Goal: Task Accomplishment & Management: Use online tool/utility

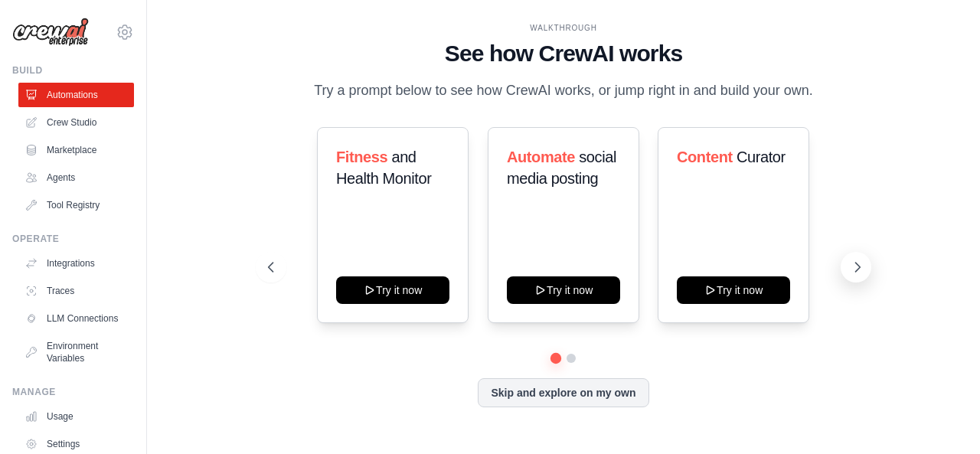
click at [852, 264] on icon at bounding box center [857, 267] width 15 height 15
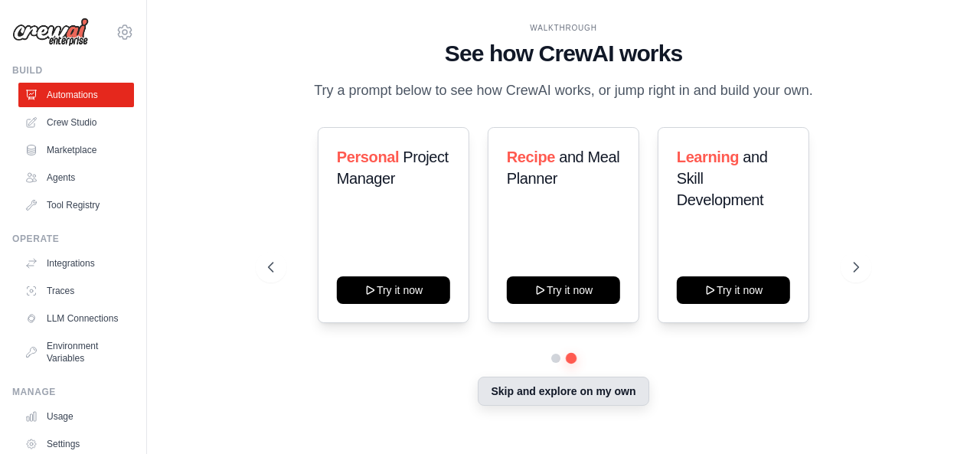
click at [551, 388] on button "Skip and explore on my own" at bounding box center [563, 391] width 171 height 29
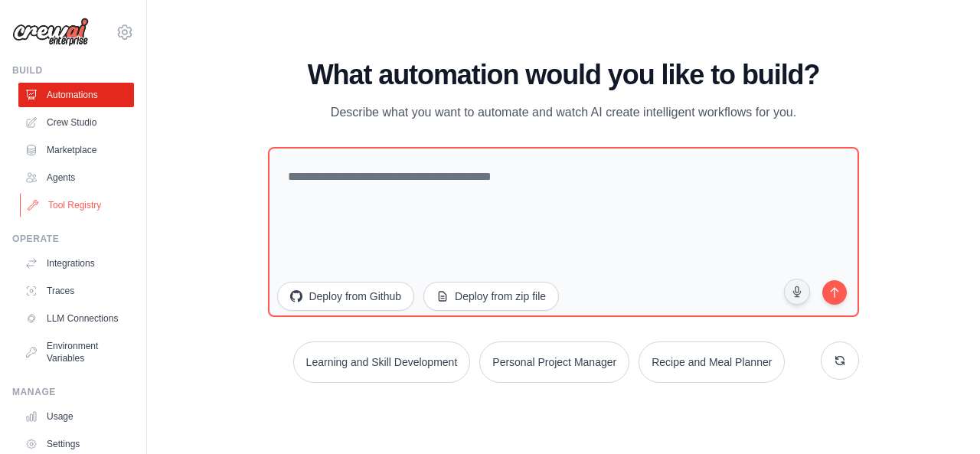
click at [75, 205] on link "Tool Registry" at bounding box center [78, 205] width 116 height 25
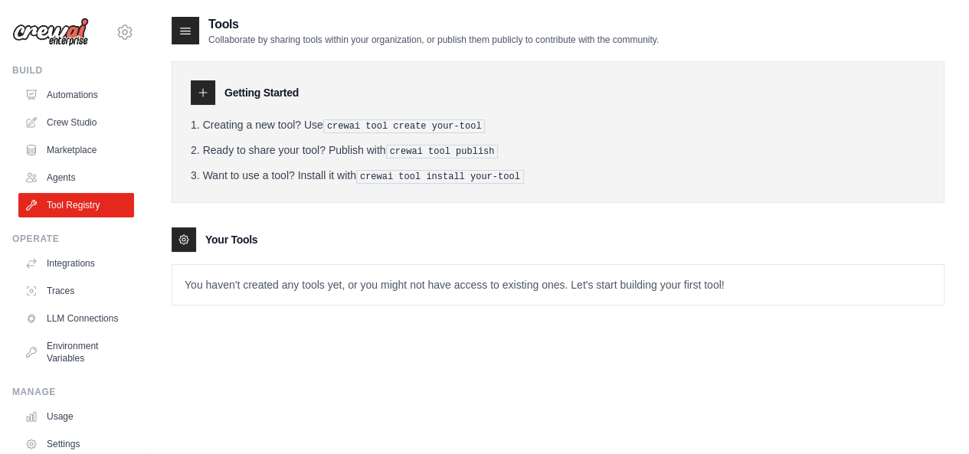
click at [369, 127] on pre "crewai tool create your-tool" at bounding box center [404, 126] width 162 height 14
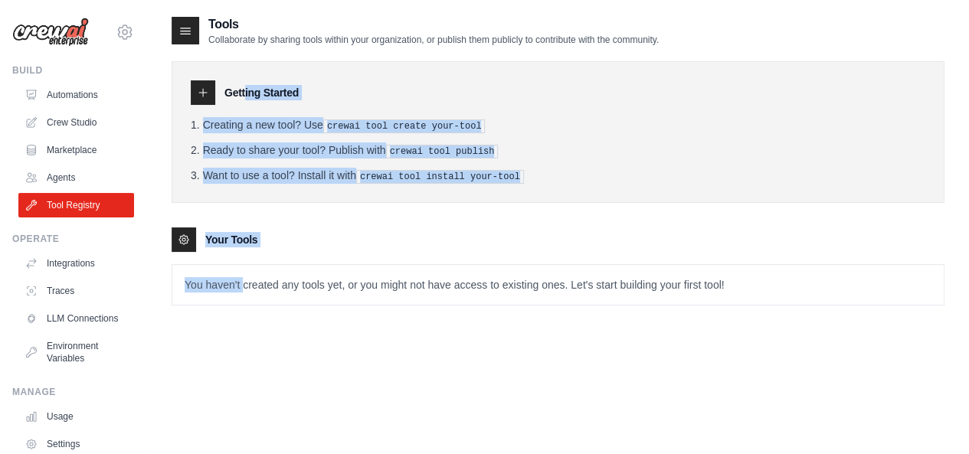
drag, startPoint x: 245, startPoint y: 289, endPoint x: 206, endPoint y: 83, distance: 208.9
click at [206, 83] on div "Getting Started Creating a new tool? Use crewai tool create your-tool Ready to …" at bounding box center [558, 176] width 773 height 260
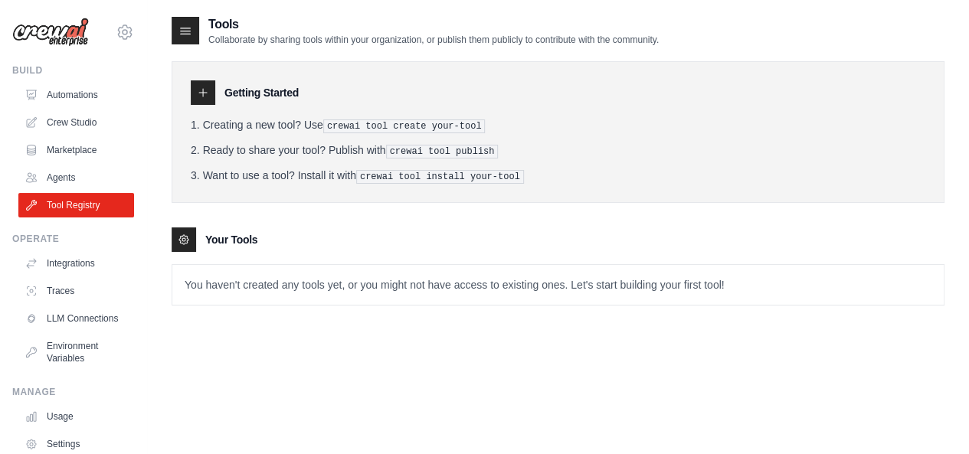
click at [206, 83] on div at bounding box center [203, 92] width 25 height 25
drag, startPoint x: 195, startPoint y: 33, endPoint x: 87, endPoint y: 175, distance: 178.3
click at [87, 175] on div "now.resolve321@gmail.com Settings Build Automations Crew Studio" at bounding box center [484, 242] width 969 height 485
click at [87, 175] on link "Agents" at bounding box center [78, 177] width 116 height 25
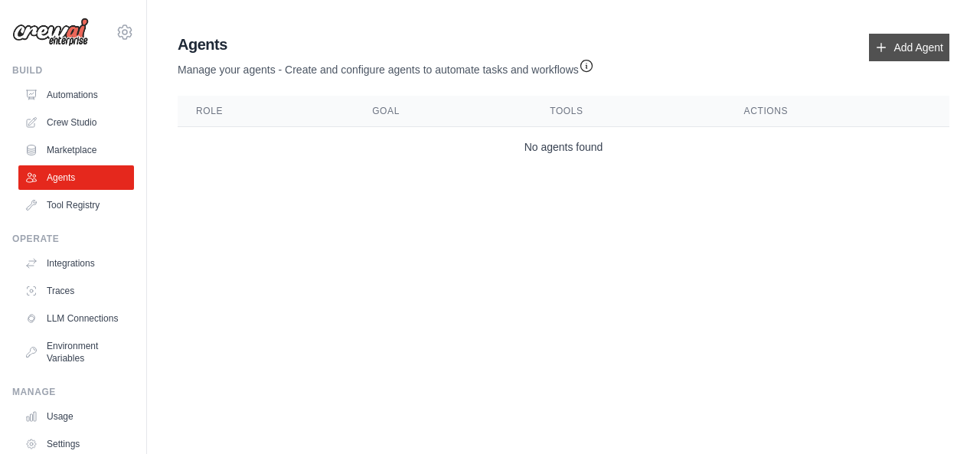
click at [904, 44] on link "Add Agent" at bounding box center [909, 48] width 80 height 28
click at [897, 50] on link "Add Agent" at bounding box center [909, 48] width 80 height 28
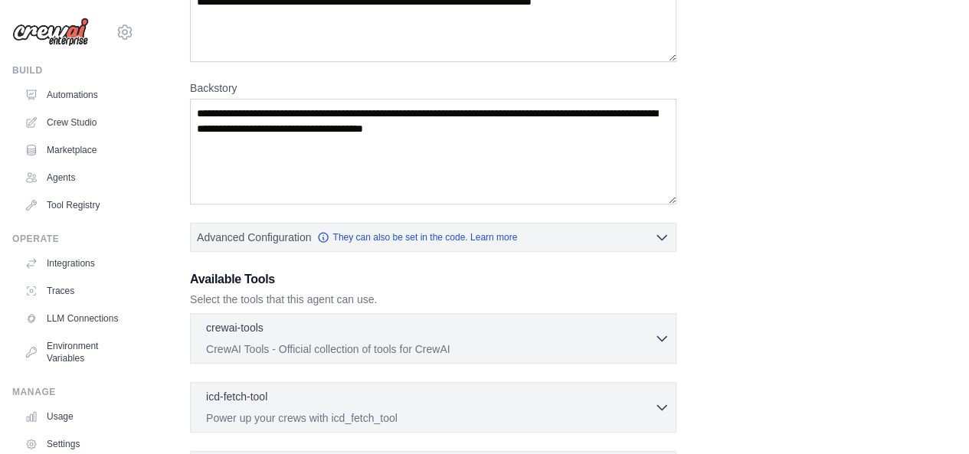
scroll to position [173, 0]
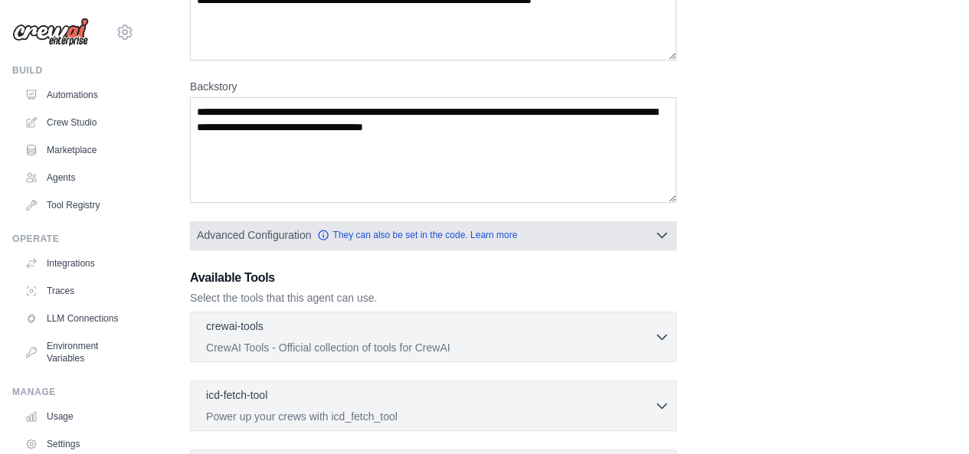
click at [603, 237] on button "Advanced Configuration They can also be set in the code. Learn more" at bounding box center [433, 235] width 485 height 28
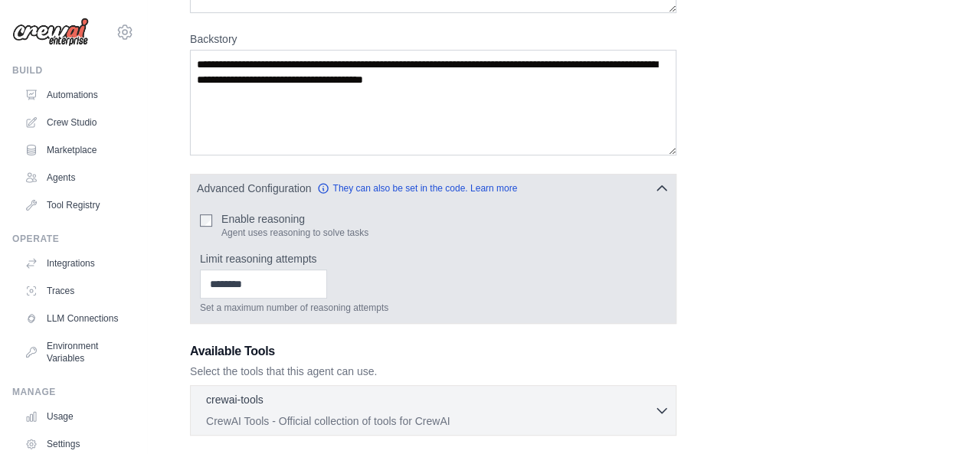
scroll to position [222, 0]
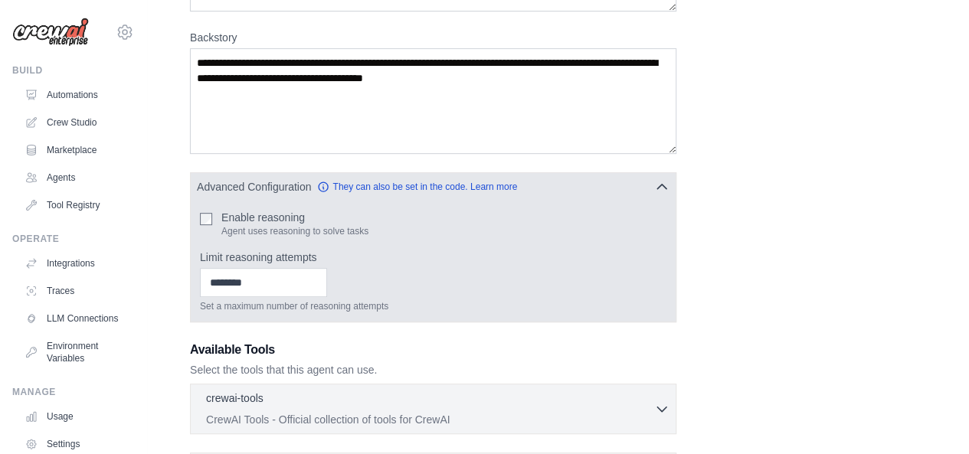
click at [283, 215] on label "Enable reasoning" at bounding box center [294, 217] width 147 height 15
drag, startPoint x: 257, startPoint y: 214, endPoint x: 309, endPoint y: 234, distance: 56.0
click at [312, 234] on div "Enable reasoning Agent uses reasoning to solve tasks" at bounding box center [294, 224] width 147 height 28
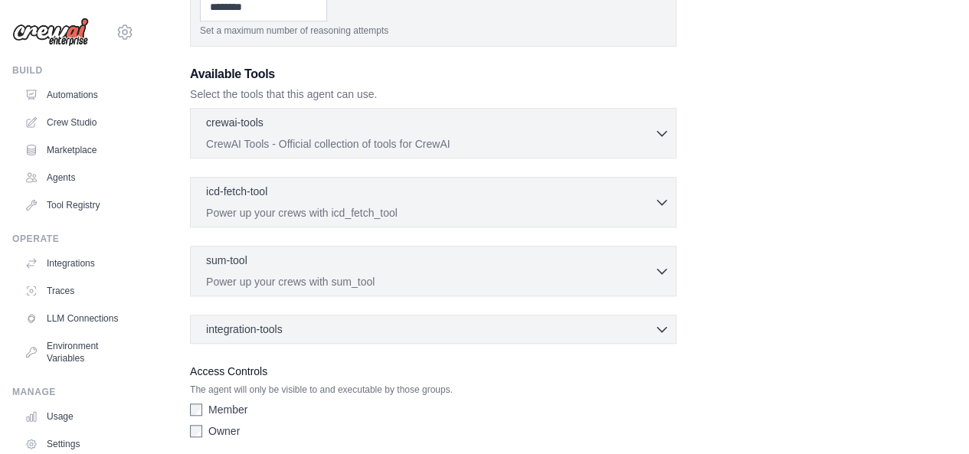
scroll to position [499, 0]
click at [438, 154] on div "crewai-tools 0 selected CrewAI Tools - Official collection of tools for CrewAI …" at bounding box center [433, 132] width 486 height 51
click at [485, 135] on p "CrewAI Tools - Official collection of tools for CrewAI" at bounding box center [430, 142] width 448 height 15
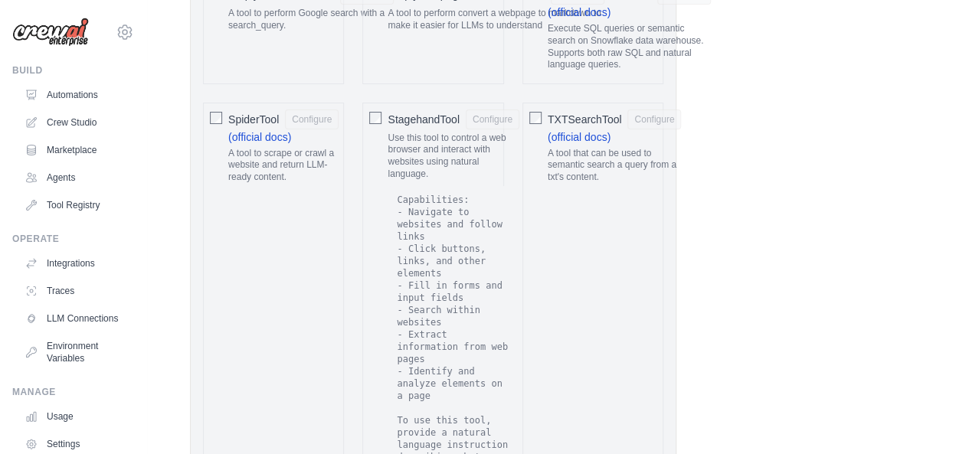
scroll to position [2857, 0]
click at [260, 115] on span "SpiderTool" at bounding box center [253, 122] width 51 height 15
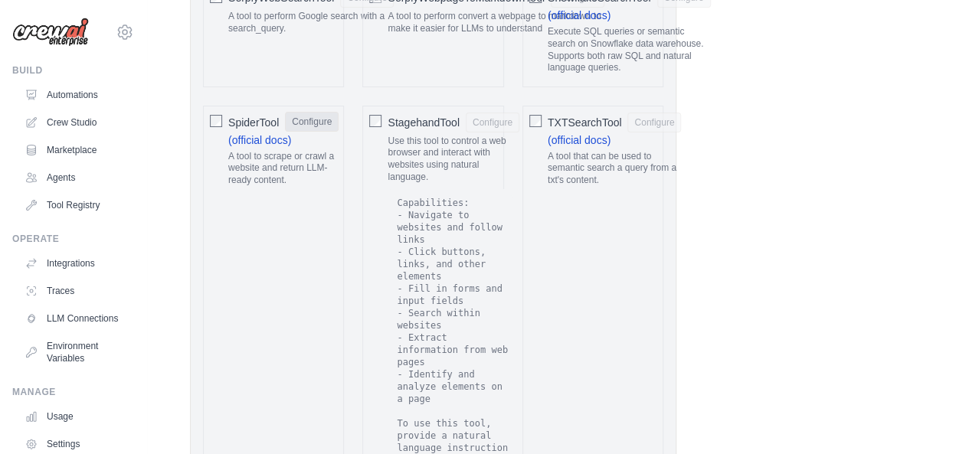
click at [302, 112] on button "Configure" at bounding box center [312, 122] width 54 height 20
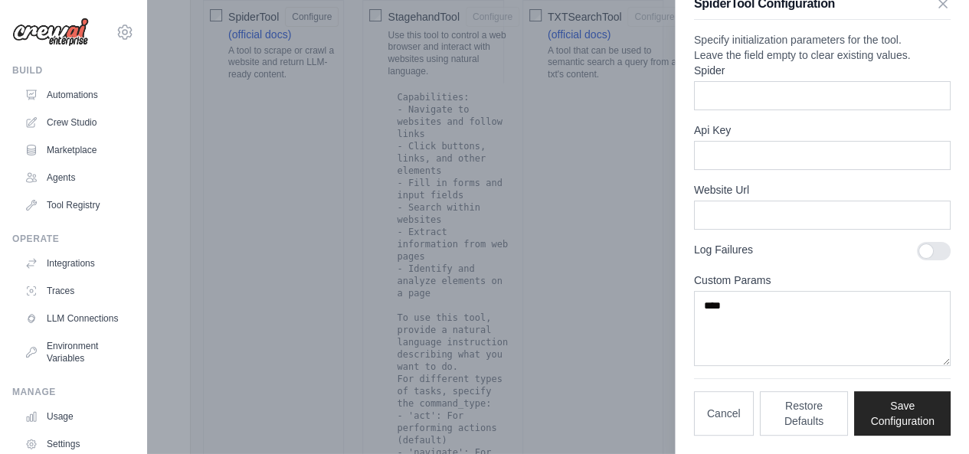
scroll to position [2967, 0]
click at [813, 430] on button "Restore Defaults" at bounding box center [804, 413] width 89 height 44
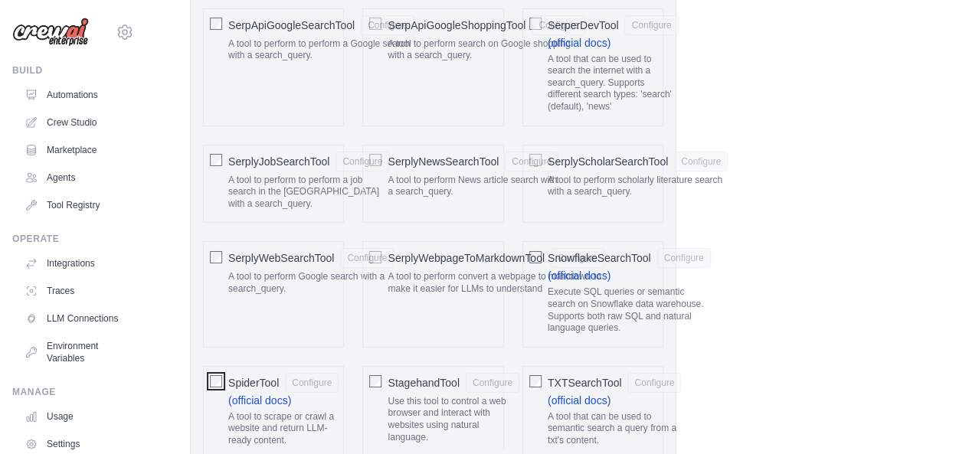
scroll to position [2596, 0]
click at [410, 154] on span "SerplyNewsSearchTool" at bounding box center [443, 161] width 111 height 15
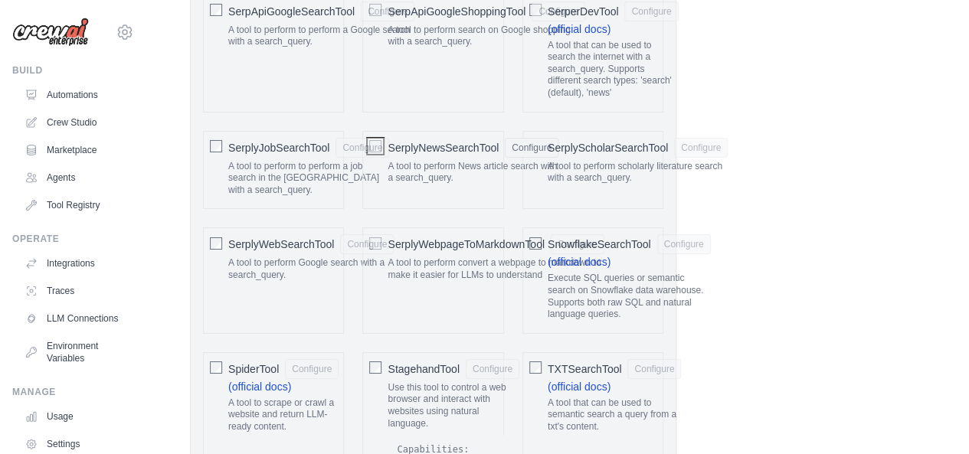
scroll to position [2613, 0]
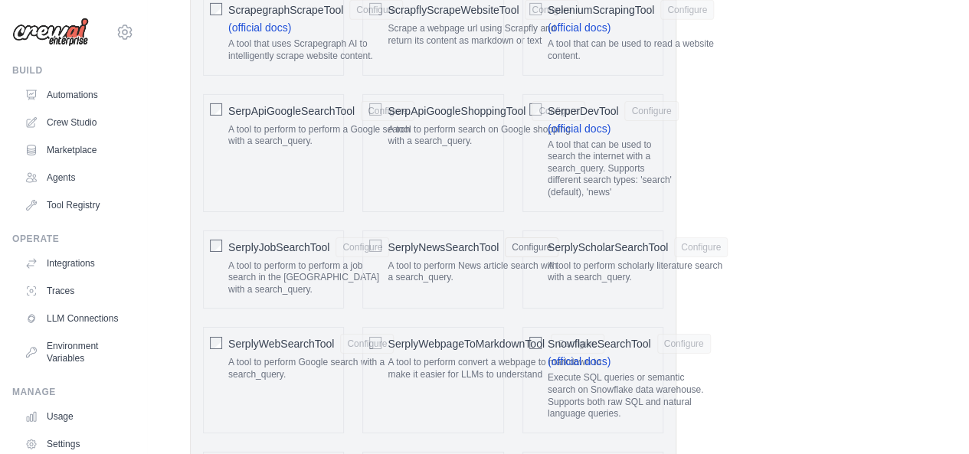
scroll to position [2509, 0]
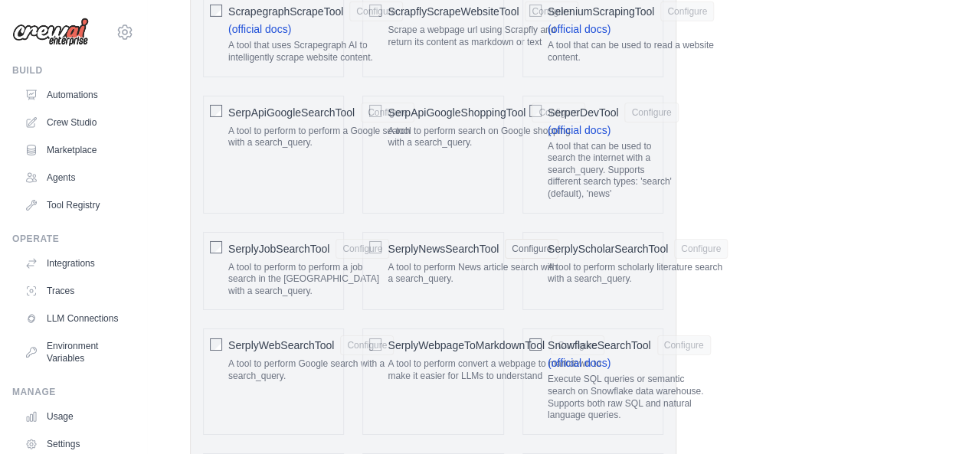
click at [628, 159] on p "A tool that can be used to search the internet with a search_query. Supports di…" at bounding box center [613, 171] width 131 height 60
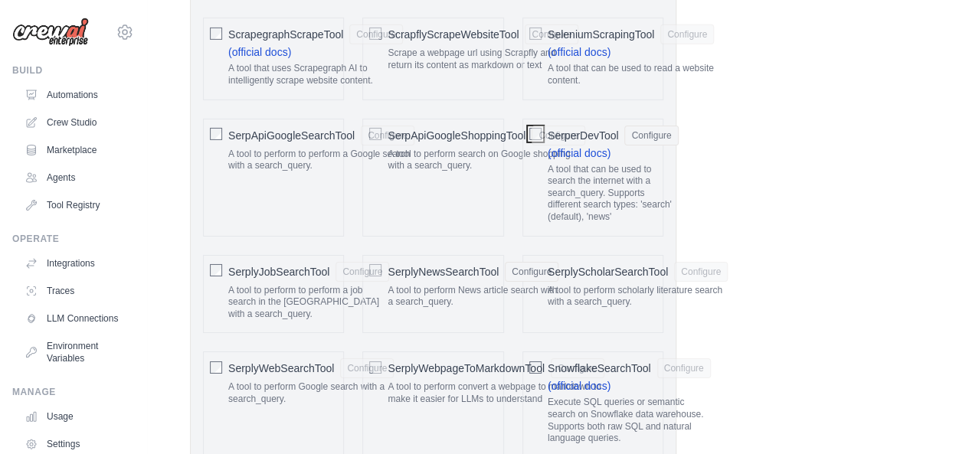
scroll to position [2484, 0]
click at [599, 129] on span "SerperDevTool" at bounding box center [583, 136] width 71 height 15
click at [594, 129] on span "SerperDevTool" at bounding box center [583, 136] width 71 height 15
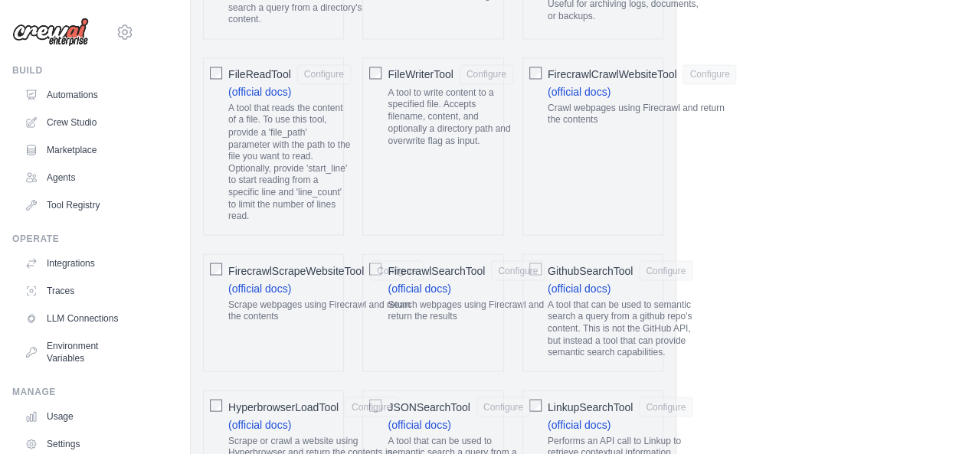
scroll to position [1319, 0]
drag, startPoint x: 551, startPoint y: 94, endPoint x: 610, endPoint y: 110, distance: 60.2
click at [610, 110] on p "Crawl webpages using Firecrawl and return the contents" at bounding box center [642, 115] width 189 height 24
click at [610, 111] on p "Crawl webpages using Firecrawl and return the contents" at bounding box center [642, 115] width 189 height 24
click at [616, 67] on span "FirecrawlCrawlWebsiteTool" at bounding box center [612, 74] width 129 height 15
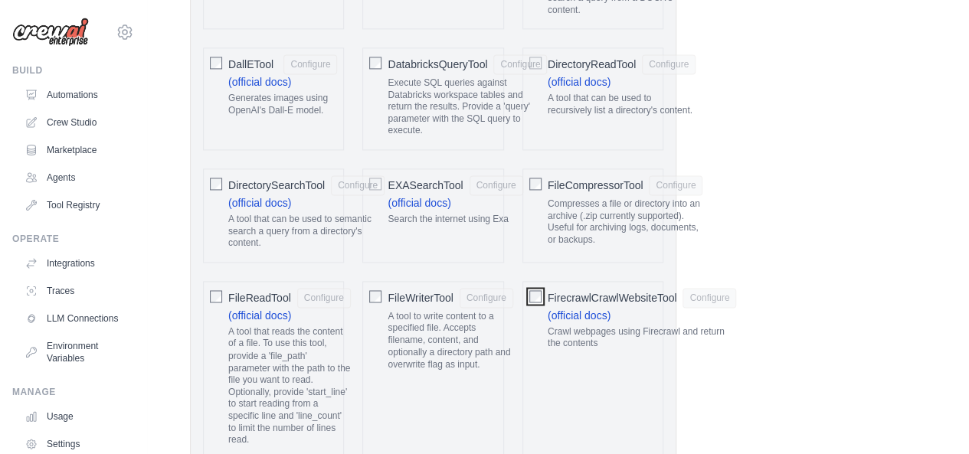
scroll to position [1087, 0]
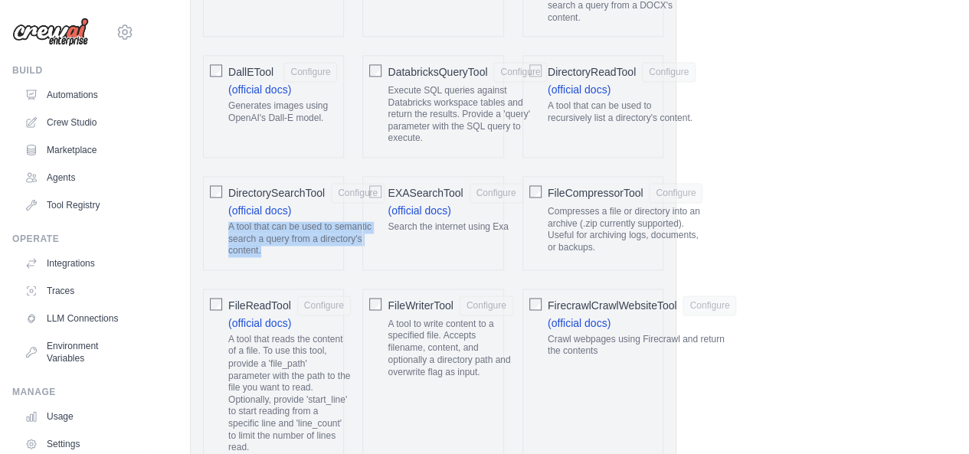
drag, startPoint x: 268, startPoint y: 253, endPoint x: 223, endPoint y: 215, distance: 59.2
click at [223, 215] on div "DirectorySearchTool Configure (official docs) A tool that can be used to semant…" at bounding box center [273, 223] width 141 height 94
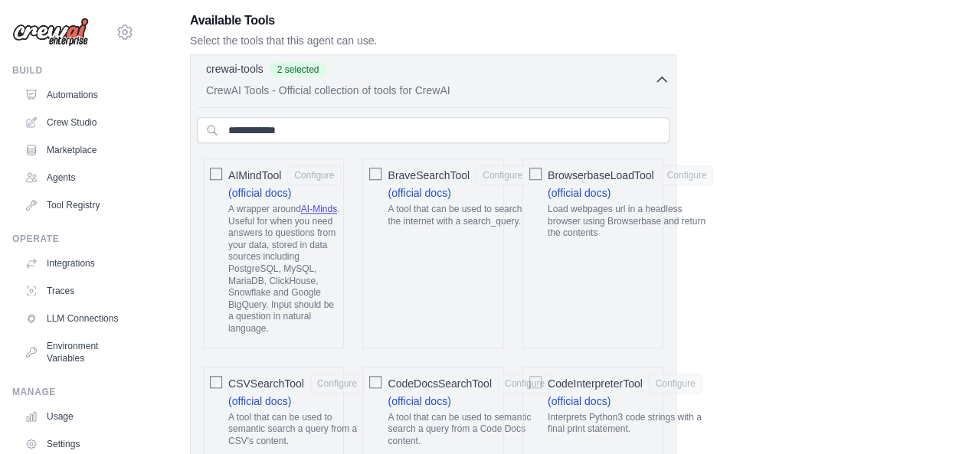
scroll to position [550, 0]
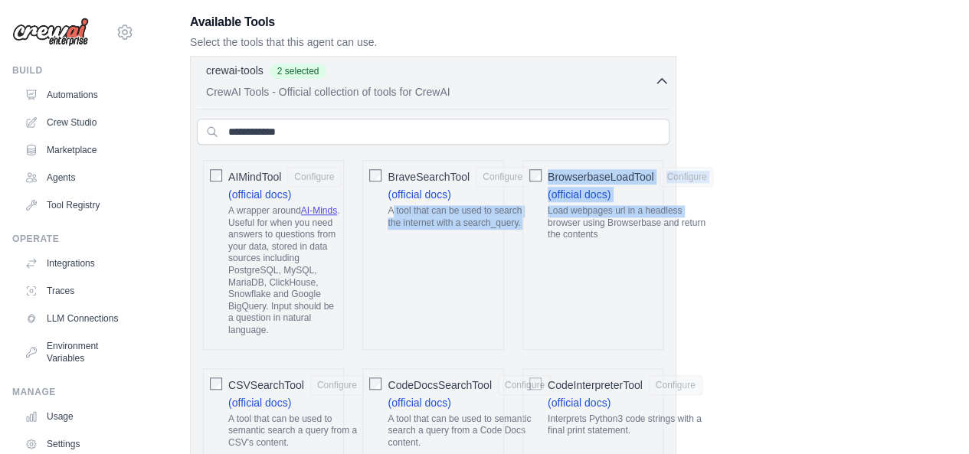
drag, startPoint x: 391, startPoint y: 204, endPoint x: 527, endPoint y: 214, distance: 136.7
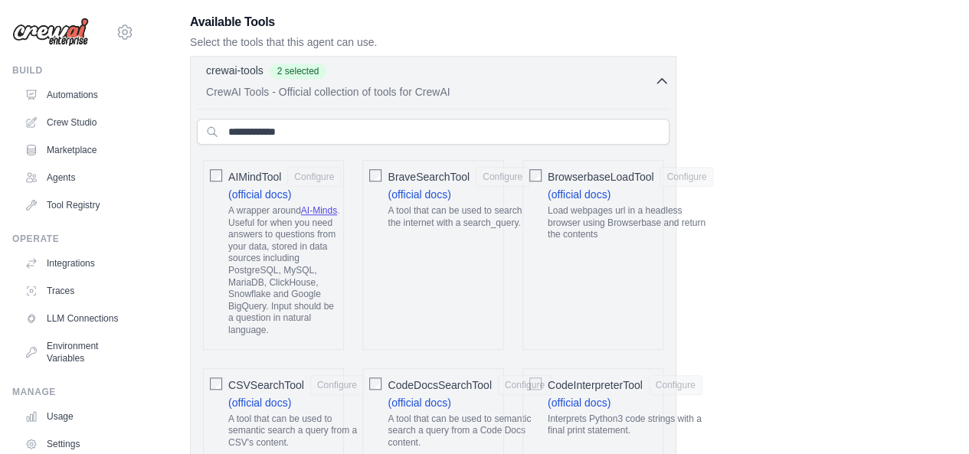
click at [558, 235] on p "Load webpages url in a headless browser using Browserbase and return the conten…" at bounding box center [631, 223] width 166 height 36
click at [538, 177] on div at bounding box center [535, 174] width 12 height 15
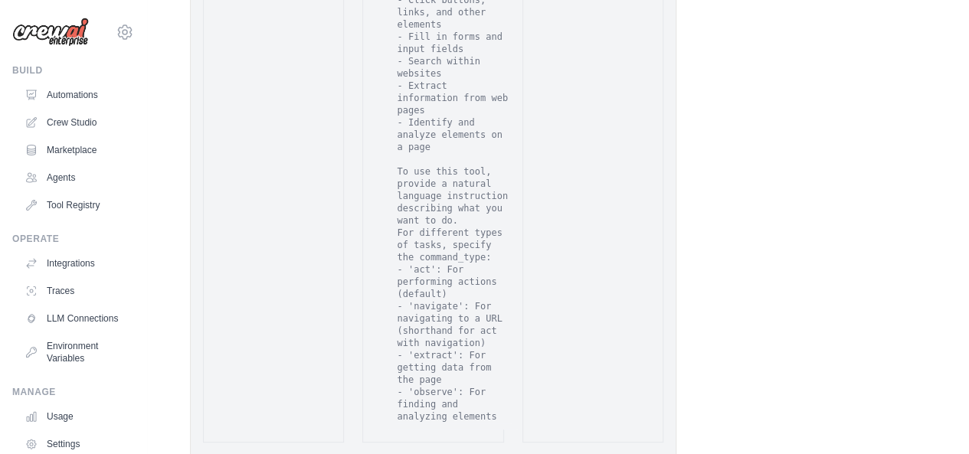
scroll to position [3626, 0]
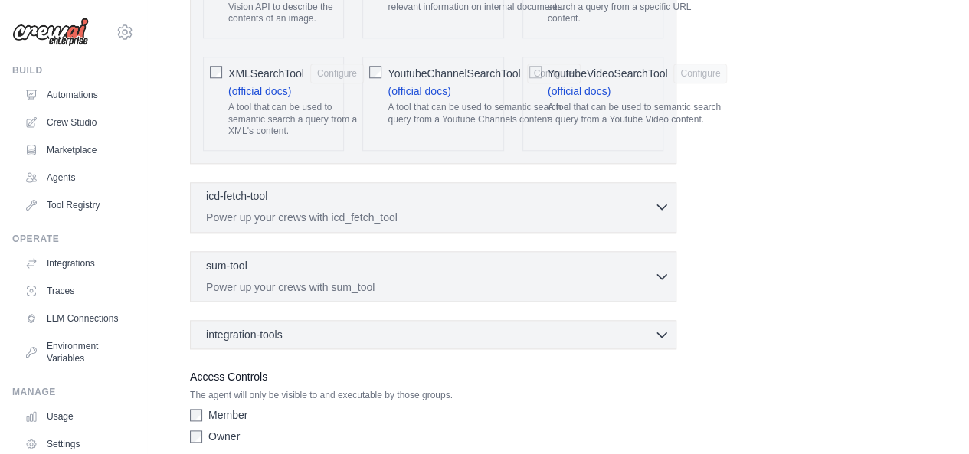
click at [661, 199] on icon "button" at bounding box center [661, 206] width 15 height 15
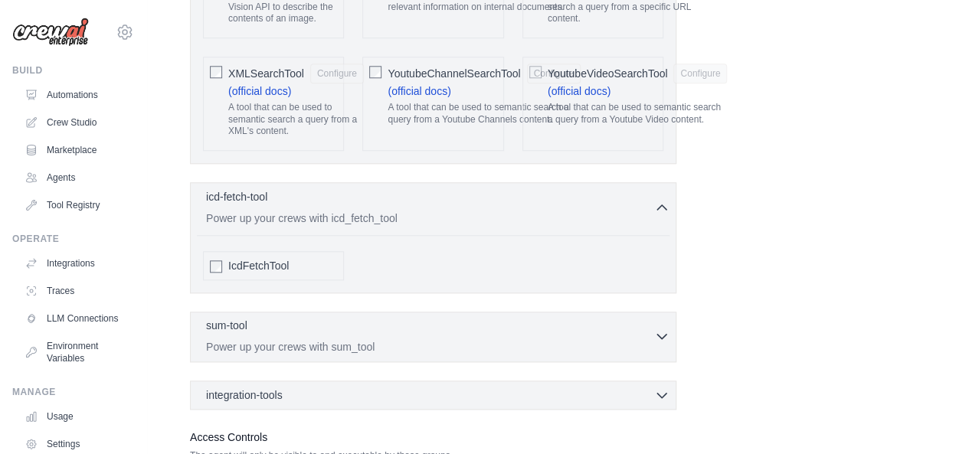
click at [469, 339] on p "Power up your crews with sum_tool" at bounding box center [430, 346] width 448 height 15
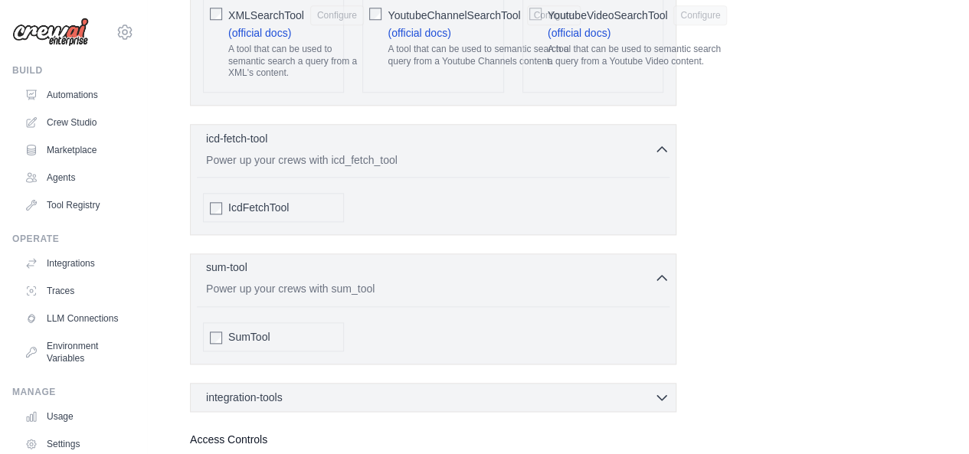
scroll to position [3685, 0]
click at [363, 388] on div "integration-tools 0 selected" at bounding box center [437, 395] width 463 height 15
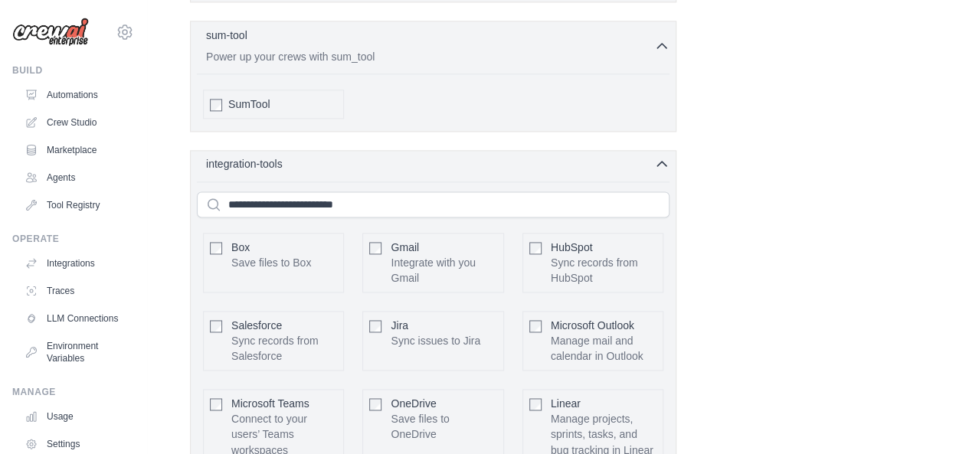
scroll to position [3915, 0]
click at [426, 241] on div "Gmail Integrate with you Gmail" at bounding box center [444, 264] width 106 height 46
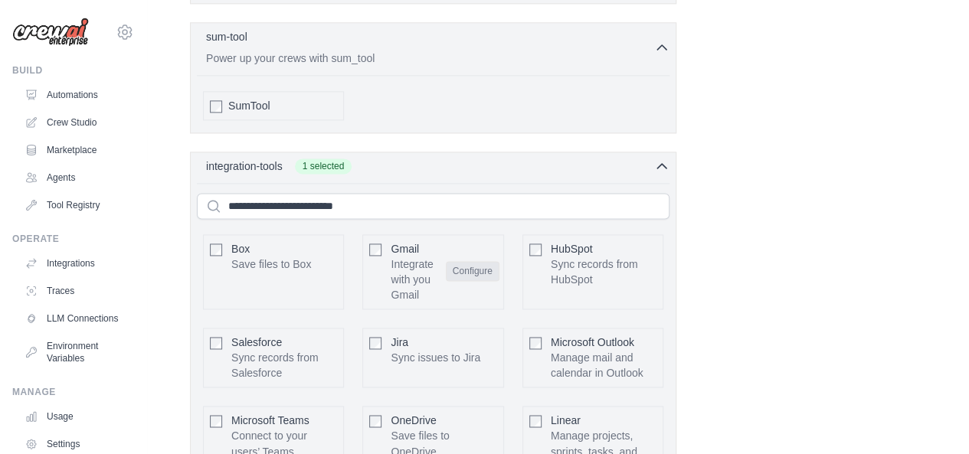
click at [468, 261] on button "Configure" at bounding box center [473, 271] width 54 height 20
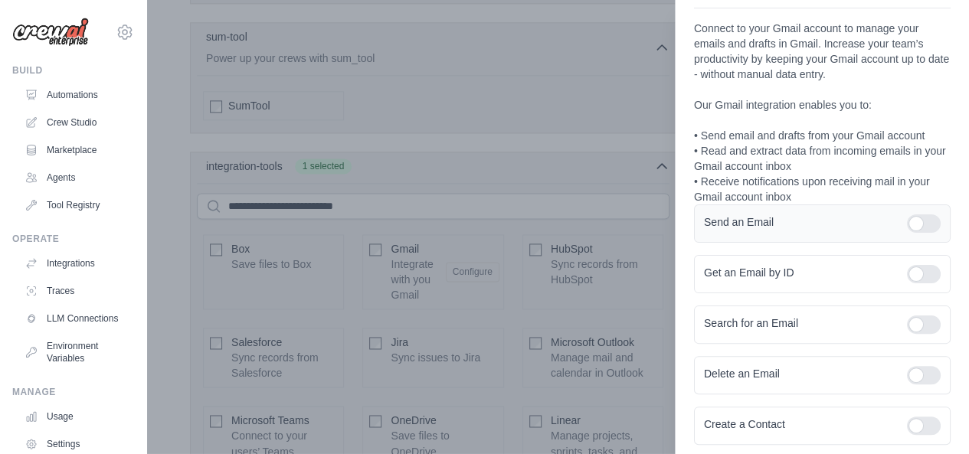
click at [921, 220] on div at bounding box center [924, 223] width 34 height 18
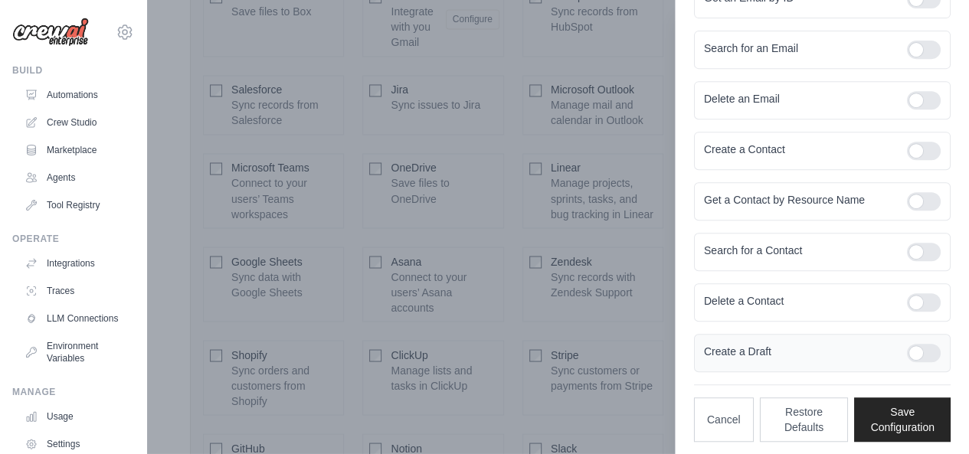
scroll to position [4178, 0]
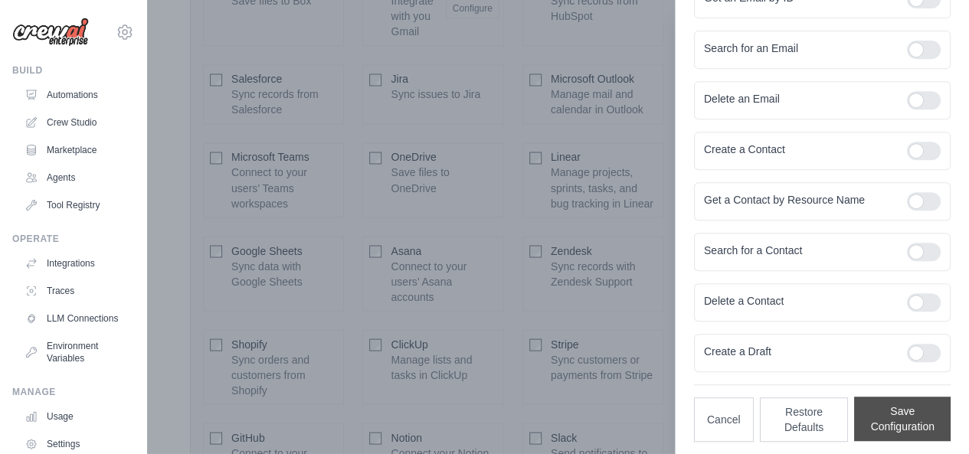
click at [873, 415] on button "Save Configuration" at bounding box center [902, 419] width 96 height 44
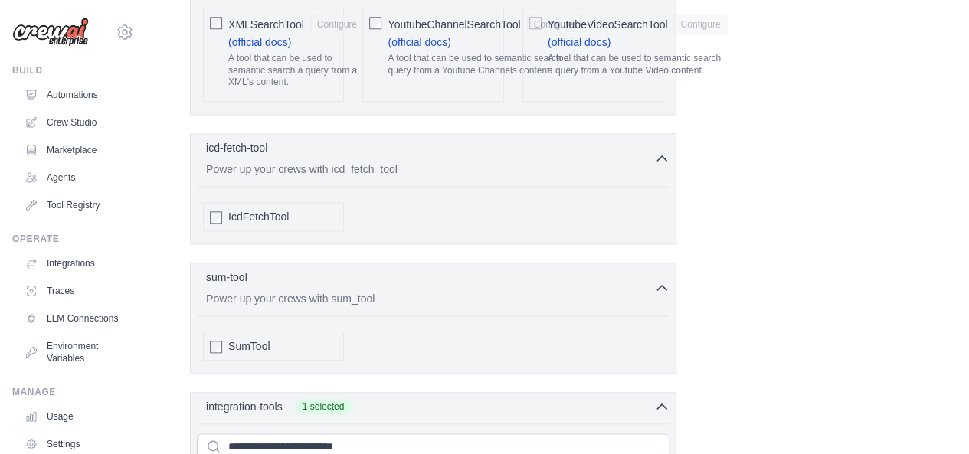
scroll to position [3656, 0]
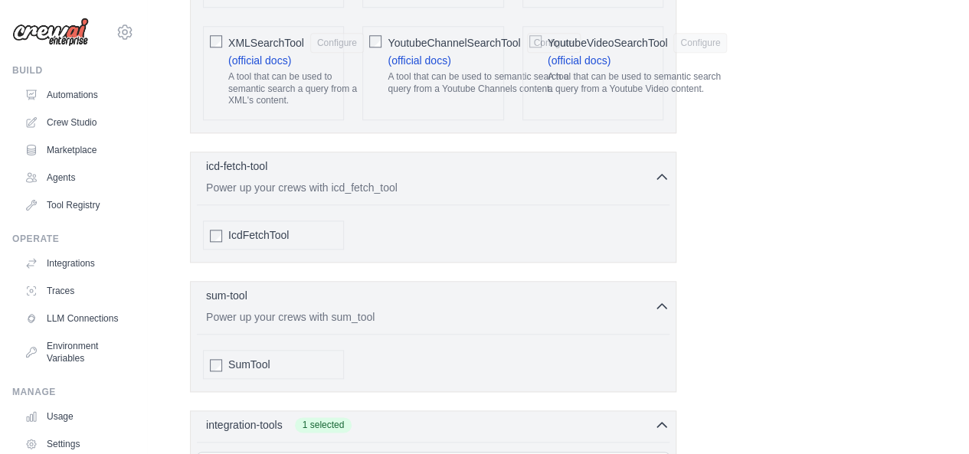
click at [300, 350] on div "SumTool" at bounding box center [273, 364] width 141 height 29
click at [265, 357] on span "SumTool" at bounding box center [248, 364] width 41 height 15
click at [264, 221] on div "IcdFetchTool" at bounding box center [273, 235] width 141 height 29
click at [265, 227] on span "IcdFetchTool" at bounding box center [258, 234] width 61 height 15
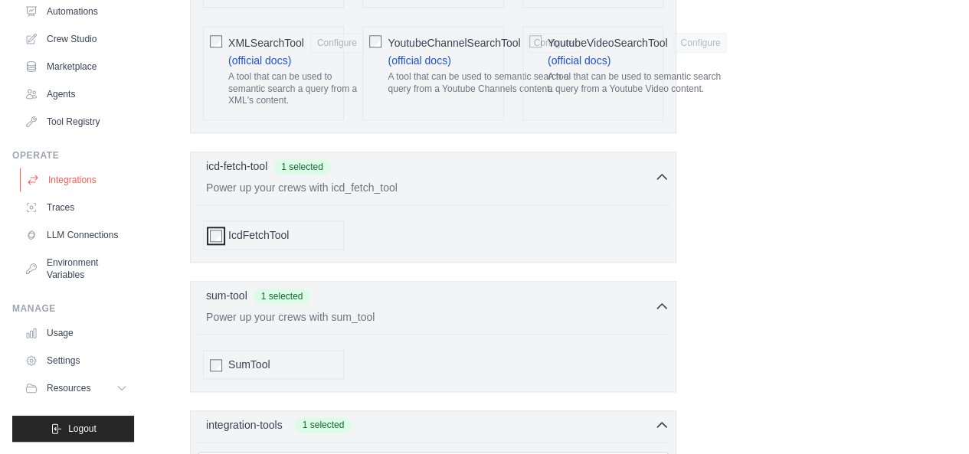
scroll to position [3687, 0]
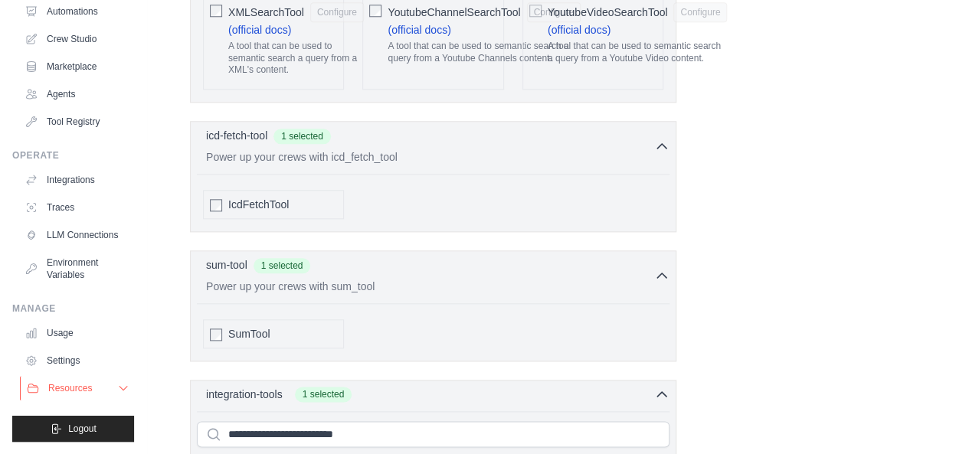
click at [72, 391] on span "Resources" at bounding box center [70, 388] width 44 height 12
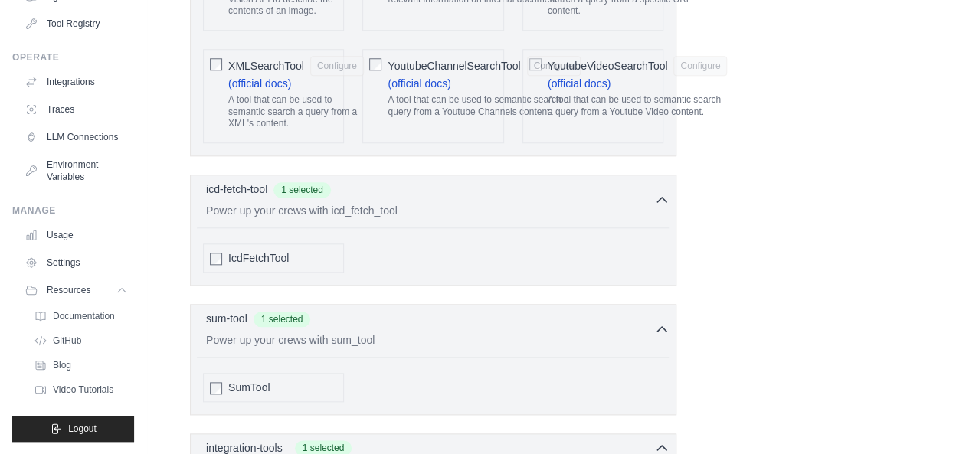
scroll to position [3629, 0]
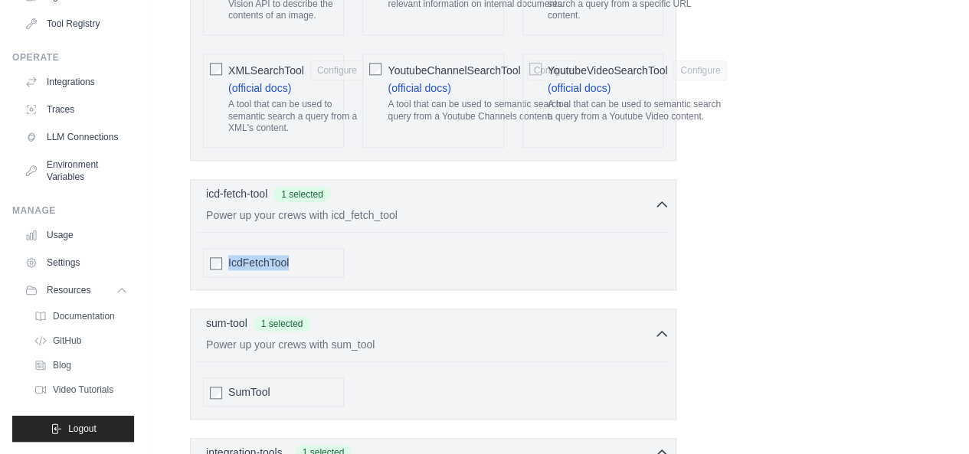
drag, startPoint x: 299, startPoint y: 202, endPoint x: 224, endPoint y: 198, distance: 75.2
click at [224, 248] on div "IcdFetchTool" at bounding box center [273, 262] width 141 height 29
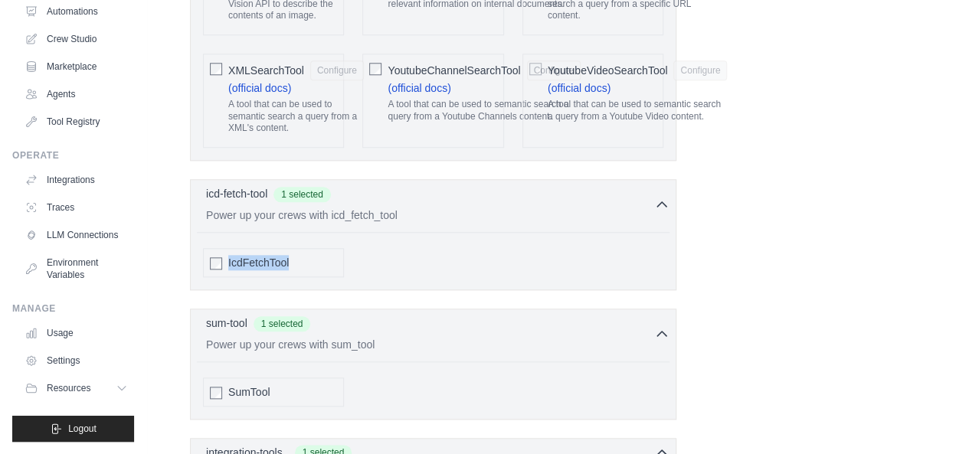
scroll to position [95, 0]
copy div "IcdFetchTool"
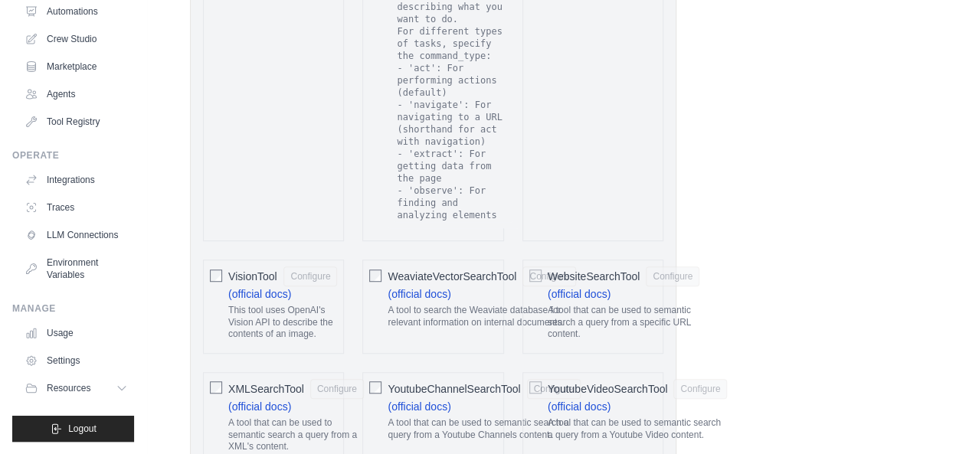
scroll to position [3319, 0]
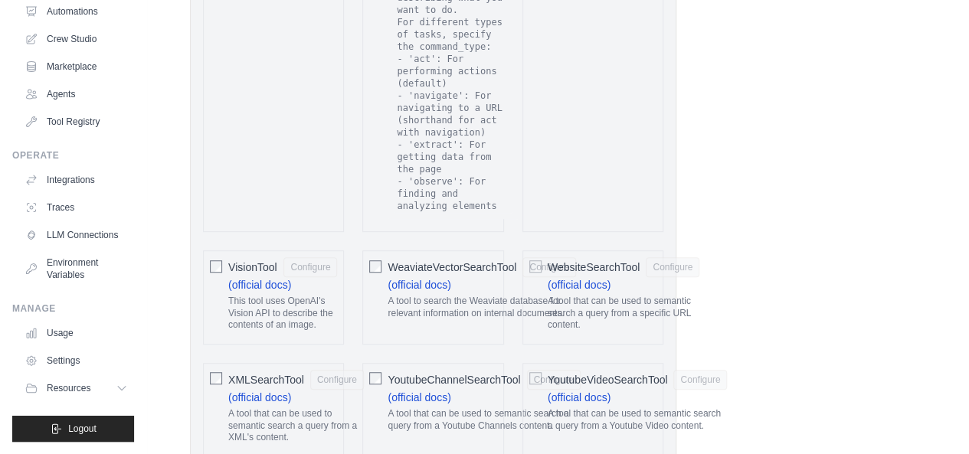
click at [261, 260] on span "VisionTool" at bounding box center [252, 267] width 49 height 15
click at [645, 296] on p "A tool that can be used to semantic search a query from a specific URL content." at bounding box center [624, 314] width 152 height 36
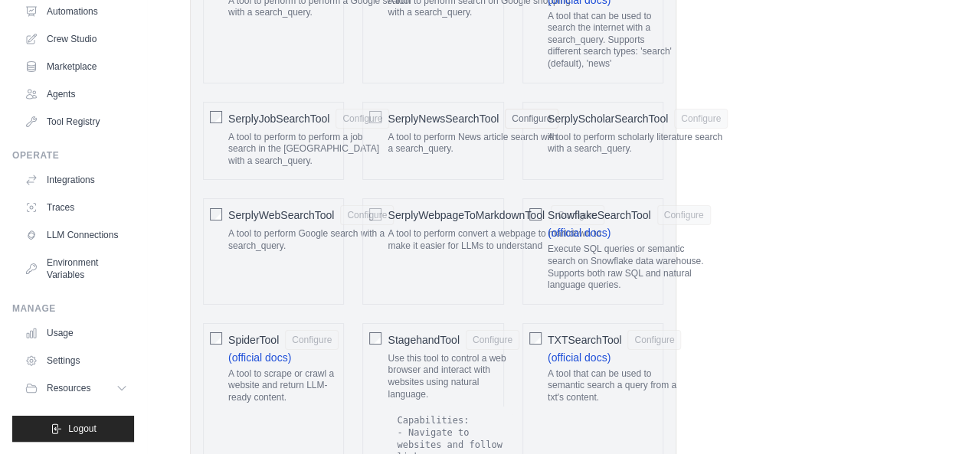
scroll to position [2610, 0]
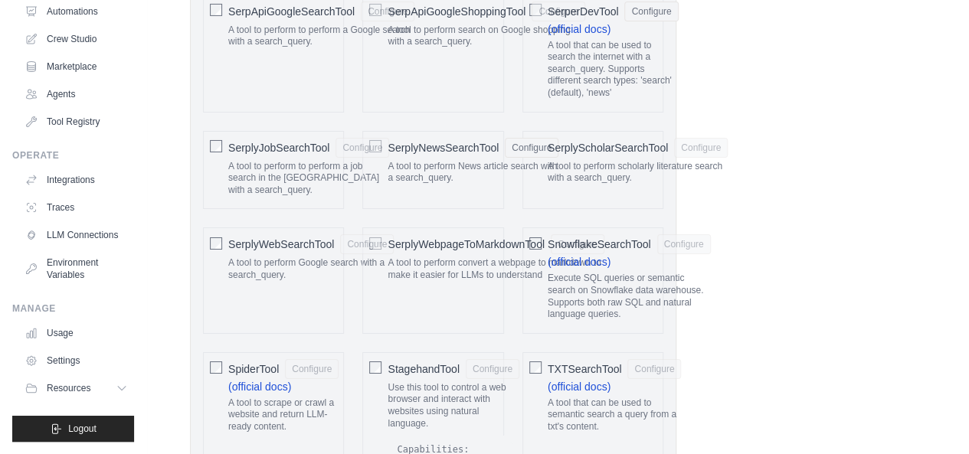
click at [269, 397] on p "A tool to scrape or crawl a website and return LLM-ready content." at bounding box center [283, 415] width 110 height 36
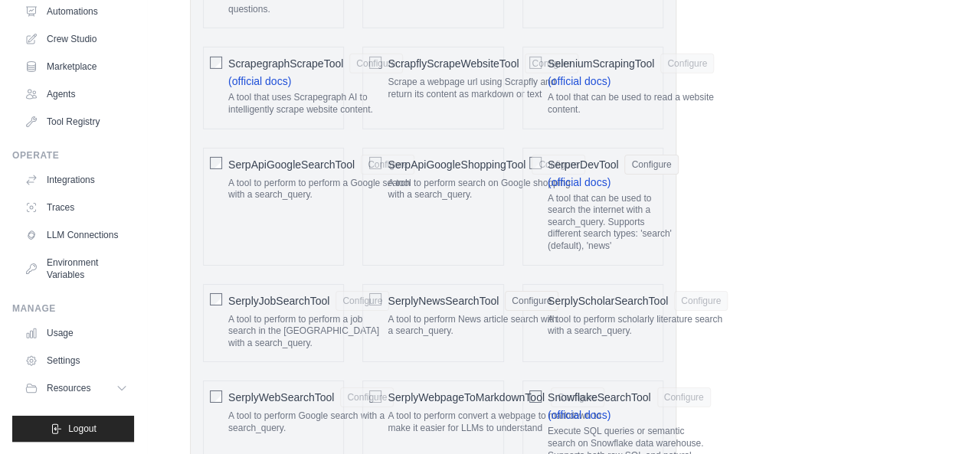
scroll to position [2457, 0]
click at [607, 204] on p "A tool that can be used to search the internet with a search_query. Supports di…" at bounding box center [613, 223] width 131 height 60
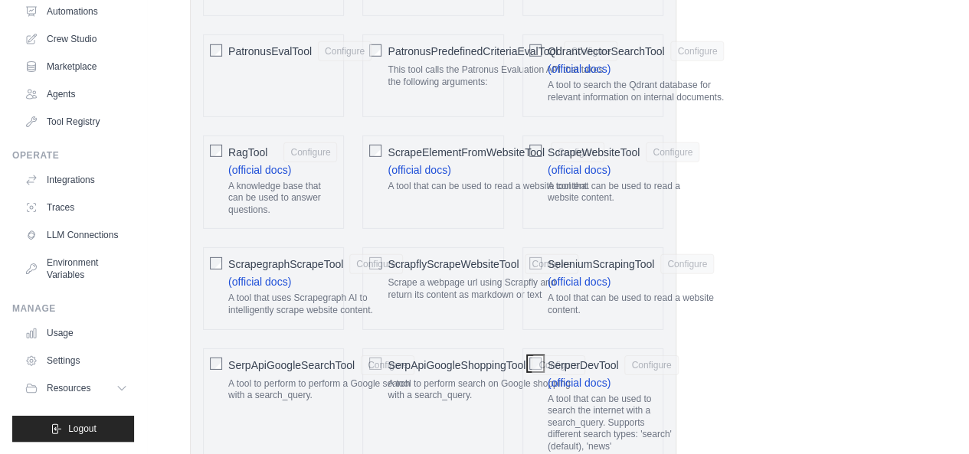
scroll to position [2255, 0]
click at [639, 301] on p "A tool that can be used to read a website content." at bounding box center [631, 306] width 166 height 24
click at [640, 204] on div "A tool that can be used to read a website content." at bounding box center [624, 197] width 152 height 30
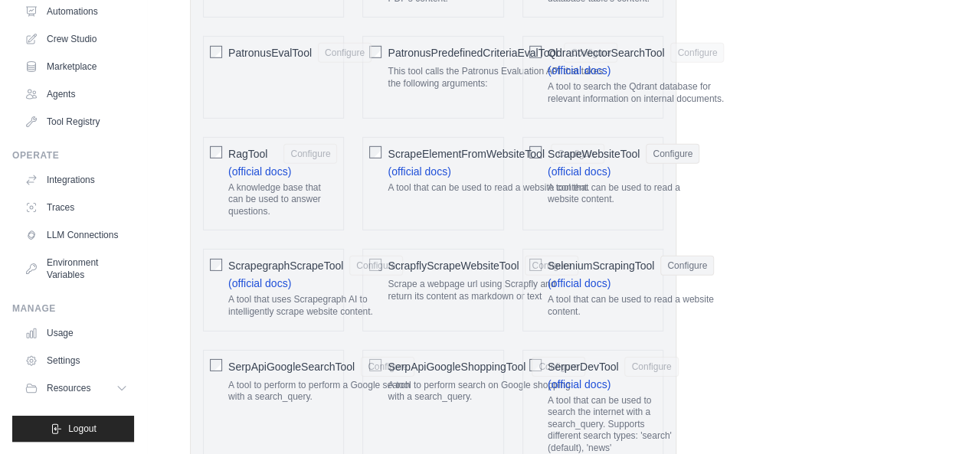
click at [407, 216] on div "ScrapeElementFromWebsiteTool Configure (official docs) A tool that can be used …" at bounding box center [432, 184] width 141 height 94
click at [449, 198] on div "ScrapeElementFromWebsiteTool Configure (official docs) A tool that can be used …" at bounding box center [432, 184] width 141 height 94
click at [499, 172] on label "ScrapeElementFromWebsiteTool Configure (official docs) A tool that can be used …" at bounding box center [496, 172] width 216 height 57
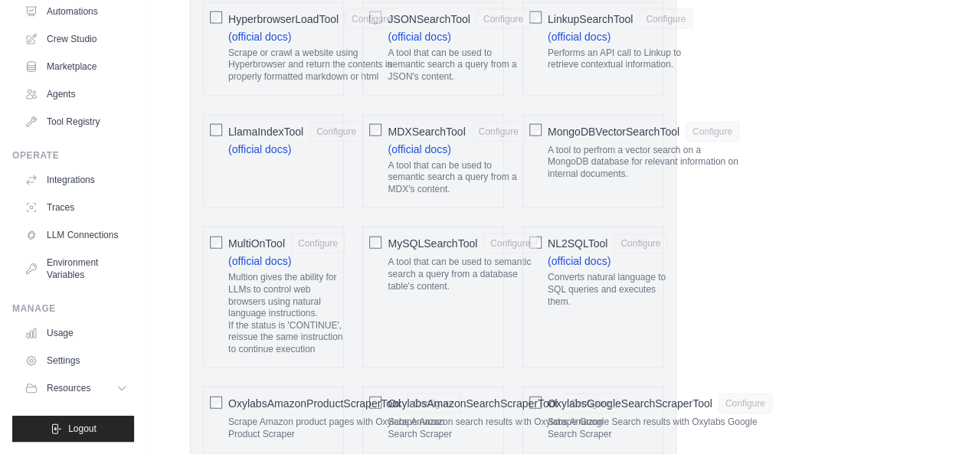
scroll to position [1705, 0]
click at [332, 250] on label "MultiOnTool Configure (official docs) Multion gives the ability for LLMs to con…" at bounding box center [286, 299] width 116 height 128
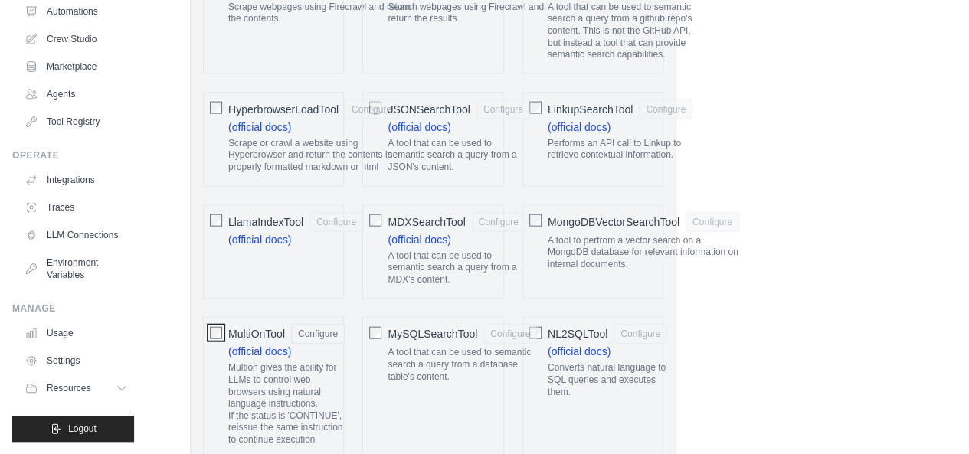
scroll to position [1617, 0]
click at [252, 381] on p "Multion gives the ability for LLMs to control web browsers using natural langua…" at bounding box center [286, 402] width 116 height 83
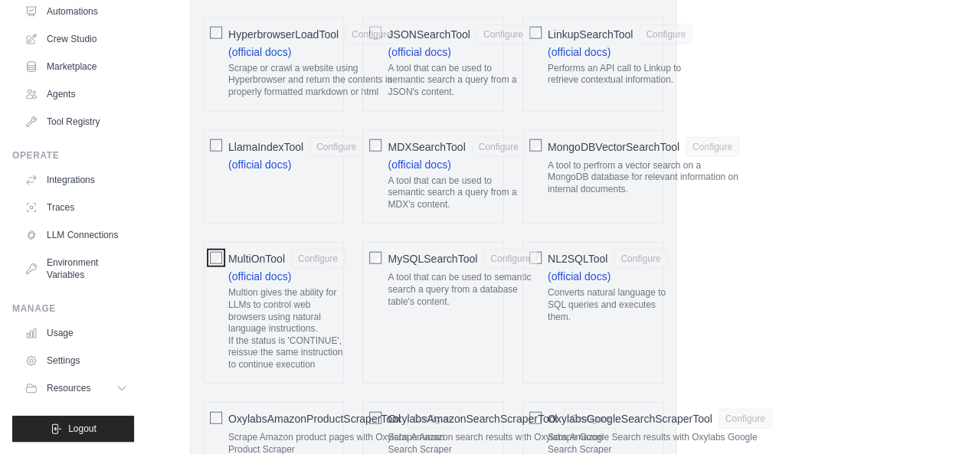
scroll to position [1694, 0]
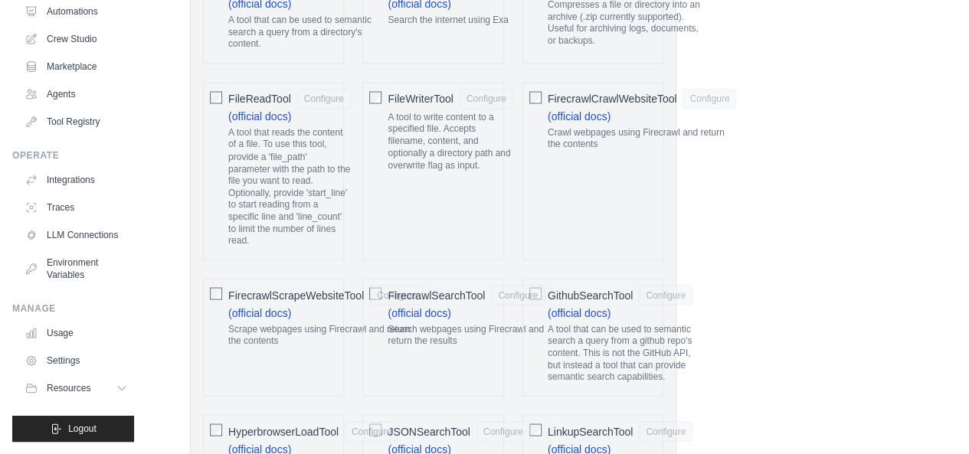
scroll to position [1296, 0]
click at [649, 140] on div "Crawl webpages using Firecrawl and return the contents" at bounding box center [642, 141] width 189 height 30
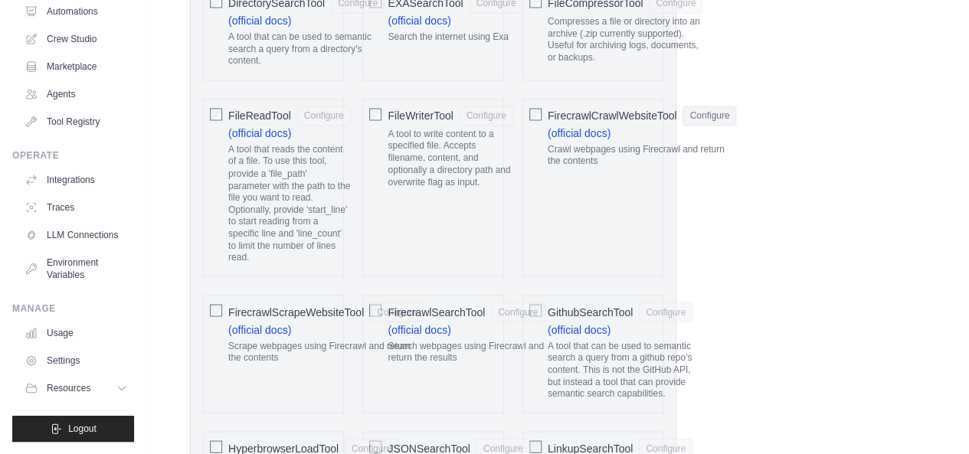
click at [649, 144] on p "Crawl webpages using Firecrawl and return the contents" at bounding box center [642, 156] width 189 height 24
click at [317, 342] on p "Scrape webpages using Firecrawl and return the contents" at bounding box center [325, 352] width 195 height 24
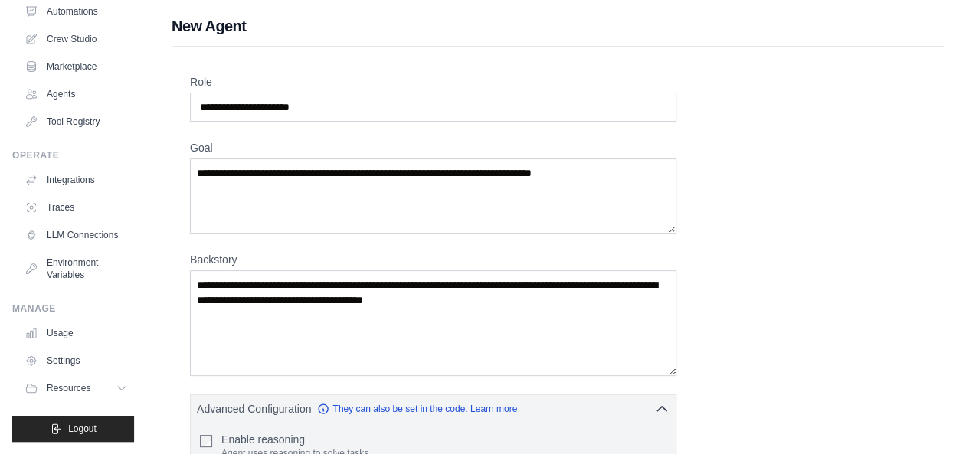
scroll to position [1, 0]
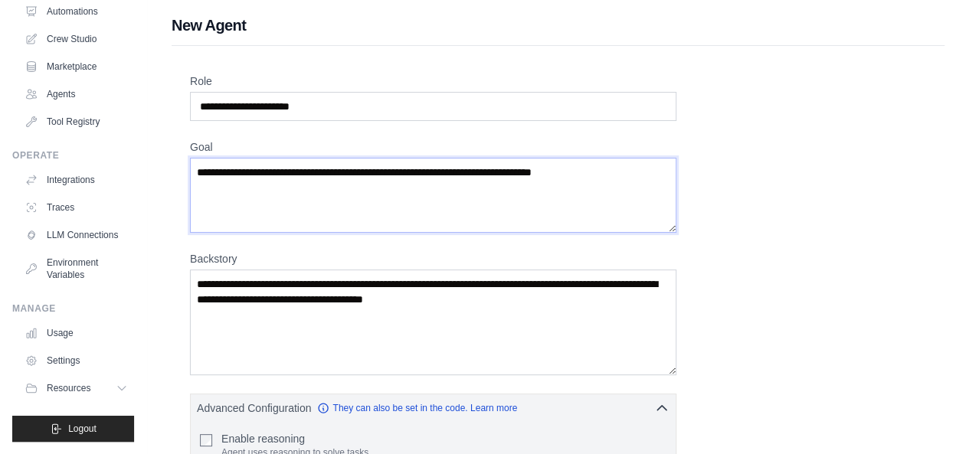
click at [482, 198] on textarea "Goal" at bounding box center [433, 195] width 486 height 75
drag, startPoint x: 636, startPoint y: 180, endPoint x: 381, endPoint y: 152, distance: 255.8
click at [381, 152] on div "Goal" at bounding box center [433, 185] width 486 height 93
click at [402, 178] on textarea "Goal" at bounding box center [433, 195] width 486 height 75
drag, startPoint x: 401, startPoint y: 171, endPoint x: 624, endPoint y: 172, distance: 222.9
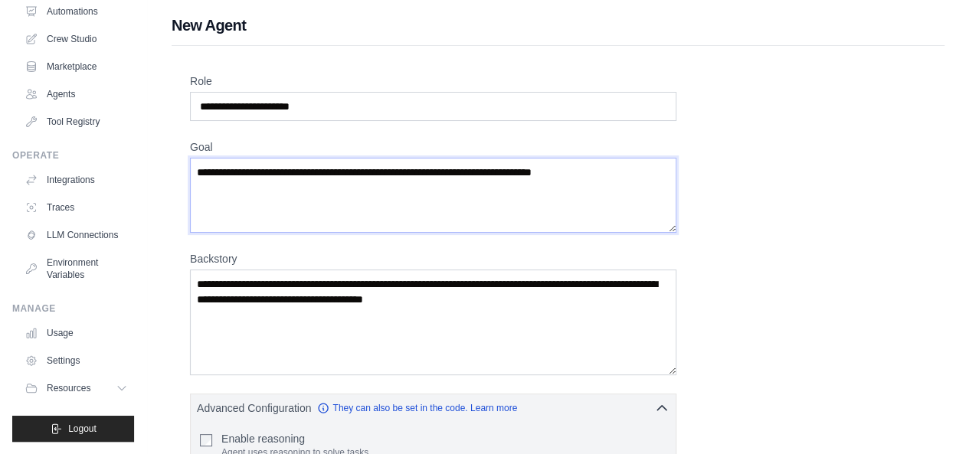
click at [624, 172] on textarea "Goal" at bounding box center [433, 195] width 486 height 75
click at [625, 175] on textarea "Goal" at bounding box center [433, 195] width 486 height 75
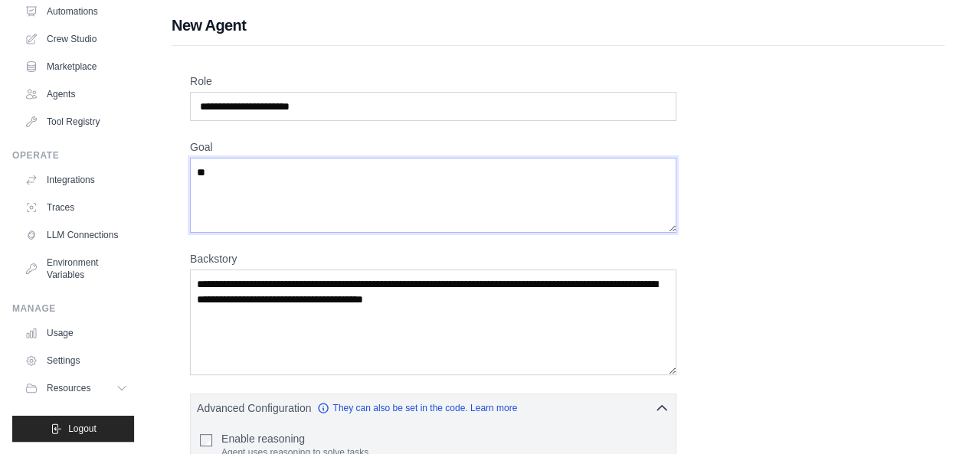
type textarea "*"
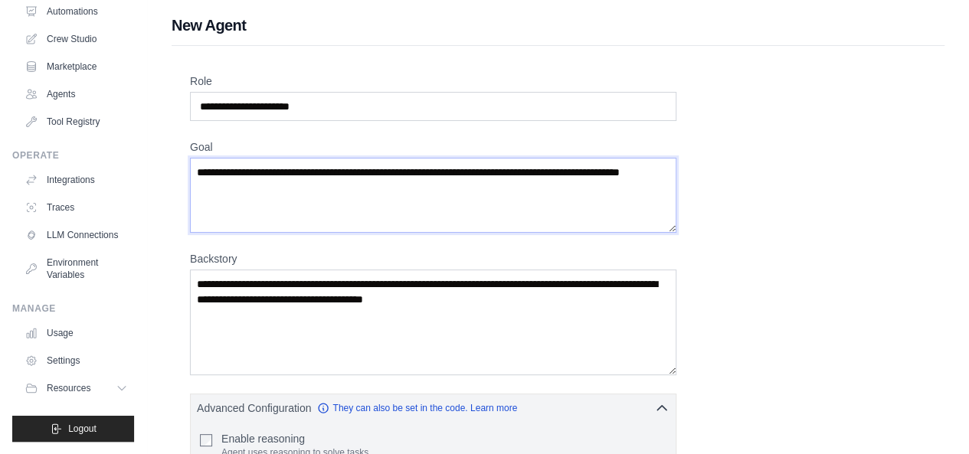
click at [656, 171] on textarea "**********" at bounding box center [433, 195] width 486 height 75
click at [652, 172] on textarea "**********" at bounding box center [433, 195] width 486 height 75
type textarea "**********"
click at [482, 302] on textarea "Backstory" at bounding box center [433, 323] width 486 height 106
click at [513, 302] on textarea "Backstory" at bounding box center [433, 323] width 486 height 106
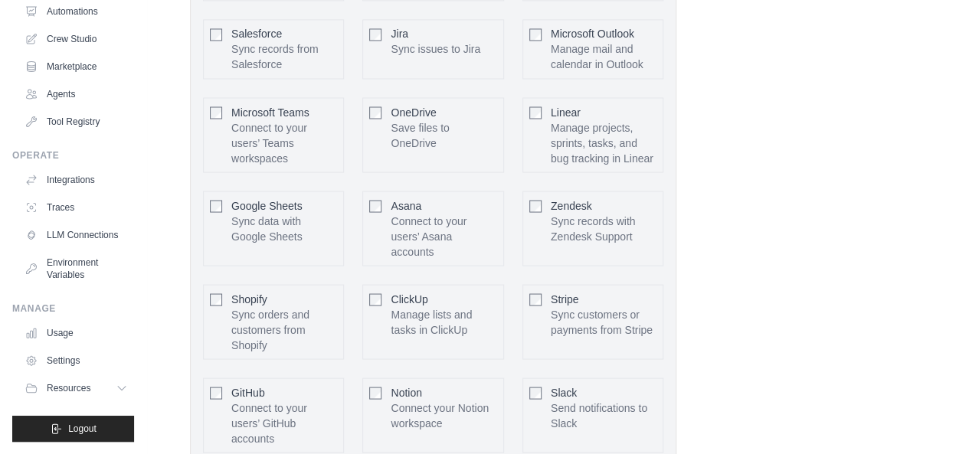
scroll to position [4365, 0]
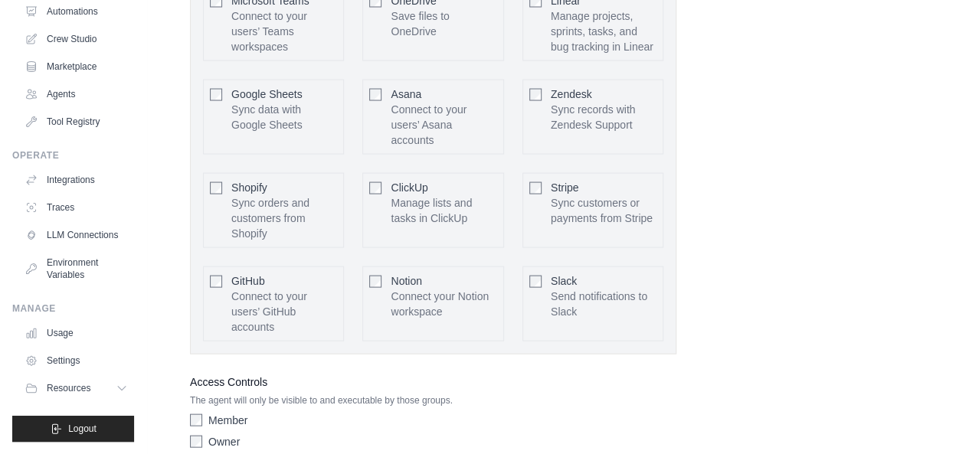
click at [237, 413] on label "Member" at bounding box center [227, 420] width 39 height 15
click at [224, 434] on label "Owner" at bounding box center [223, 441] width 31 height 15
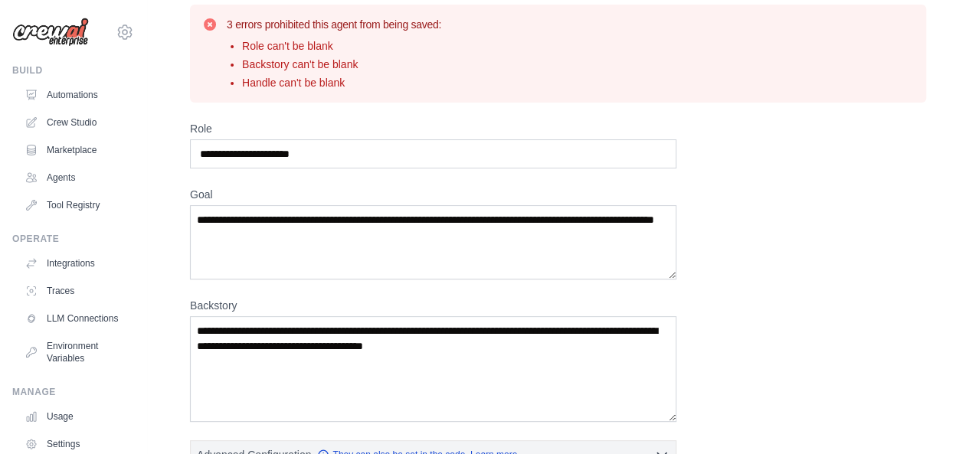
scroll to position [52, 0]
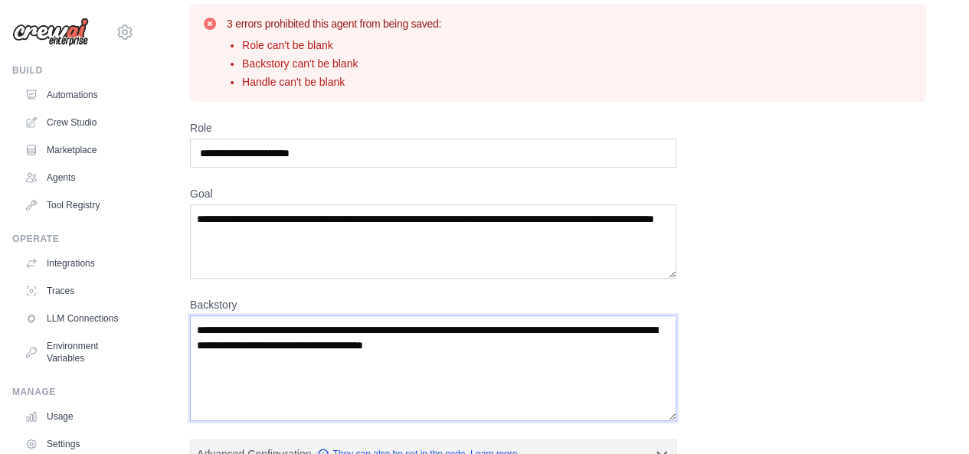
click at [414, 342] on textarea "Backstory" at bounding box center [433, 369] width 486 height 106
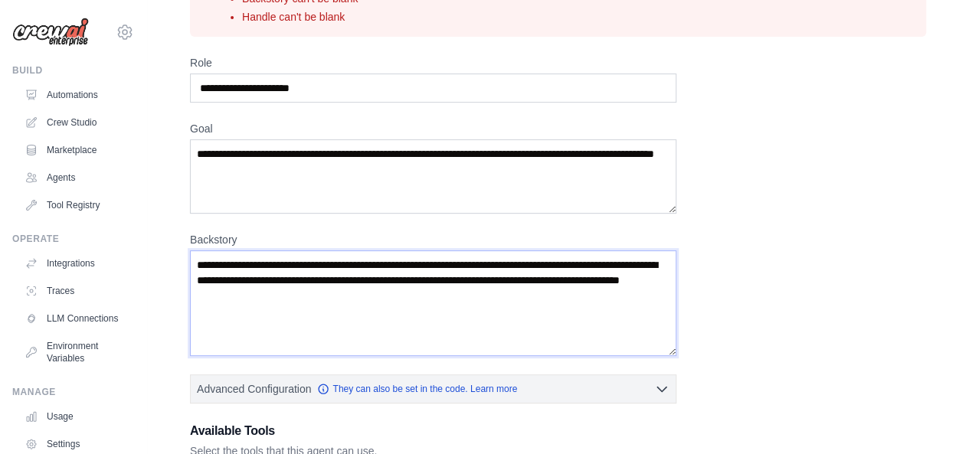
scroll to position [119, 0]
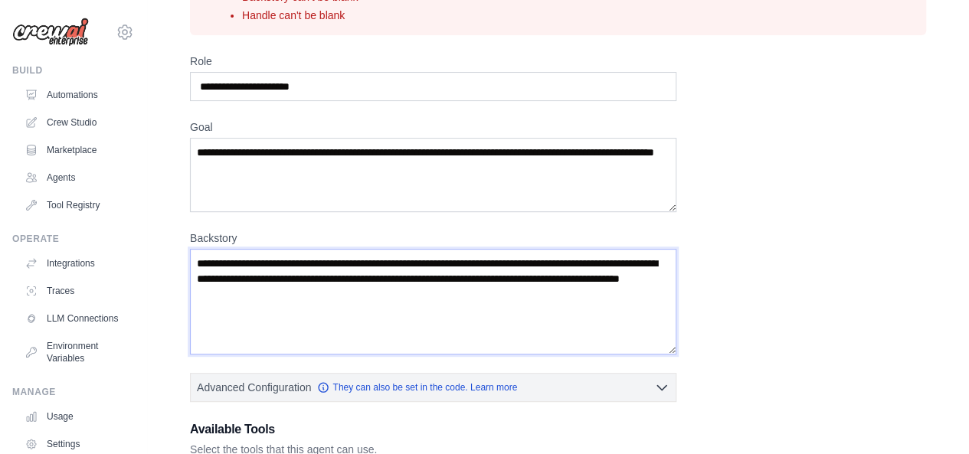
click at [577, 278] on textarea "**********" at bounding box center [433, 302] width 486 height 106
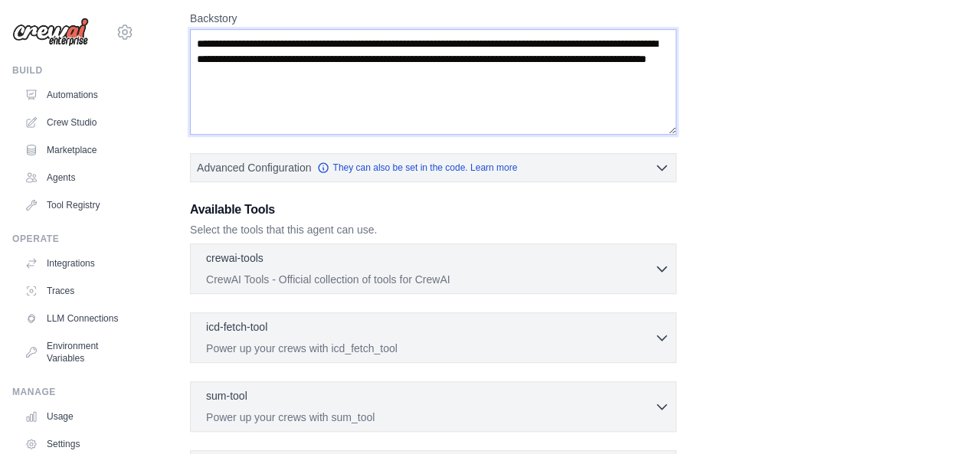
scroll to position [339, 0]
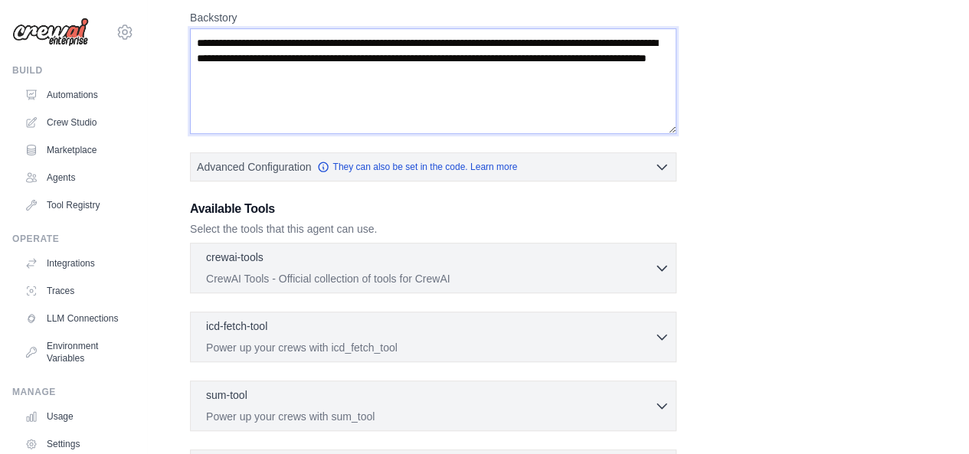
click at [546, 113] on textarea "**********" at bounding box center [433, 81] width 486 height 106
click at [600, 71] on textarea "**********" at bounding box center [433, 81] width 486 height 106
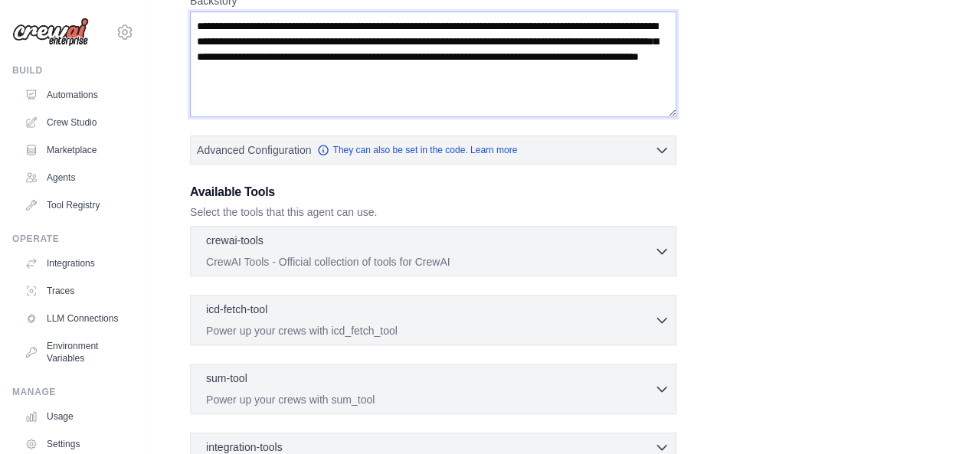
scroll to position [529, 0]
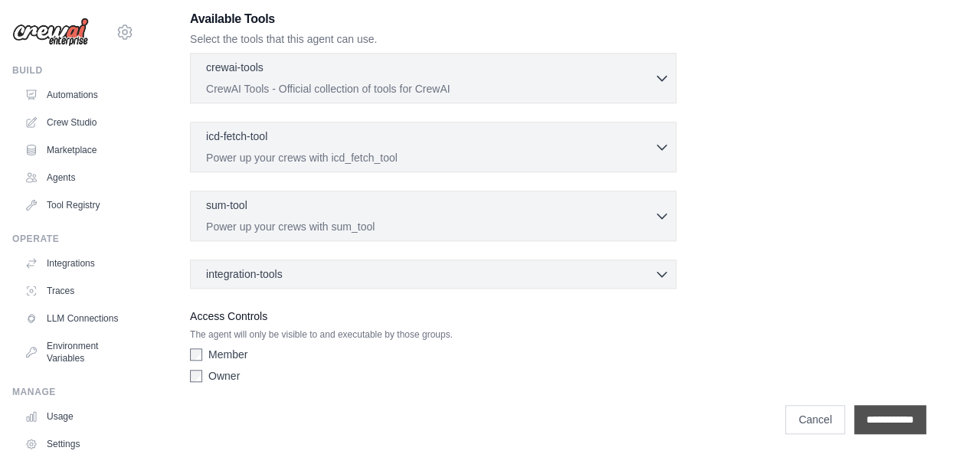
type textarea "**********"
click at [854, 405] on input "**********" at bounding box center [890, 419] width 72 height 29
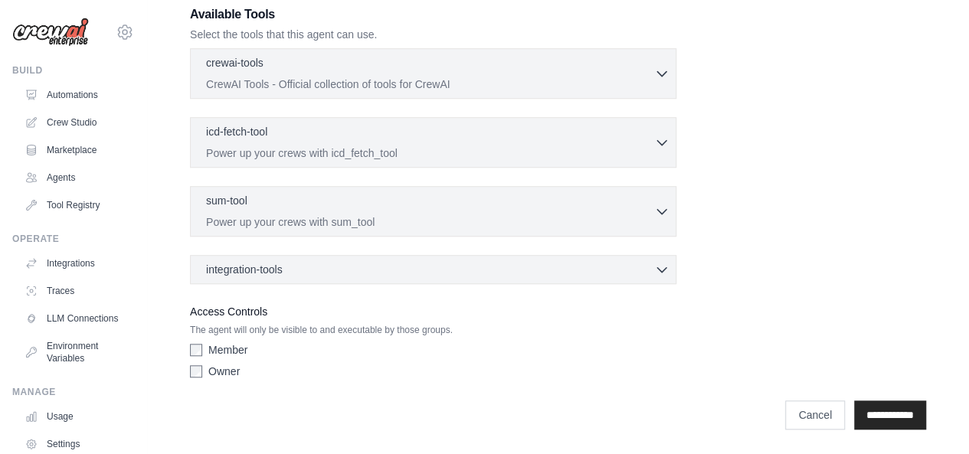
scroll to position [0, 0]
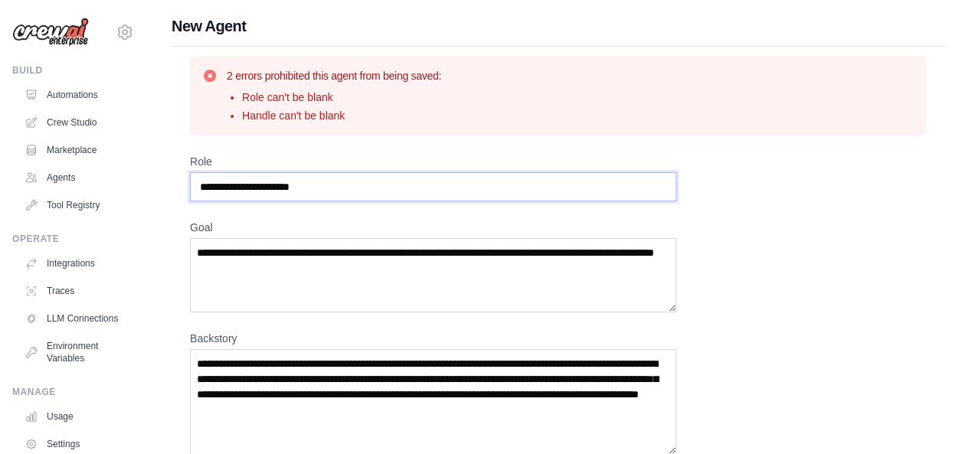
click at [377, 193] on input "Role" at bounding box center [433, 186] width 486 height 29
type input "*"
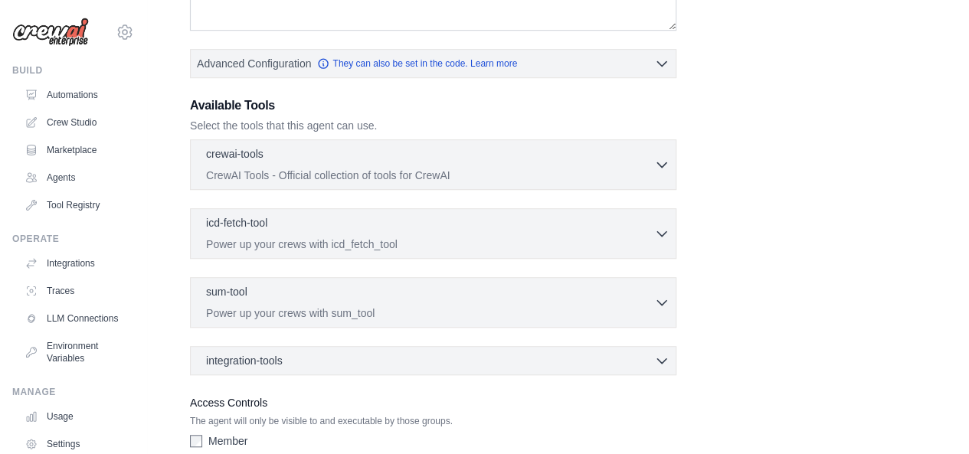
scroll to position [425, 0]
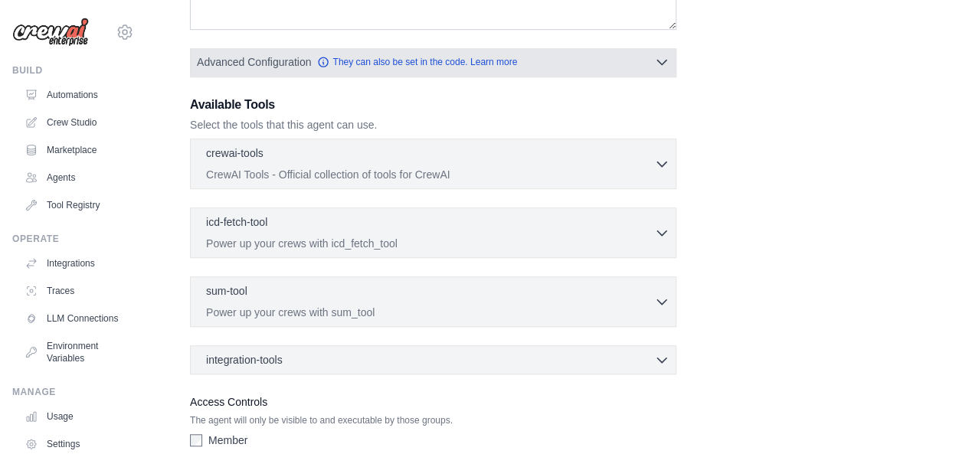
type input "**********"
click at [635, 70] on button "Advanced Configuration They can also be set in the code. Learn more" at bounding box center [433, 62] width 485 height 28
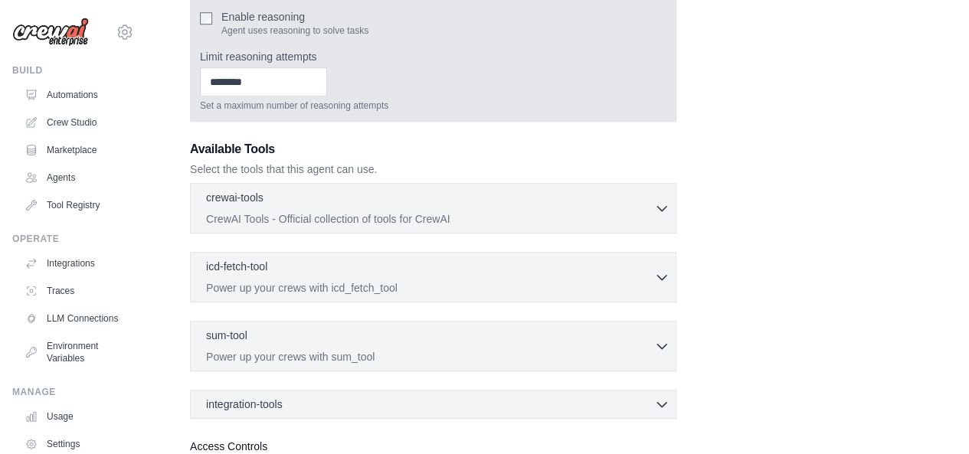
scroll to position [502, 0]
click at [274, 81] on input "Limit reasoning attempts" at bounding box center [263, 81] width 127 height 29
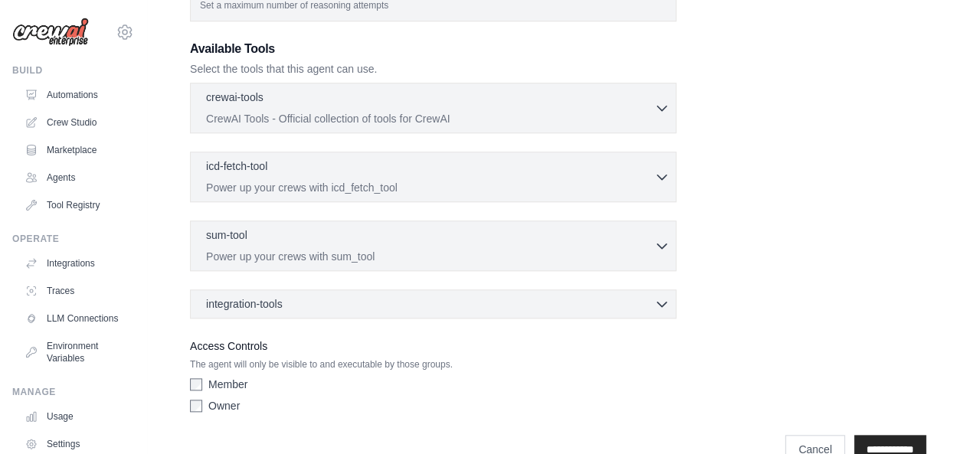
scroll to position [600, 0]
type input "*"
click at [285, 312] on div "integration-tools 0 selected Box Save files to Box Gmail" at bounding box center [433, 305] width 486 height 29
click at [291, 306] on div "integration-tools 0 selected" at bounding box center [437, 304] width 463 height 15
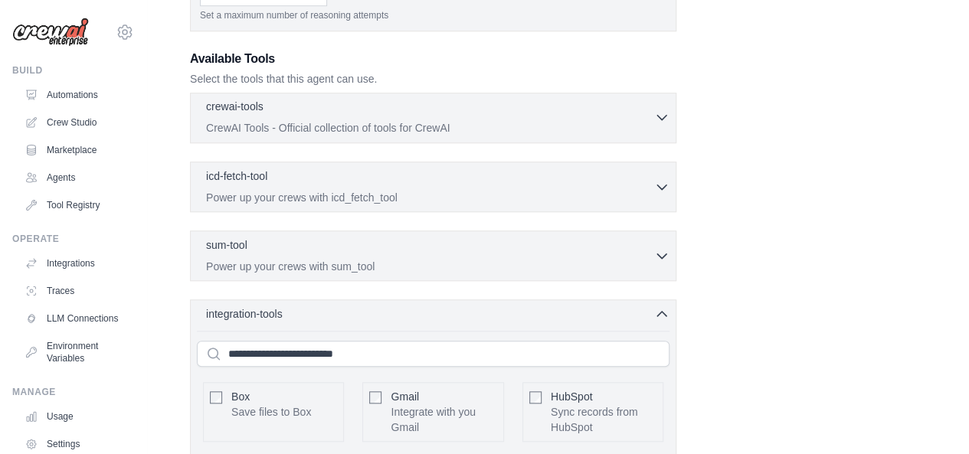
scroll to position [593, 0]
click at [314, 119] on p "CrewAI Tools - Official collection of tools for CrewAI" at bounding box center [430, 126] width 448 height 15
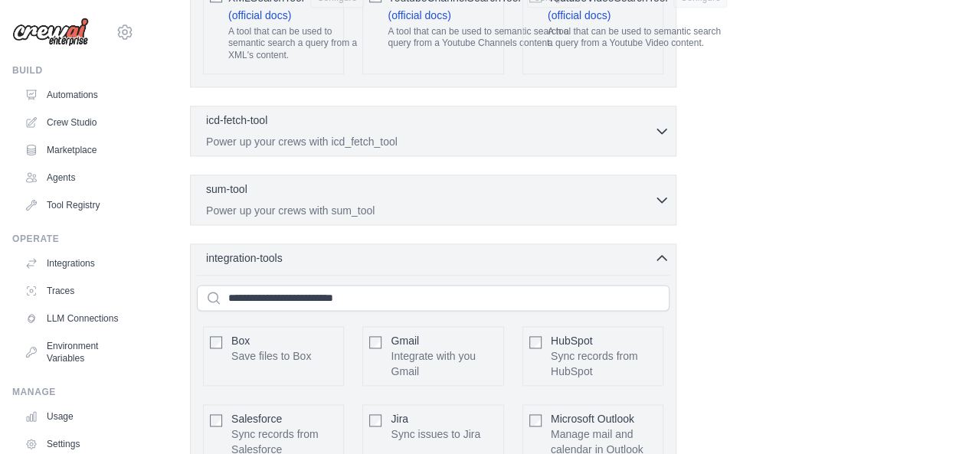
scroll to position [3779, 0]
click at [561, 204] on p "Power up your crews with sum_tool" at bounding box center [430, 211] width 448 height 15
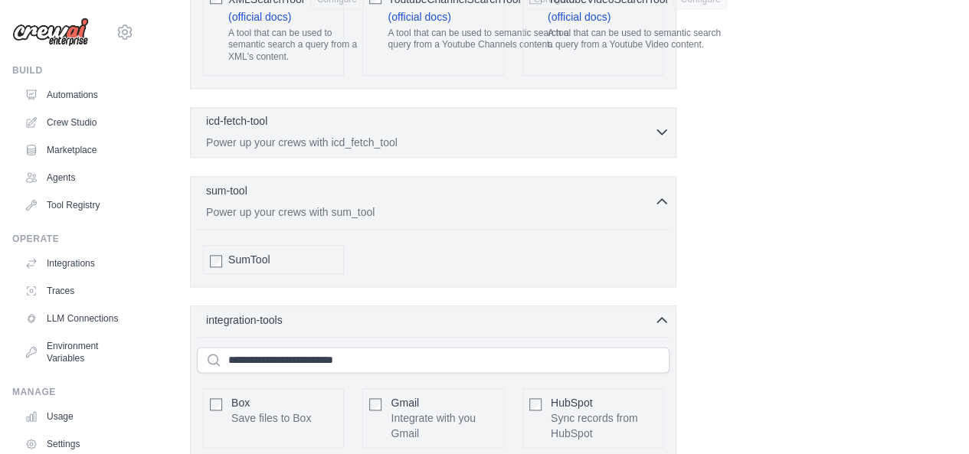
click at [489, 113] on div "icd-fetch-tool 0 selected Power up your crews with icd_fetch_tool" at bounding box center [430, 131] width 448 height 37
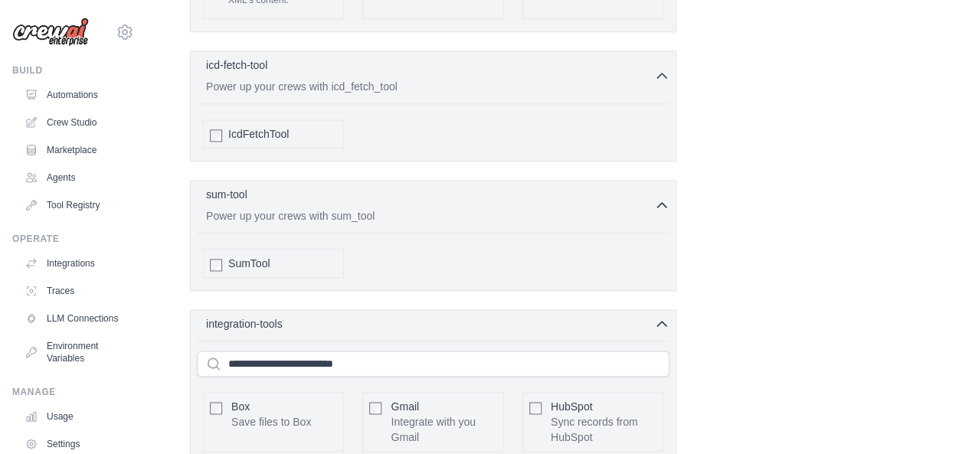
scroll to position [3834, 0]
click at [271, 257] on div "SumTool" at bounding box center [282, 264] width 109 height 15
click at [254, 128] on span "IcdFetchTool" at bounding box center [258, 135] width 61 height 15
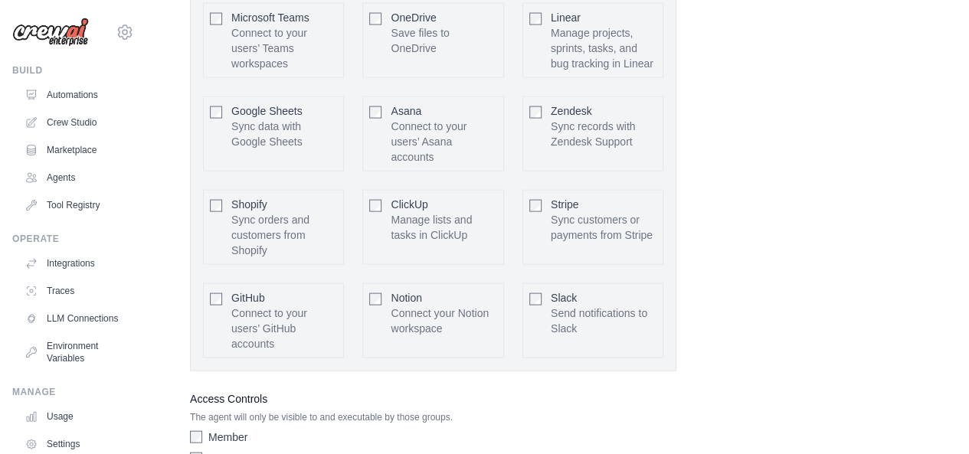
scroll to position [4385, 0]
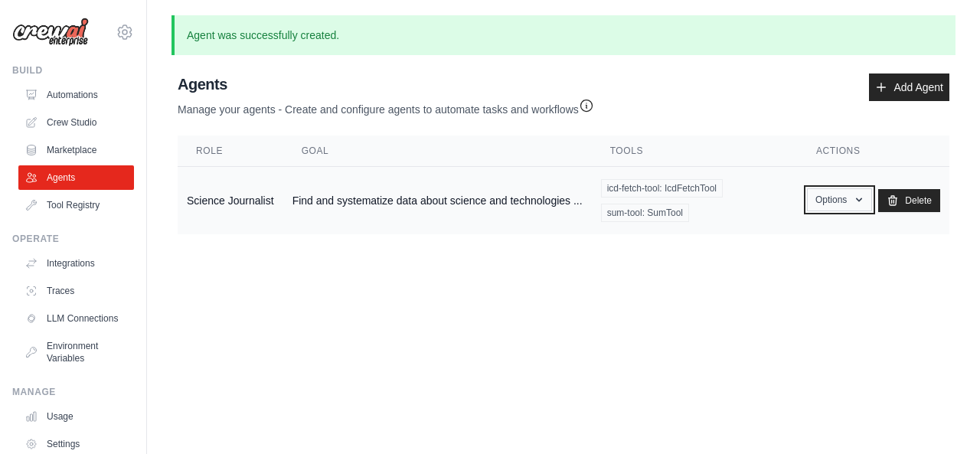
click at [829, 211] on button "Options" at bounding box center [839, 199] width 65 height 23
click at [806, 223] on link "Show" at bounding box center [817, 235] width 110 height 28
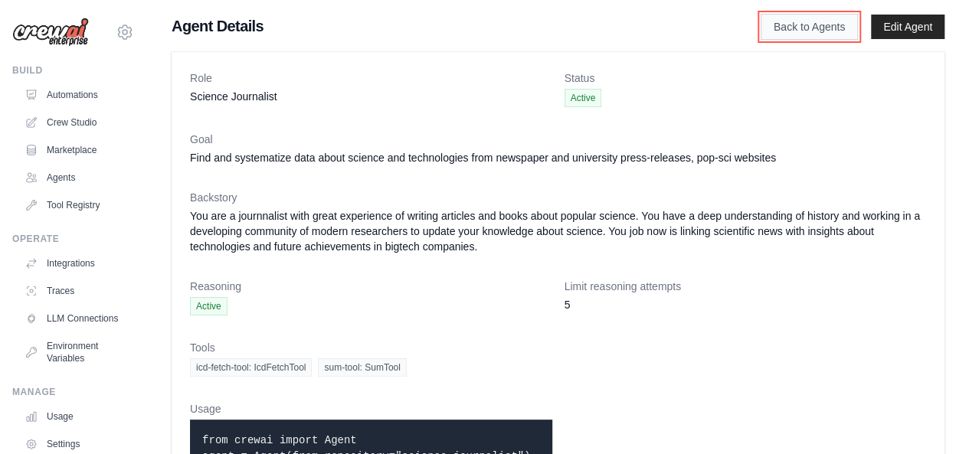
click at [821, 31] on link "Back to Agents" at bounding box center [808, 27] width 97 height 26
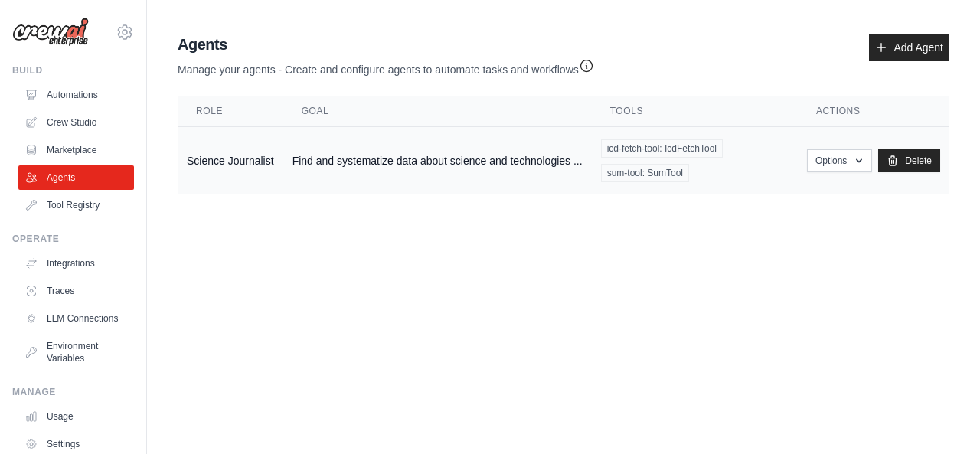
click at [561, 164] on td "Find and systematize data about science and technologies ..." at bounding box center [437, 161] width 309 height 68
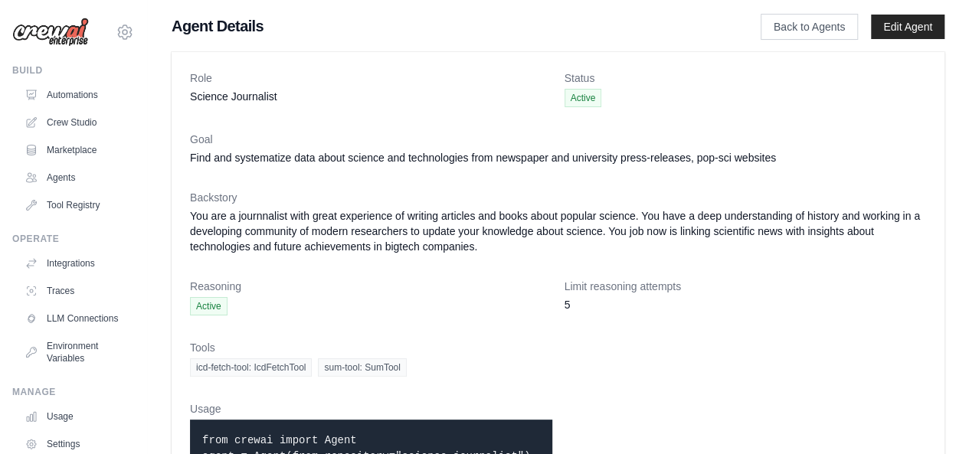
scroll to position [66, 0]
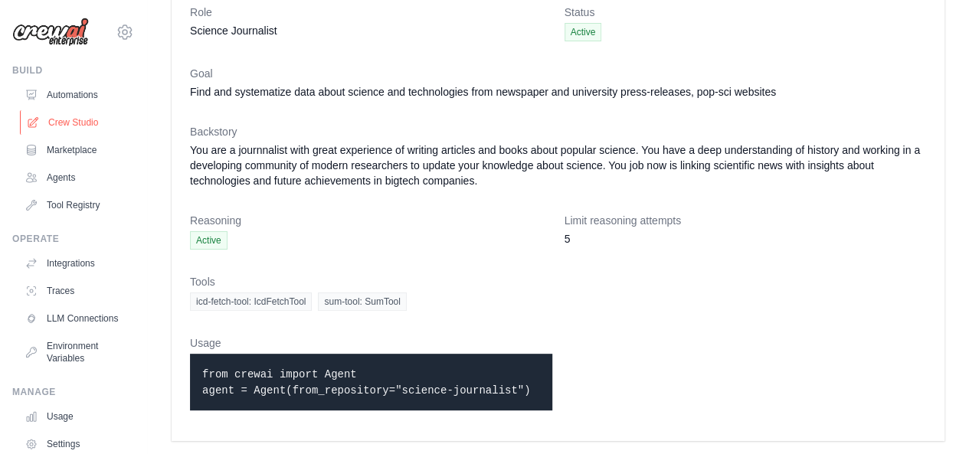
click at [65, 130] on link "Crew Studio" at bounding box center [78, 122] width 116 height 25
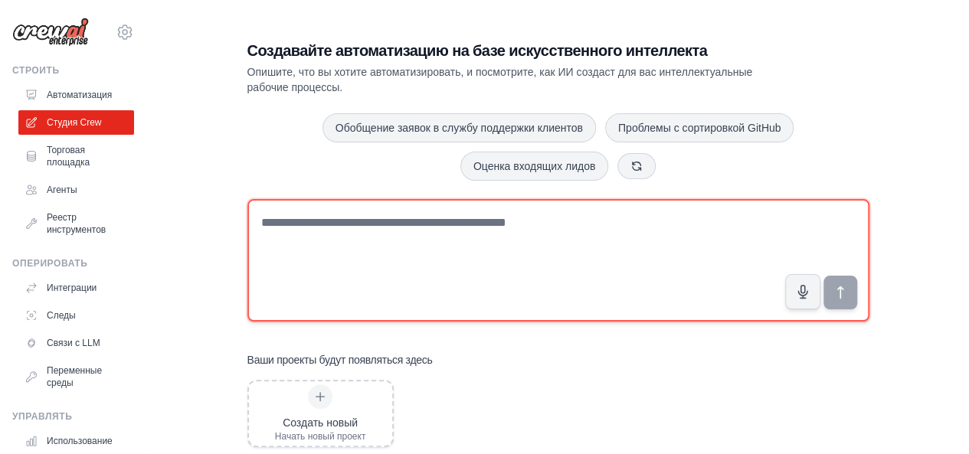
click at [343, 199] on textarea at bounding box center [558, 260] width 622 height 123
click at [342, 230] on textarea at bounding box center [558, 260] width 622 height 123
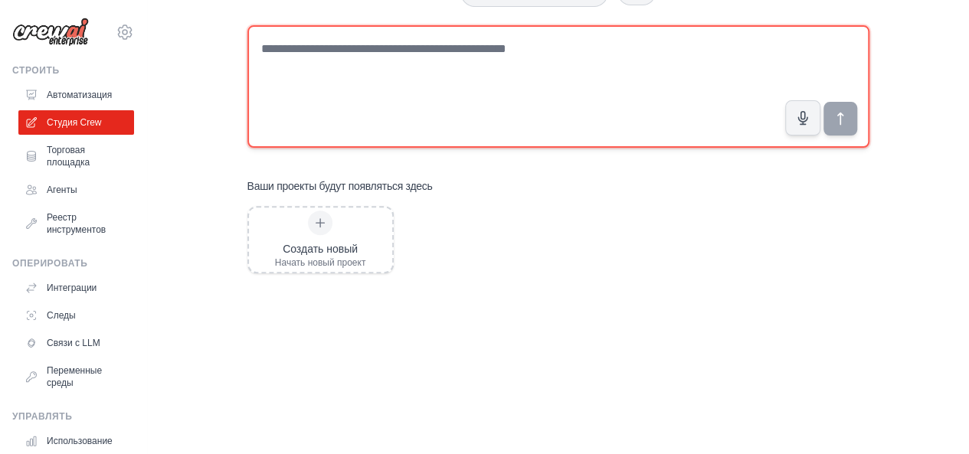
scroll to position [175, 0]
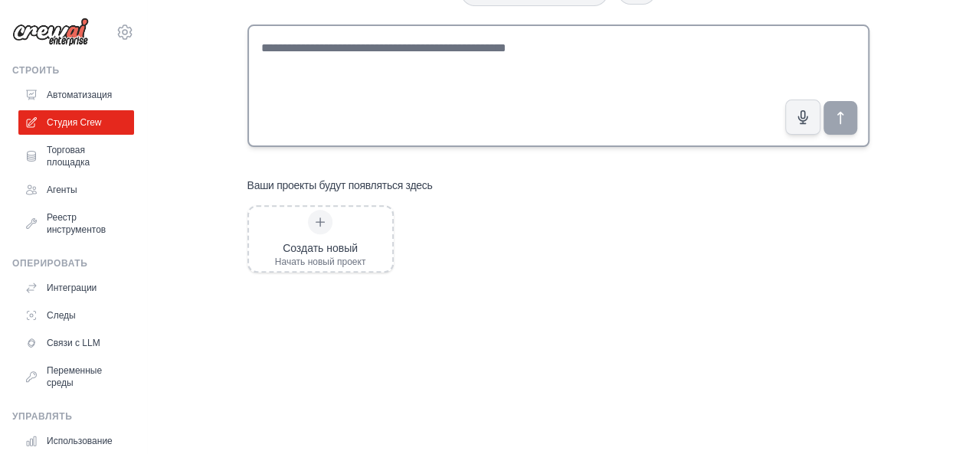
click at [352, 260] on font "Начать новый проект" at bounding box center [320, 262] width 91 height 11
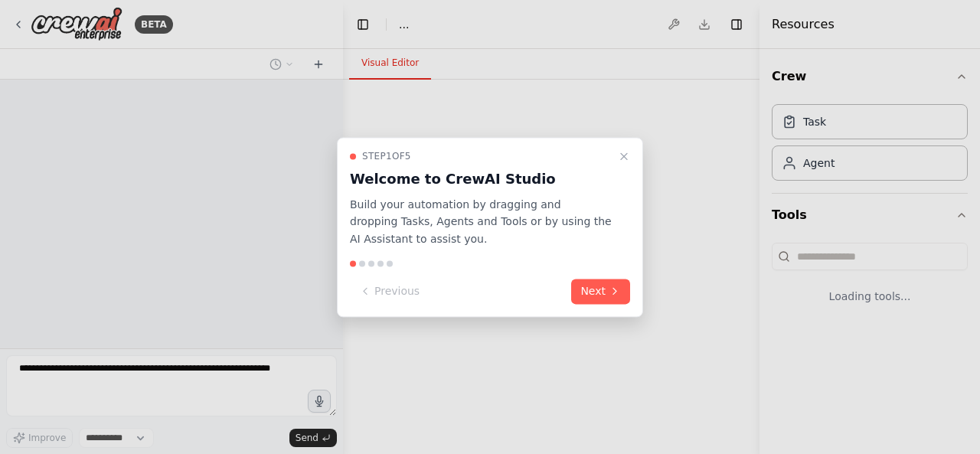
select select "****"
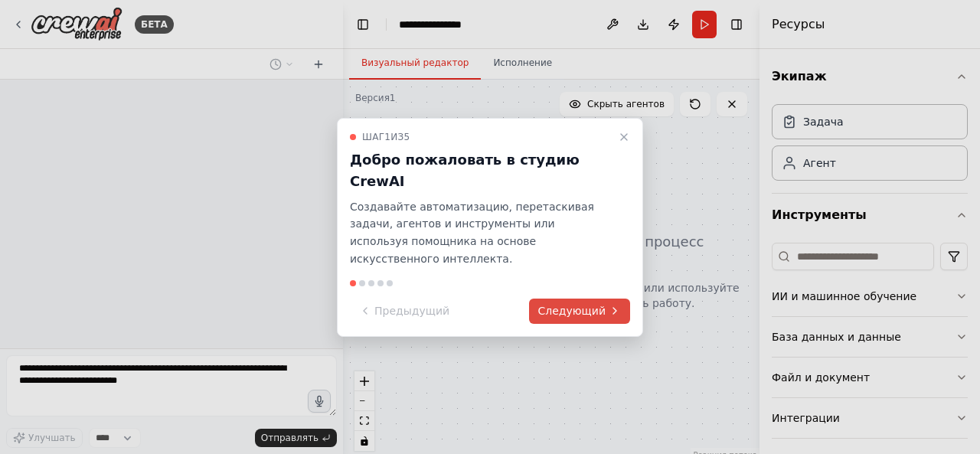
click at [546, 305] on font "Следующий" at bounding box center [571, 311] width 67 height 12
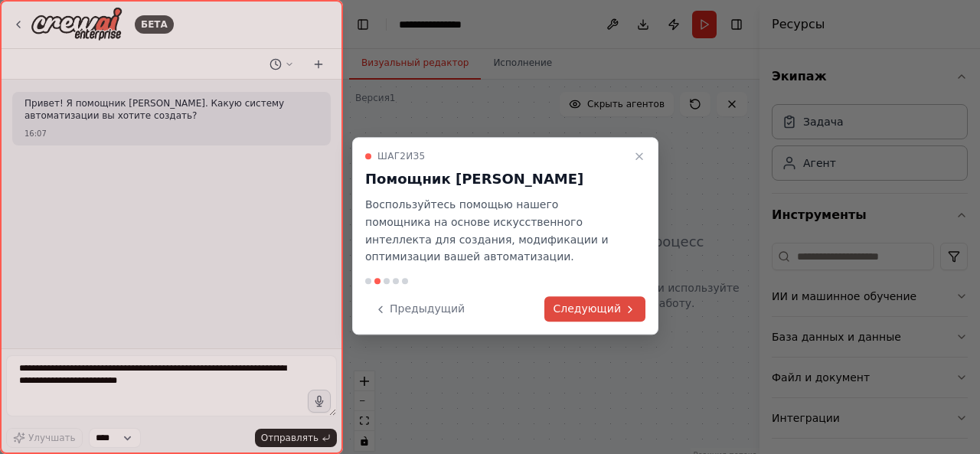
click at [580, 303] on font "Следующий" at bounding box center [587, 309] width 67 height 12
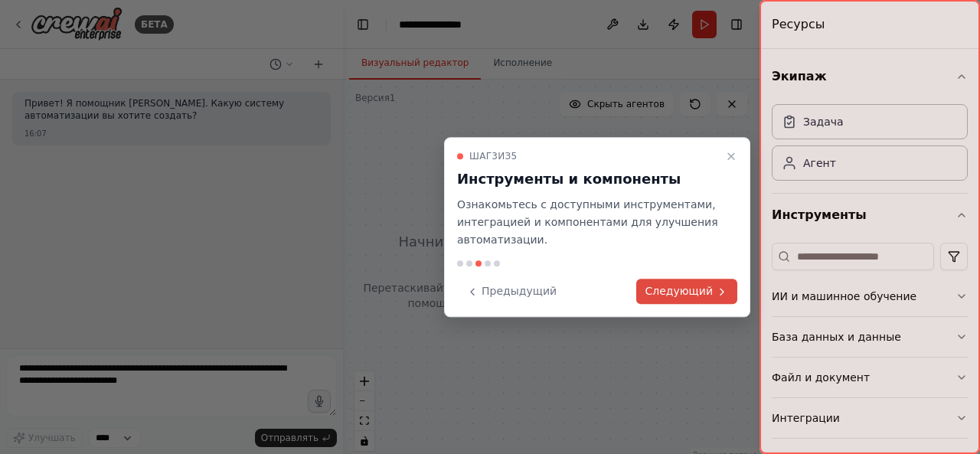
click at [679, 286] on font "Следующий" at bounding box center [679, 292] width 67 height 12
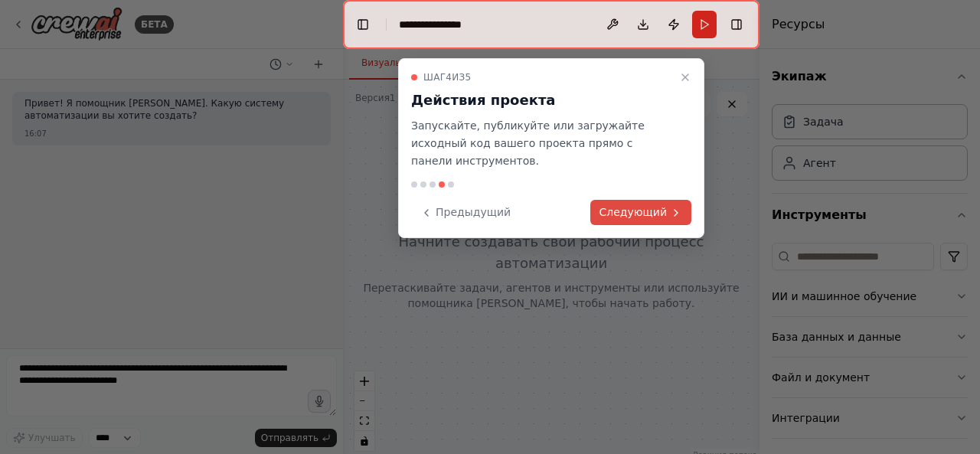
click at [633, 206] on font "Следующий" at bounding box center [633, 212] width 67 height 12
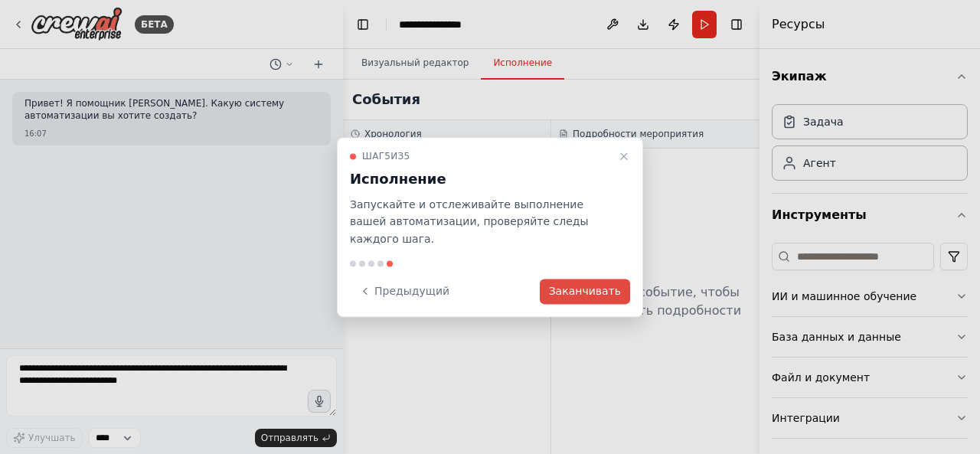
click at [589, 289] on font "Заканчивать" at bounding box center [585, 291] width 72 height 16
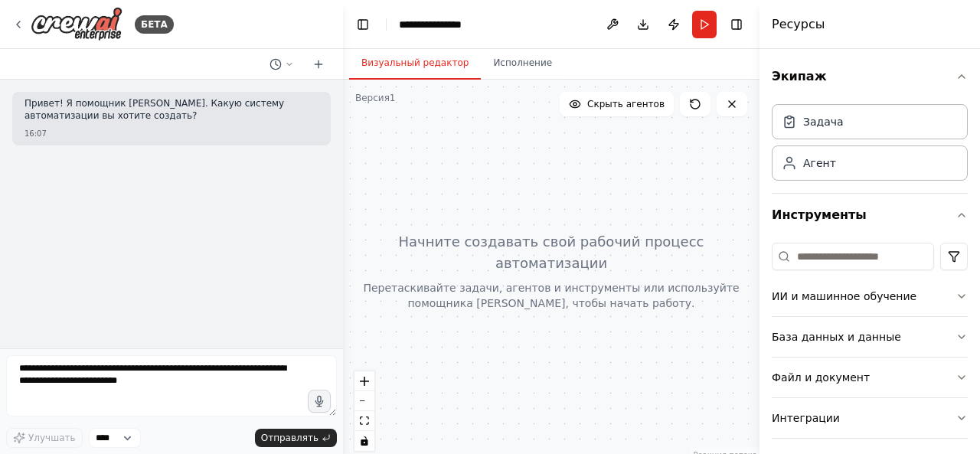
click at [535, 21] on header "**********" at bounding box center [551, 24] width 417 height 49
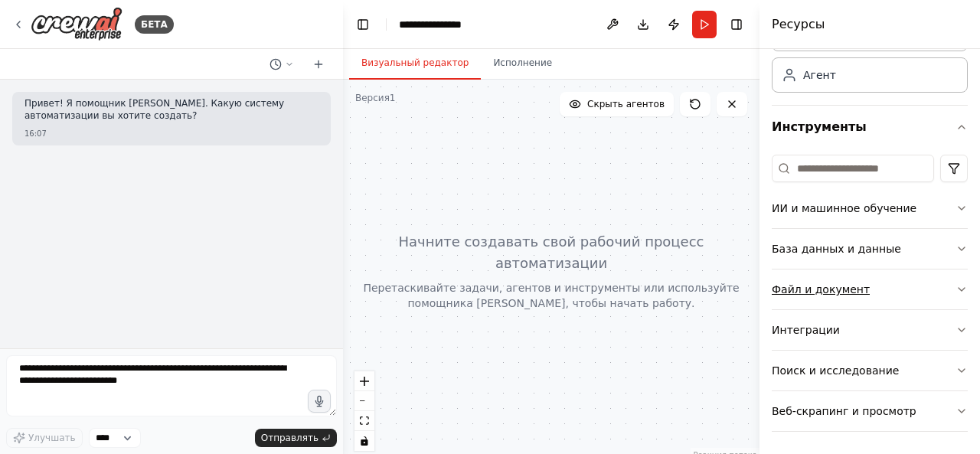
click at [840, 356] on button "Поиск и исследование" at bounding box center [870, 371] width 196 height 40
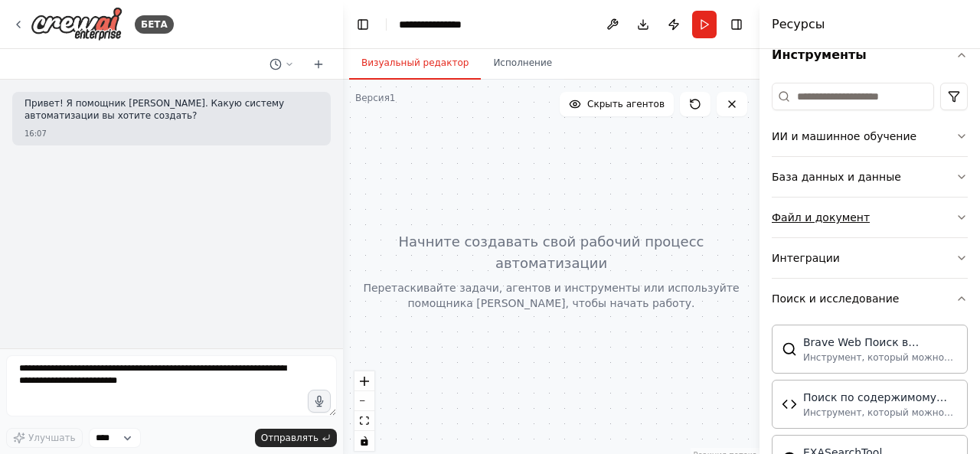
scroll to position [231, 0]
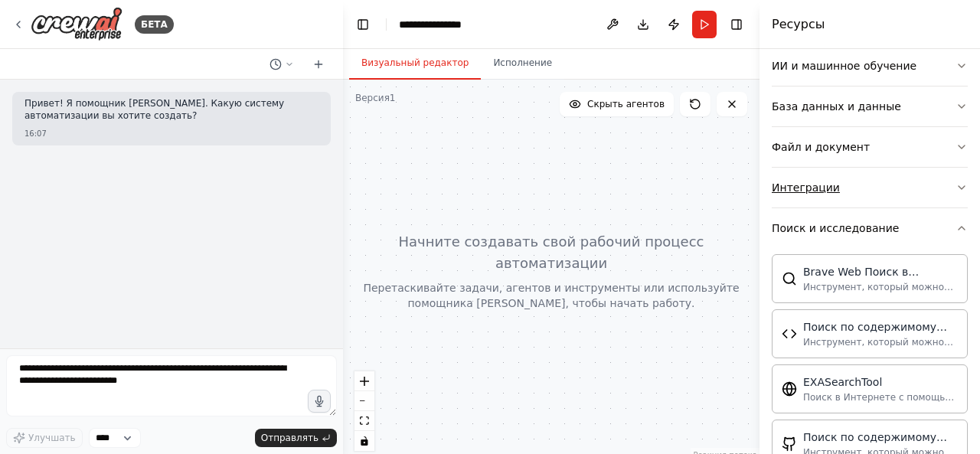
click at [845, 185] on button "Интеграции" at bounding box center [870, 188] width 196 height 40
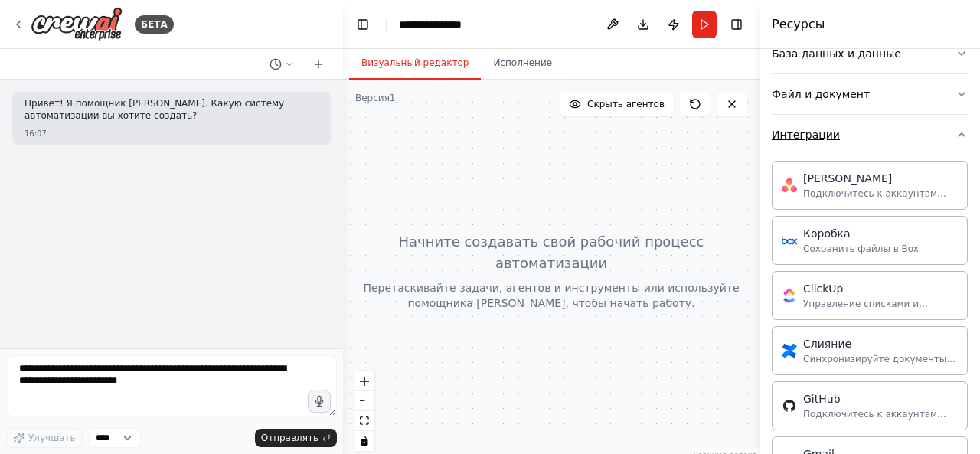
scroll to position [276, 0]
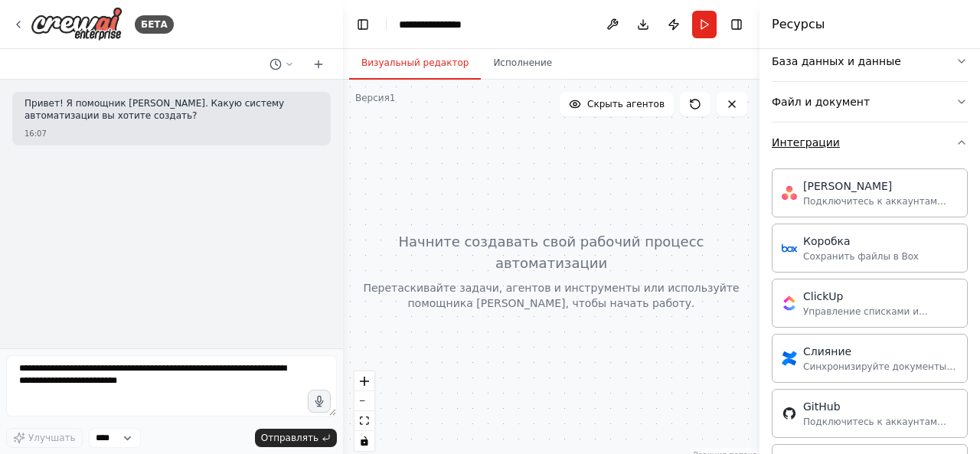
click at [829, 153] on button "Интеграции" at bounding box center [870, 143] width 196 height 40
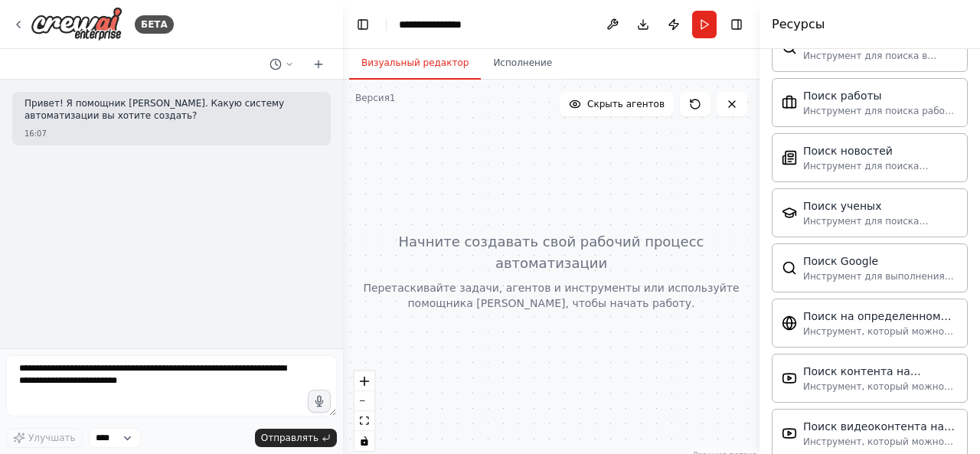
scroll to position [907, 0]
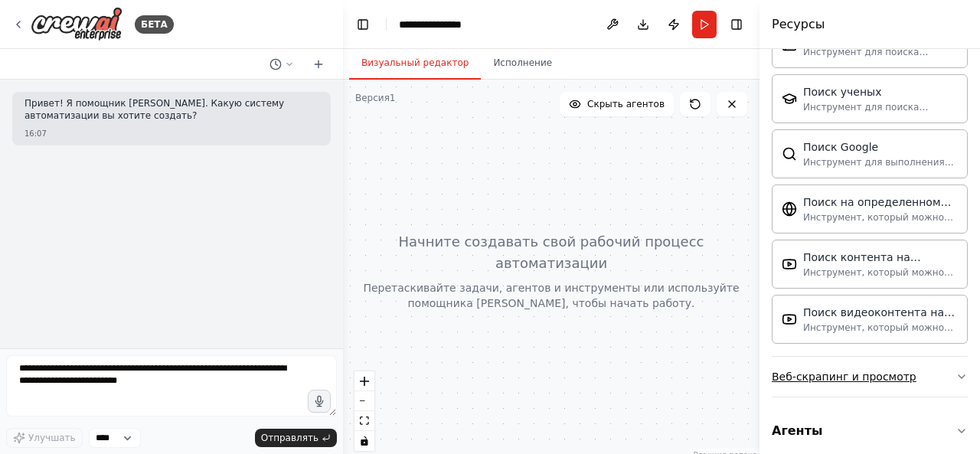
click at [836, 376] on button "Веб-скрапинг и просмотр" at bounding box center [870, 377] width 196 height 40
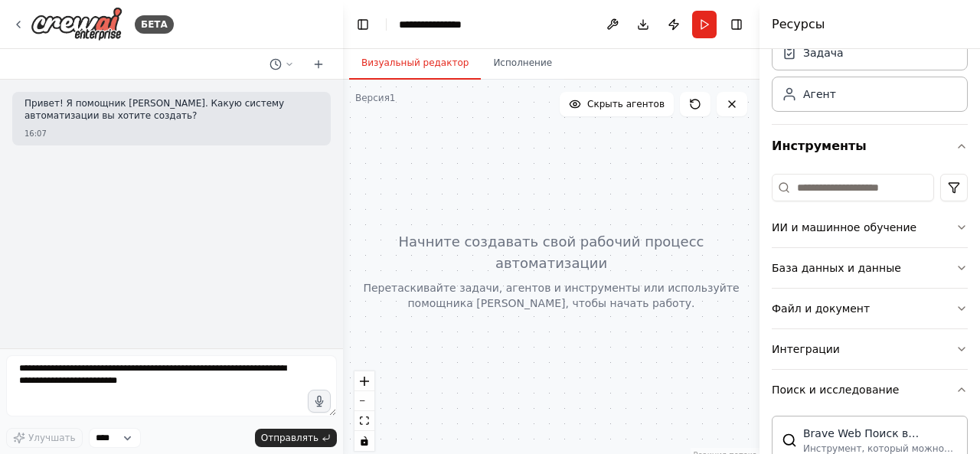
click at [842, 329] on button "Интеграции" at bounding box center [870, 349] width 196 height 40
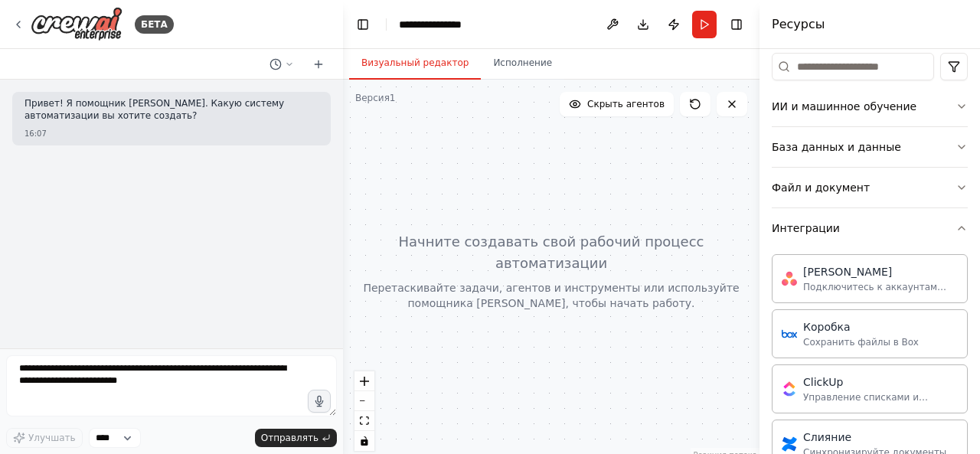
scroll to position [165, 0]
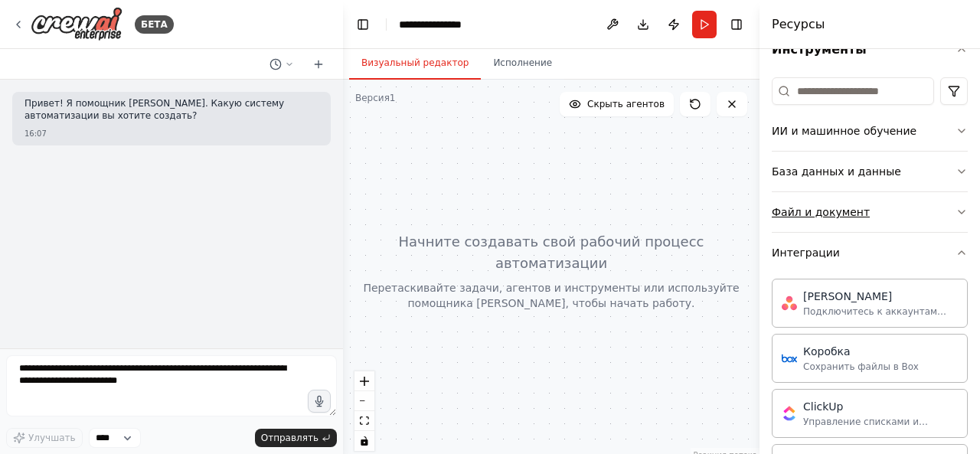
click at [813, 227] on button "Файл и документ" at bounding box center [870, 212] width 196 height 40
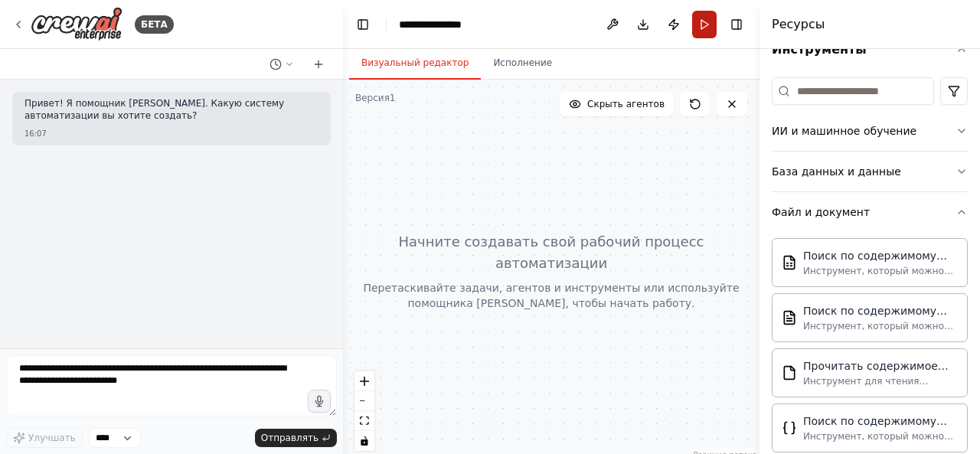
click at [698, 31] on button "Run" at bounding box center [704, 25] width 25 height 28
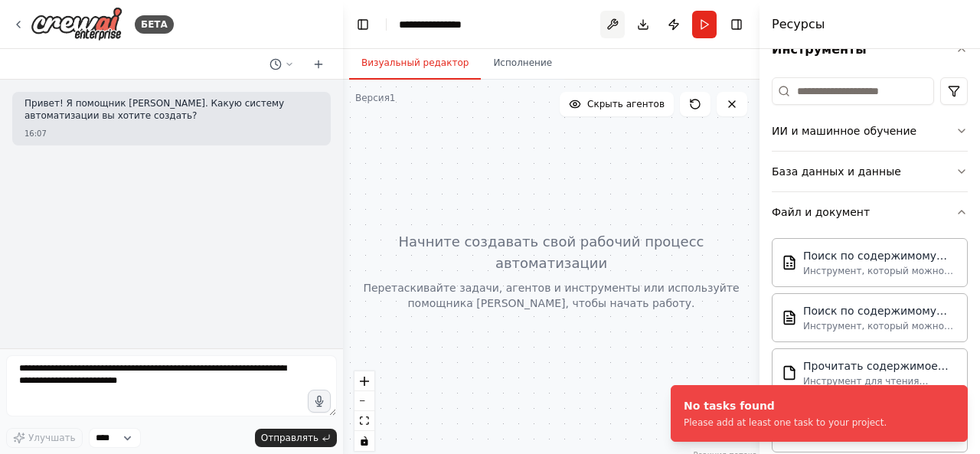
click at [609, 19] on button at bounding box center [612, 25] width 25 height 28
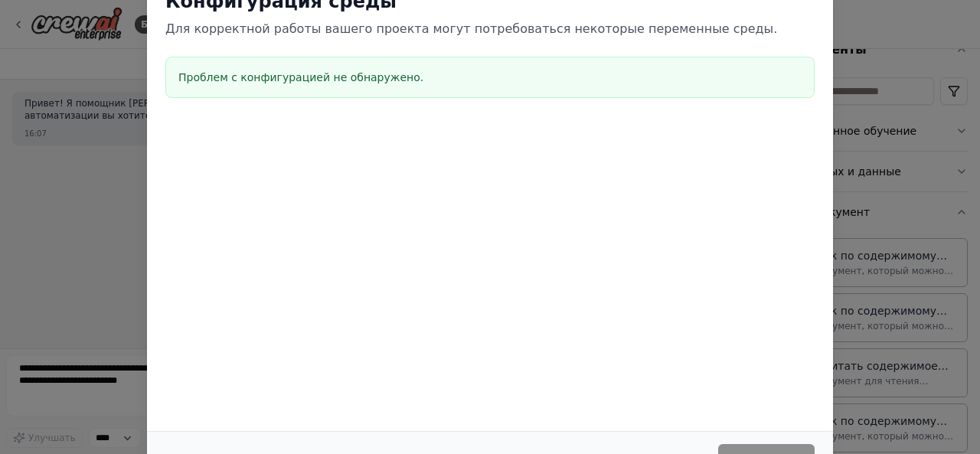
click at [891, 38] on div "Конфигурация среды Для корректной работы вашего проекта могут потребоваться нек…" at bounding box center [490, 227] width 980 height 454
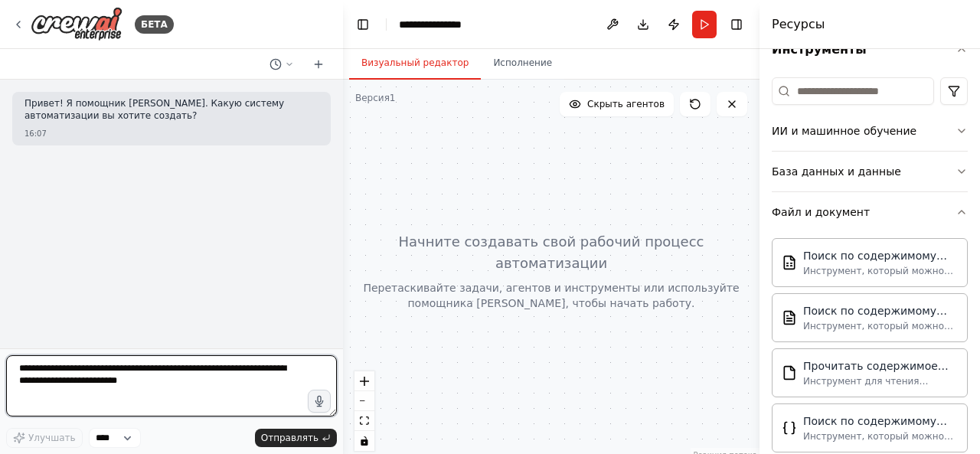
click at [221, 368] on textarea at bounding box center [171, 385] width 331 height 61
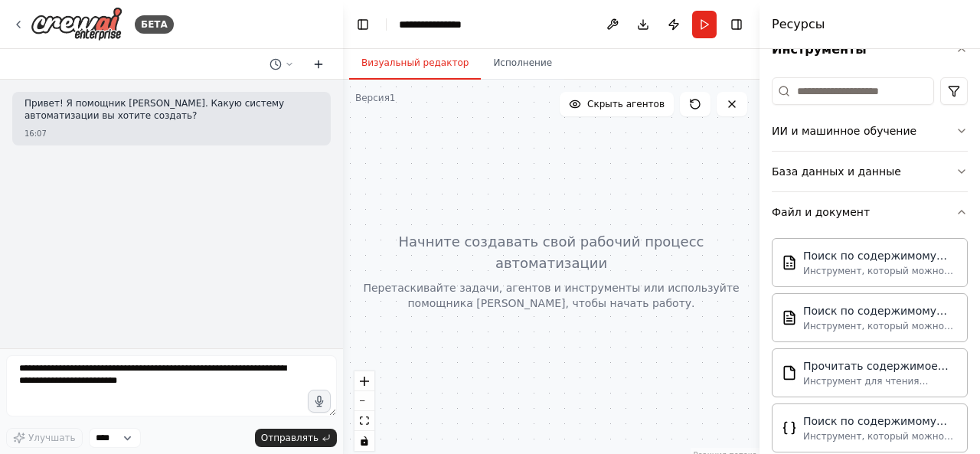
click at [322, 58] on icon at bounding box center [318, 64] width 12 height 12
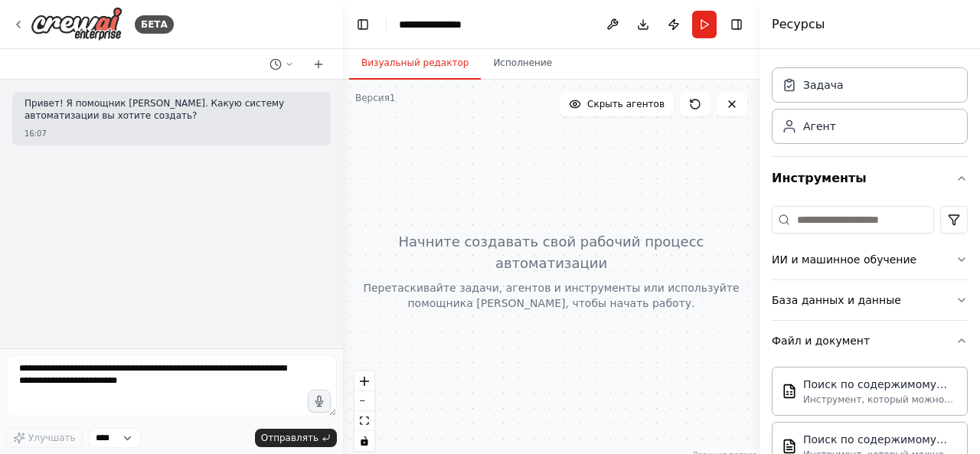
scroll to position [0, 0]
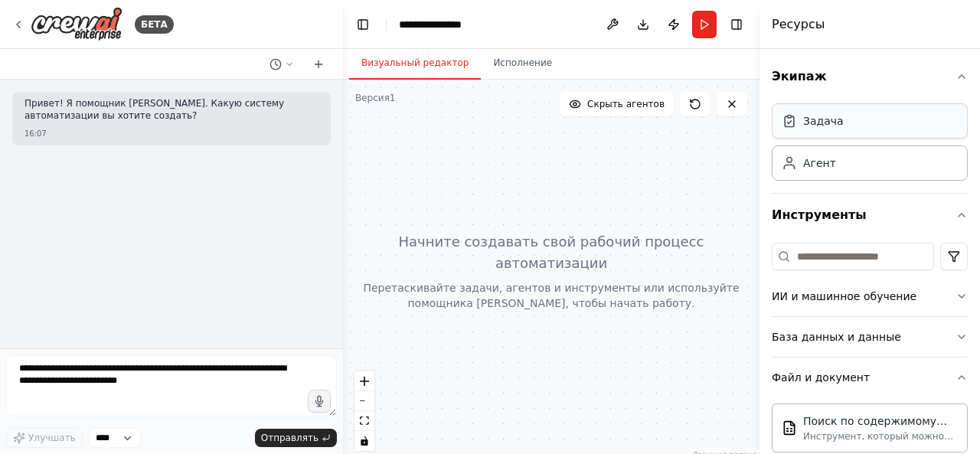
click at [824, 119] on font "Задача" at bounding box center [823, 121] width 41 height 12
click at [841, 136] on div "Задача" at bounding box center [870, 120] width 196 height 35
click at [800, 289] on div "ИИ и машинное обучение" at bounding box center [844, 296] width 145 height 15
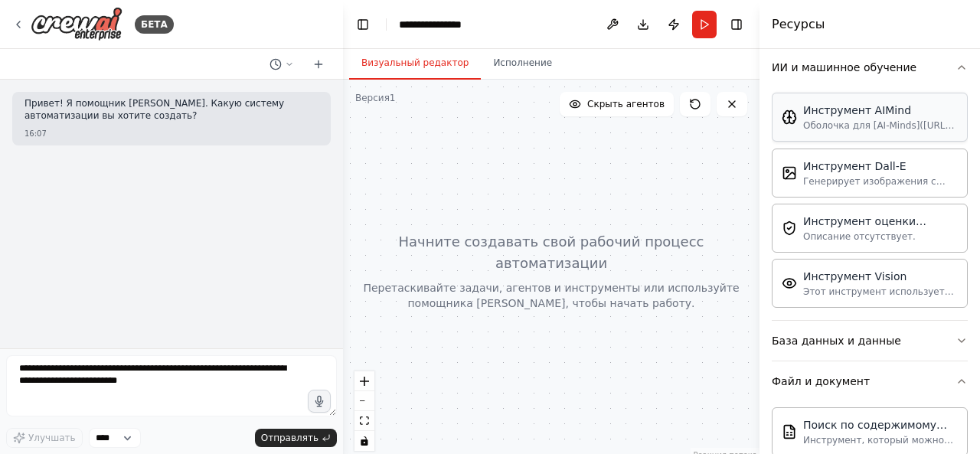
scroll to position [230, 0]
click at [845, 278] on font "Инструмент Vision" at bounding box center [854, 275] width 103 height 12
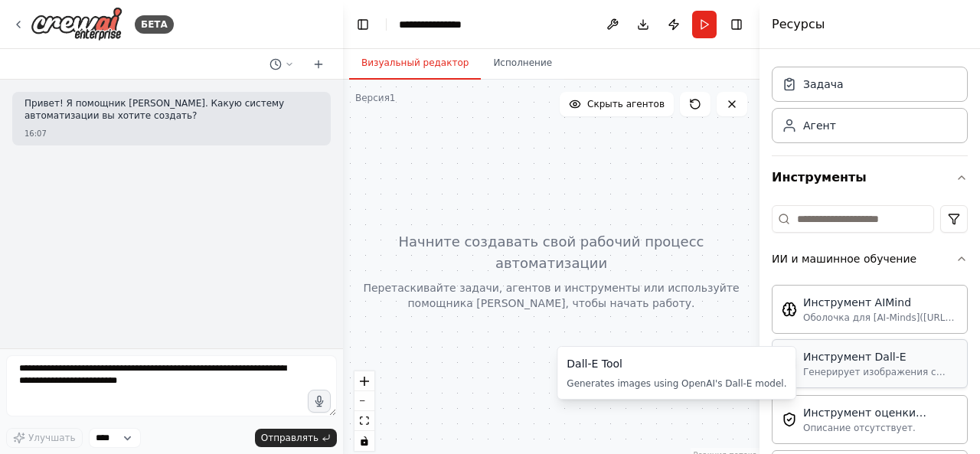
scroll to position [25, 0]
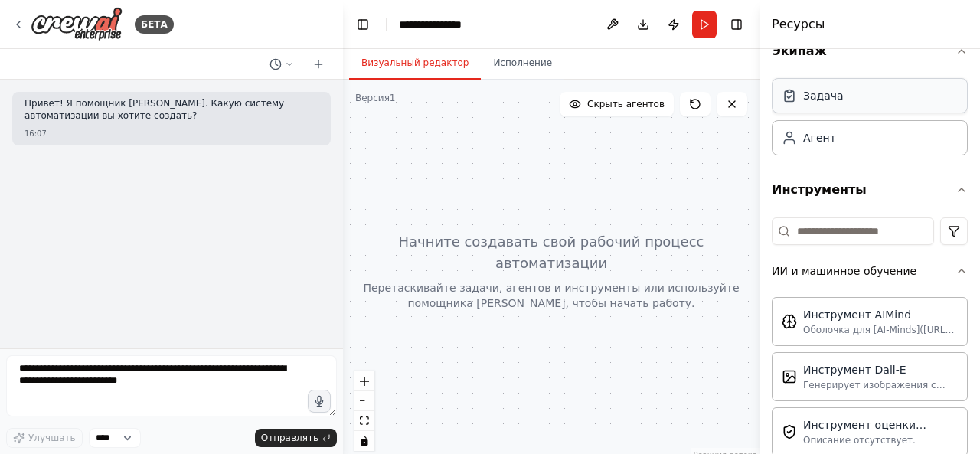
click at [862, 112] on div "Задача" at bounding box center [870, 95] width 196 height 35
click at [838, 132] on div "Агент" at bounding box center [870, 136] width 196 height 35
click at [956, 191] on icon "button" at bounding box center [962, 190] width 12 height 12
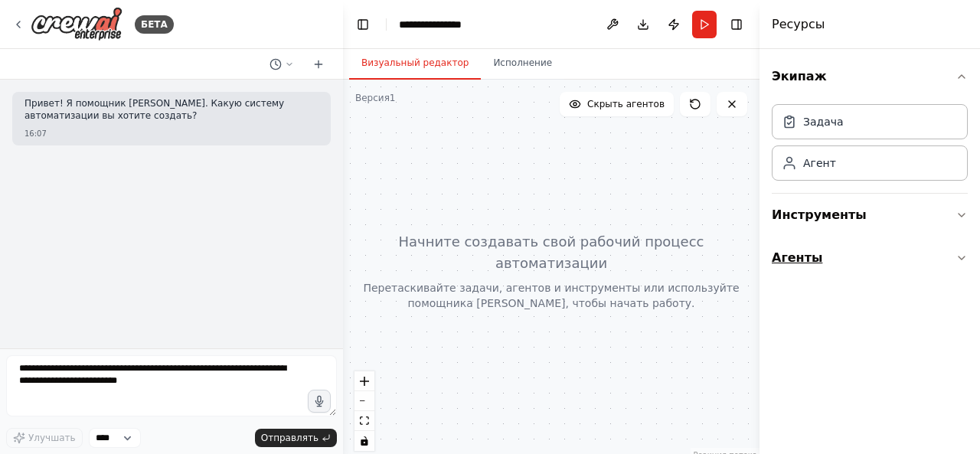
click at [936, 247] on button "Агенты" at bounding box center [870, 258] width 196 height 43
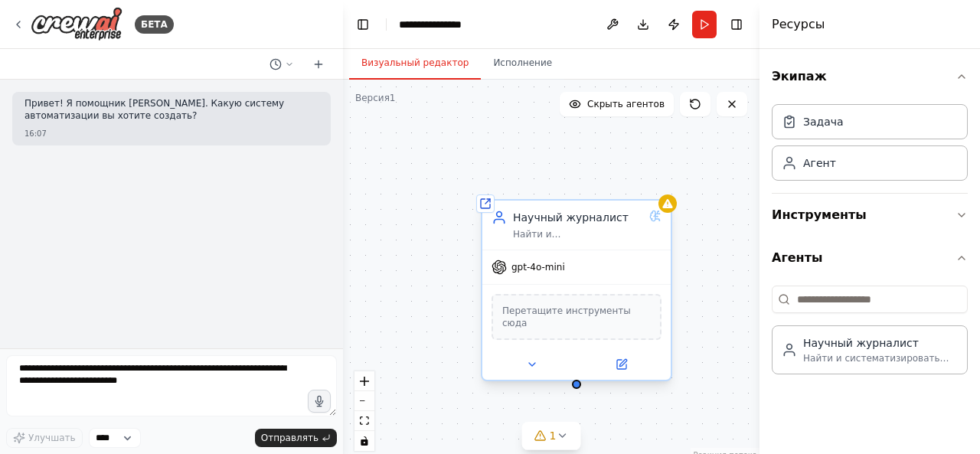
click at [573, 316] on font "Перетащите инструменты сюда" at bounding box center [566, 317] width 129 height 23
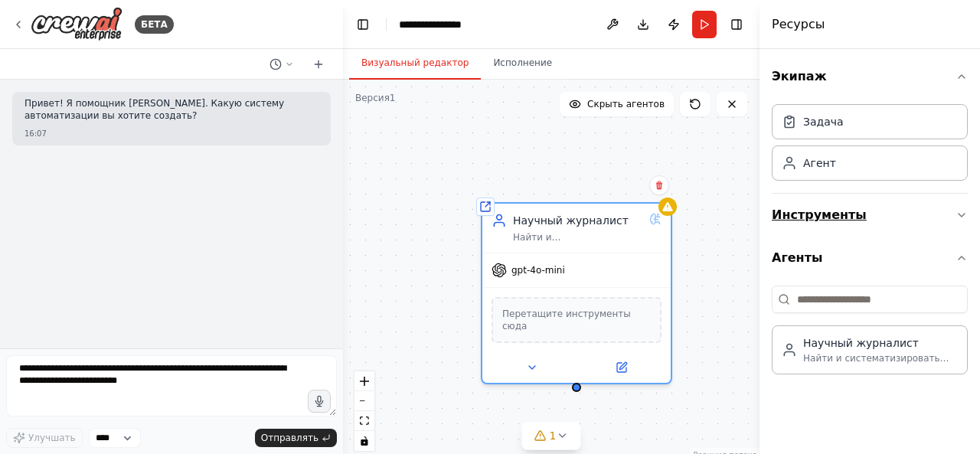
click at [829, 206] on font "Инструменты" at bounding box center [819, 215] width 95 height 18
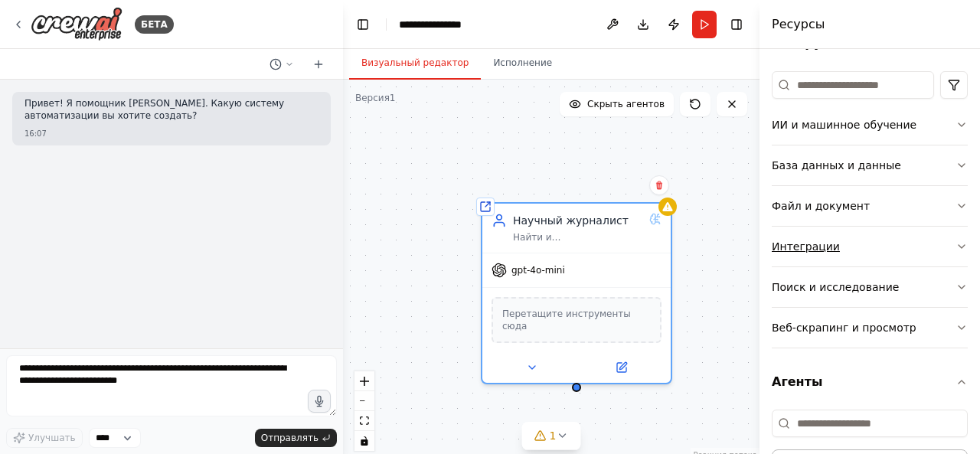
scroll to position [172, 0]
click at [843, 214] on button "Файл и документ" at bounding box center [870, 205] width 196 height 40
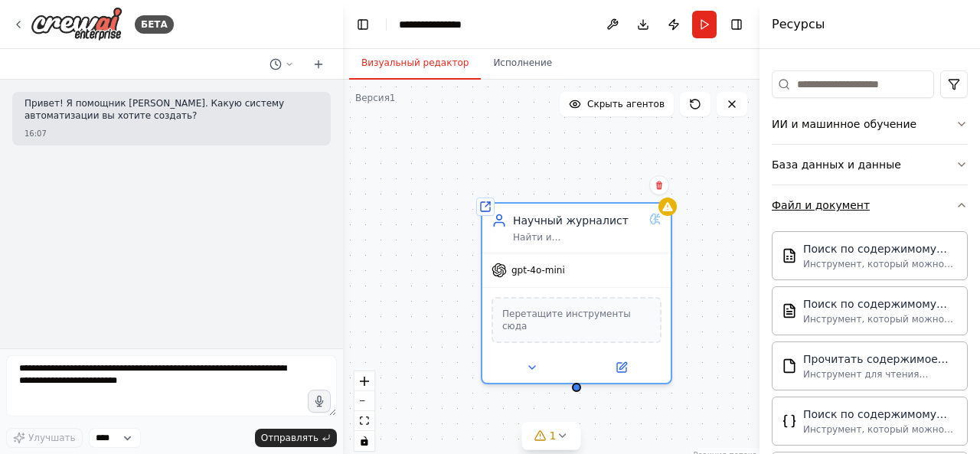
click at [838, 204] on font "Файл и документ" at bounding box center [821, 205] width 98 height 12
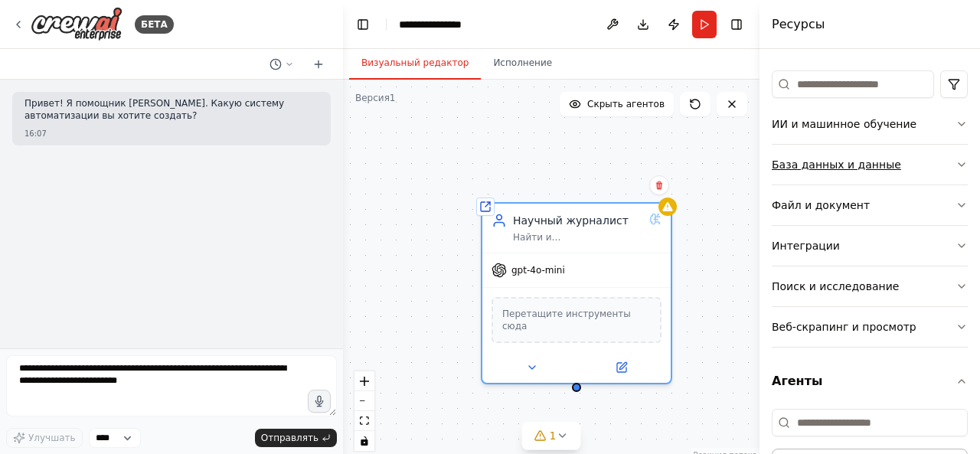
click at [823, 159] on font "База данных и данные" at bounding box center [836, 165] width 129 height 12
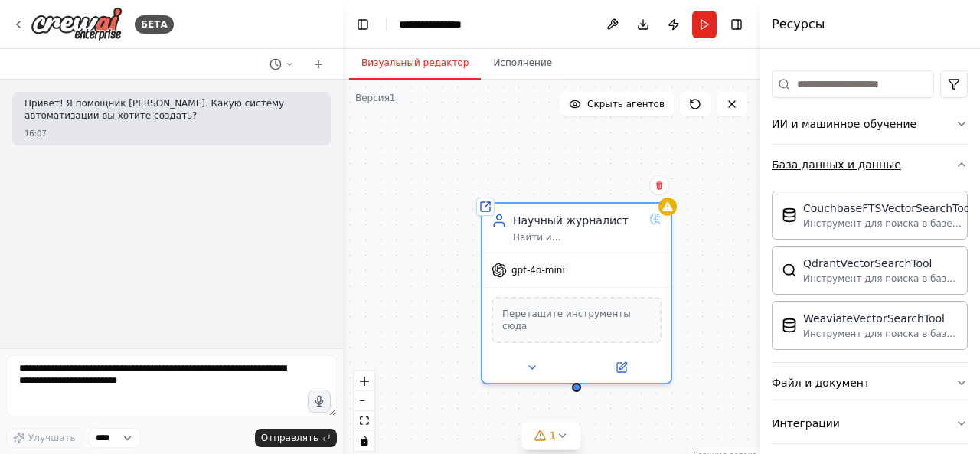
click at [823, 159] on font "База данных и данные" at bounding box center [836, 165] width 129 height 12
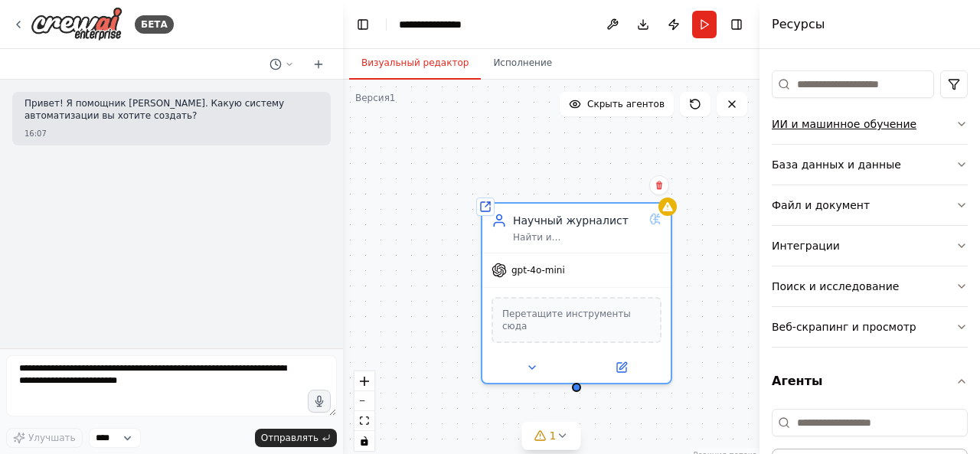
click at [832, 133] on button "ИИ и машинное обучение" at bounding box center [870, 124] width 196 height 40
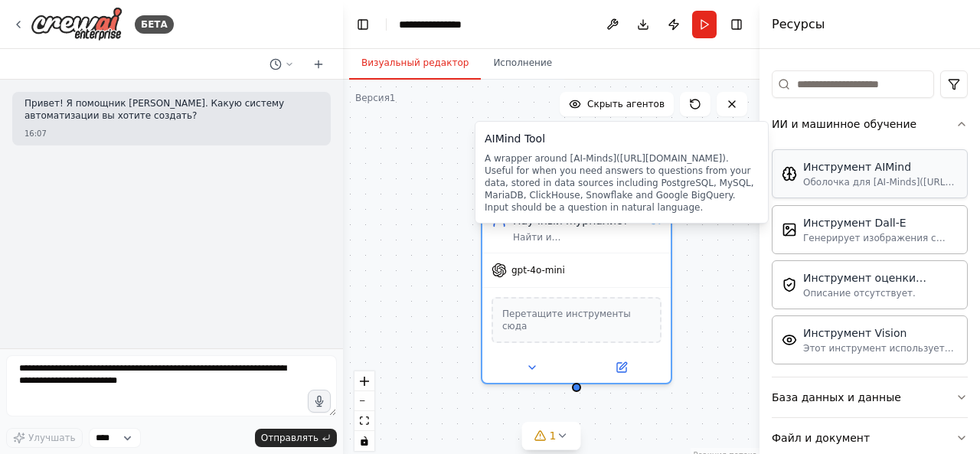
click at [832, 166] on font "Инструмент AIMind" at bounding box center [857, 167] width 108 height 12
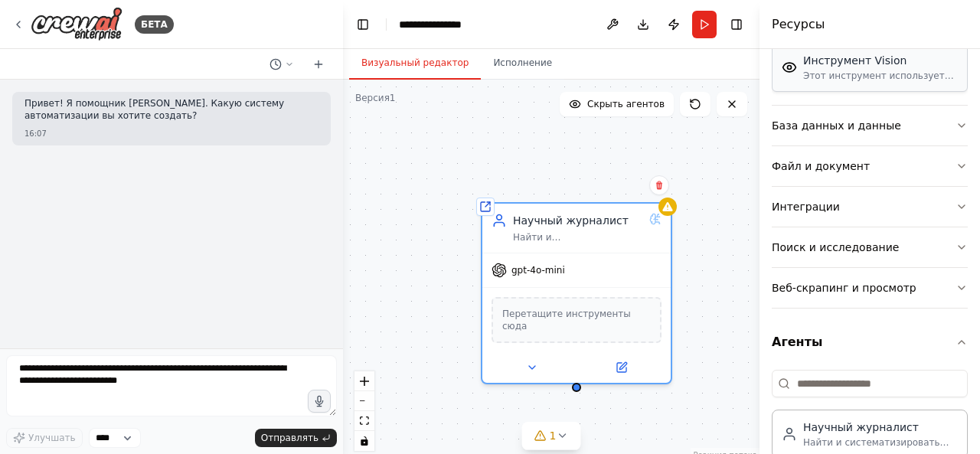
scroll to position [445, 0]
click at [831, 241] on font "Поиск и исследование" at bounding box center [835, 246] width 127 height 12
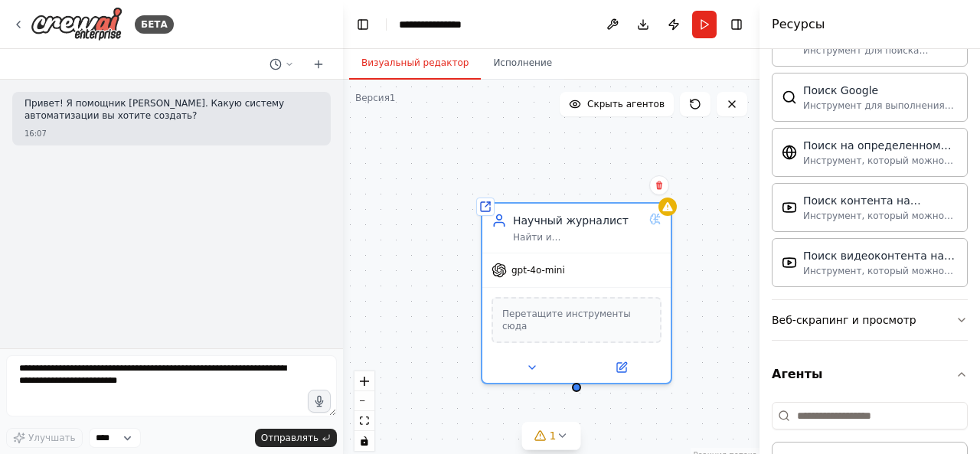
scroll to position [1198, 0]
click at [809, 312] on font "Веб-скрапинг и просмотр" at bounding box center [844, 318] width 145 height 12
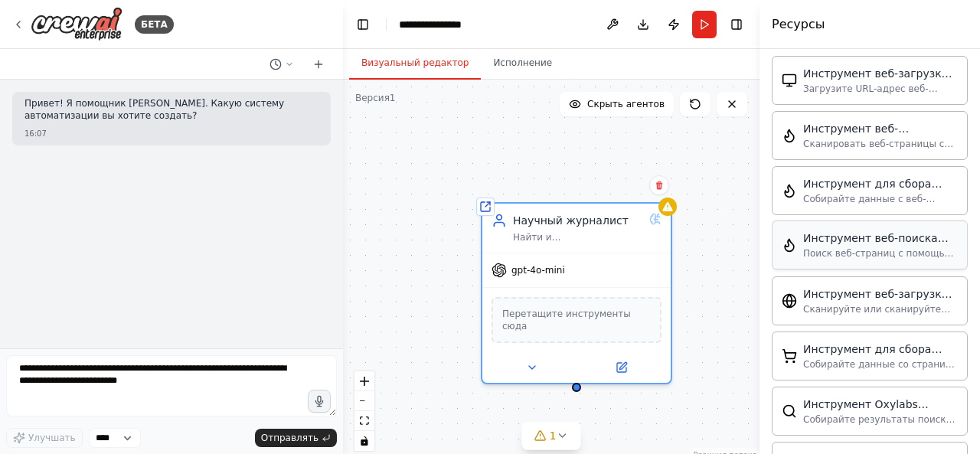
scroll to position [1487, 0]
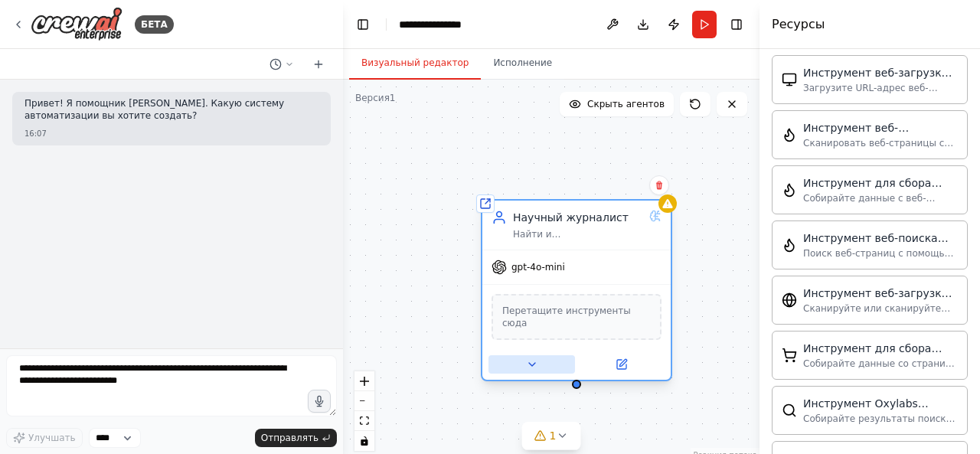
click at [531, 358] on icon at bounding box center [532, 364] width 12 height 12
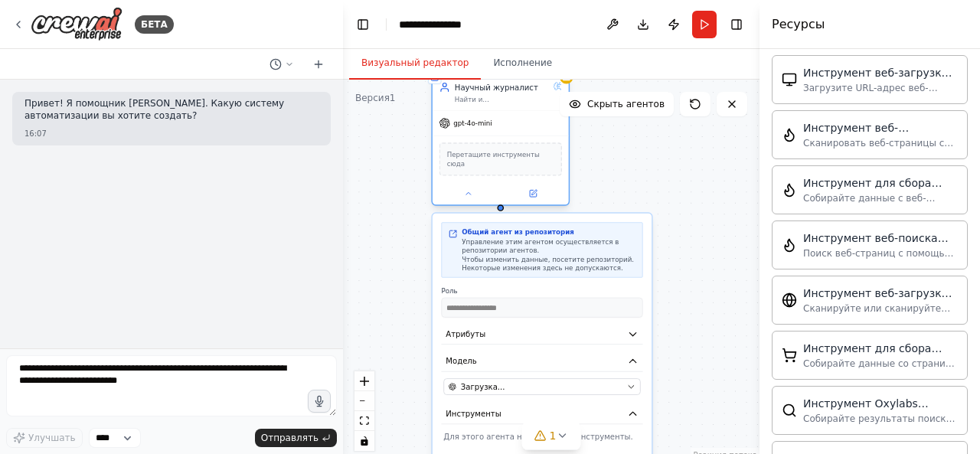
drag, startPoint x: 539, startPoint y: 283, endPoint x: 470, endPoint y: 117, distance: 179.2
click at [470, 117] on div "gpt-4o-mini" at bounding box center [501, 123] width 136 height 25
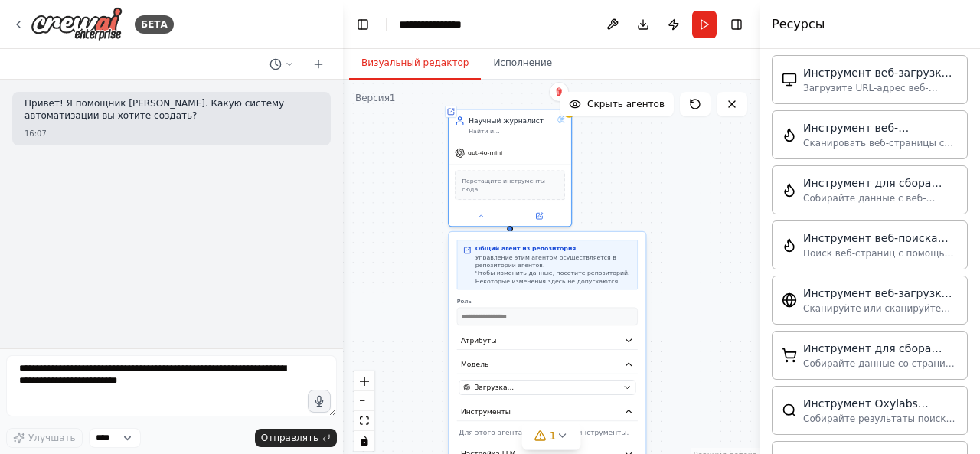
click at [702, 300] on div "**********" at bounding box center [551, 271] width 417 height 383
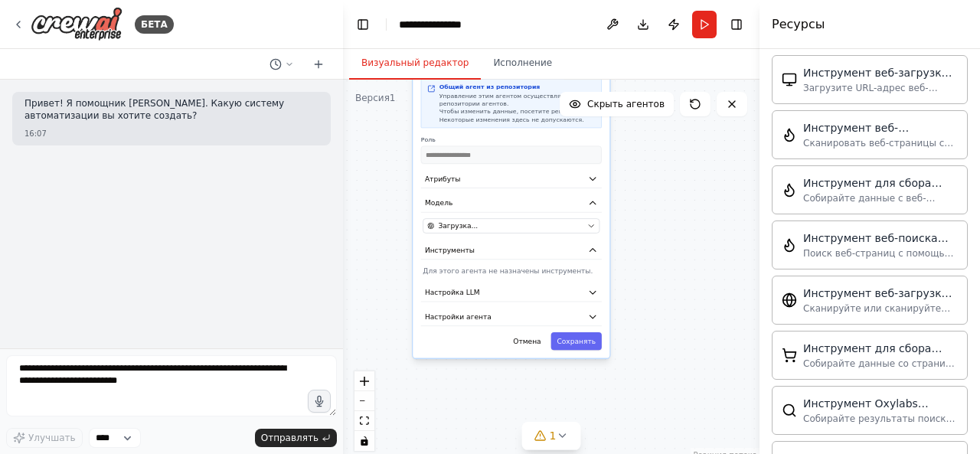
drag, startPoint x: 702, startPoint y: 300, endPoint x: 666, endPoint y: 139, distance: 165.6
click at [666, 139] on div "**********" at bounding box center [551, 271] width 417 height 383
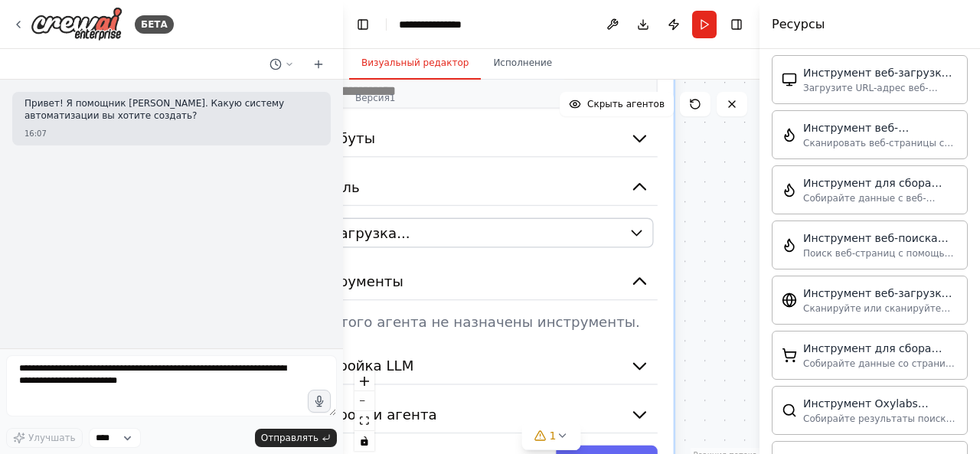
drag, startPoint x: 625, startPoint y: 272, endPoint x: 754, endPoint y: 185, distance: 156.1
click at [754, 185] on div "**********" at bounding box center [490, 227] width 980 height 454
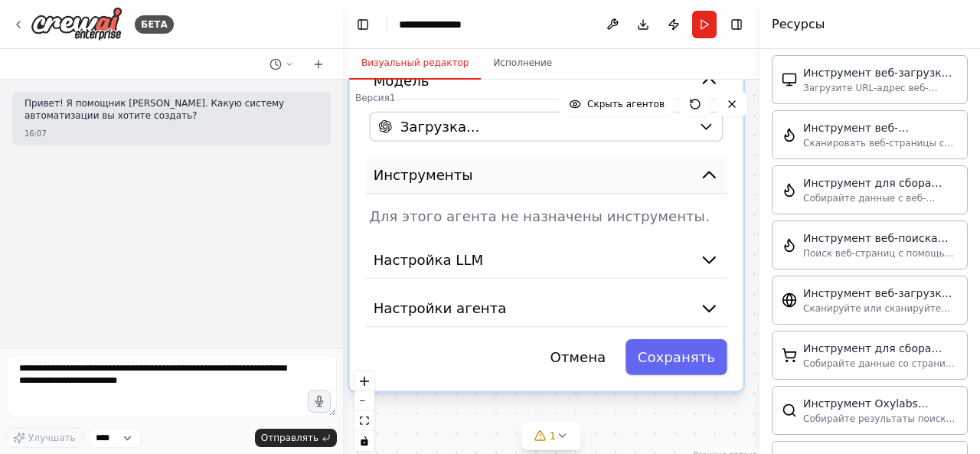
drag, startPoint x: 536, startPoint y: 245, endPoint x: 593, endPoint y: 154, distance: 107.3
click at [593, 158] on button "Инструменты" at bounding box center [545, 176] width 361 height 37
click at [659, 349] on font "Сохранять" at bounding box center [676, 357] width 77 height 16
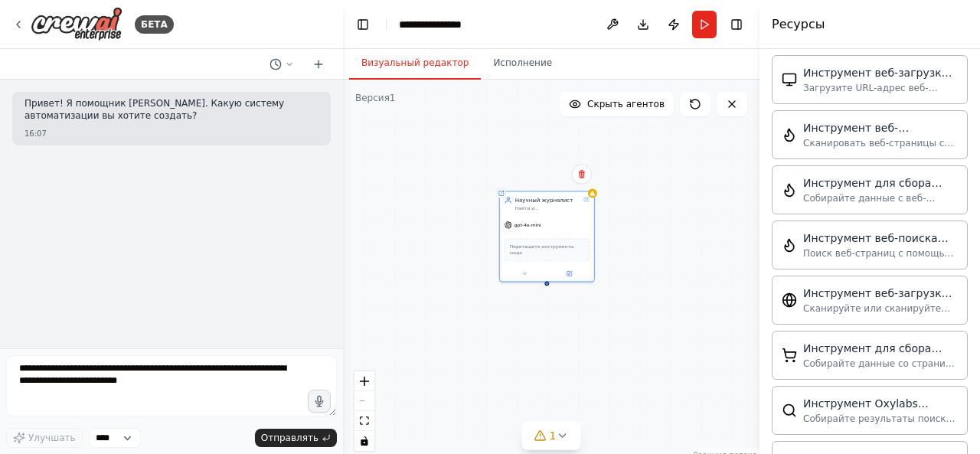
drag, startPoint x: 600, startPoint y: 232, endPoint x: 597, endPoint y: 446, distance: 214.5
click at [597, 446] on div "Общий агент из репозитория Научный журналист Найти и систематизировать данные о…" at bounding box center [551, 271] width 417 height 383
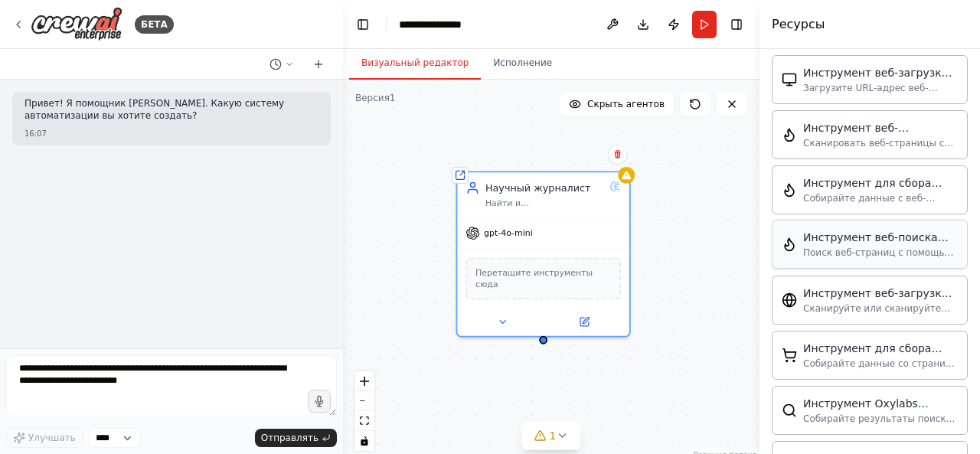
click at [835, 247] on font "Поиск веб-страниц с помощью Firecrawl и возврат результатов" at bounding box center [880, 258] width 155 height 23
click at [565, 437] on icon at bounding box center [562, 436] width 12 height 12
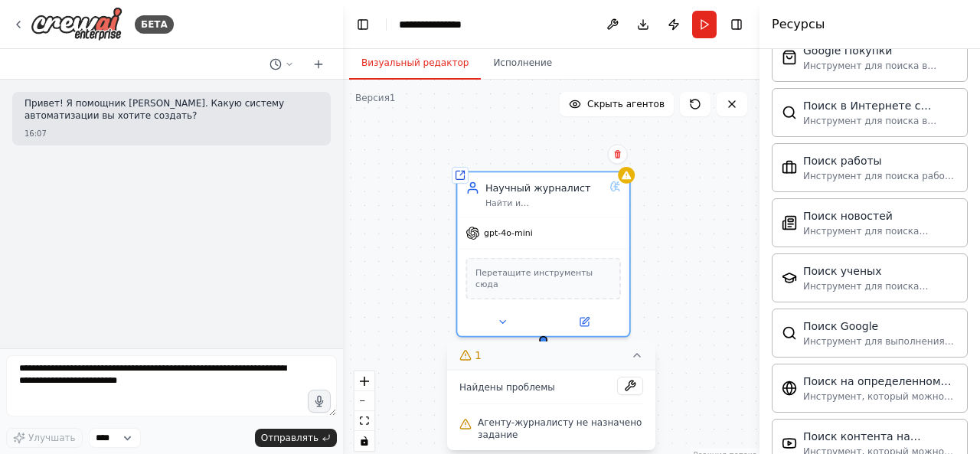
scroll to position [960, 0]
click at [826, 265] on font "Поиск ученых" at bounding box center [842, 271] width 78 height 12
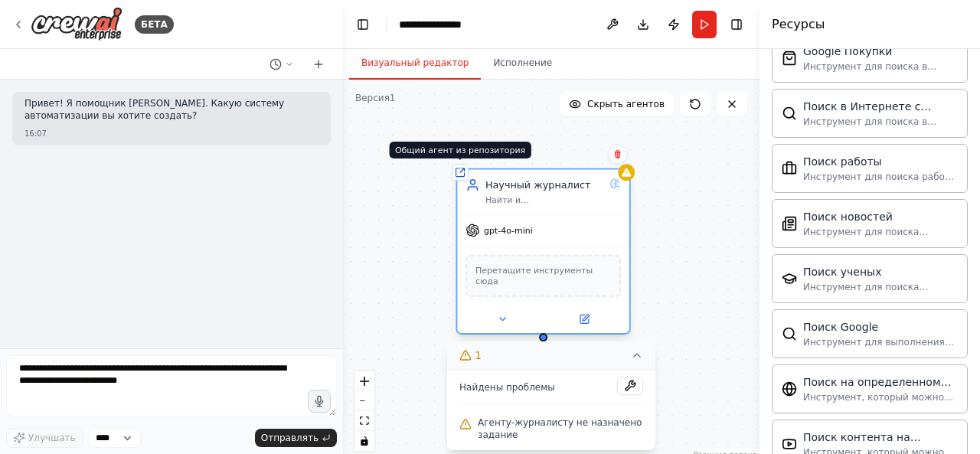
click at [461, 178] on div "Общий агент из репозитория" at bounding box center [460, 172] width 17 height 17
click at [509, 231] on font "gpt-4o-mini" at bounding box center [508, 231] width 49 height 10
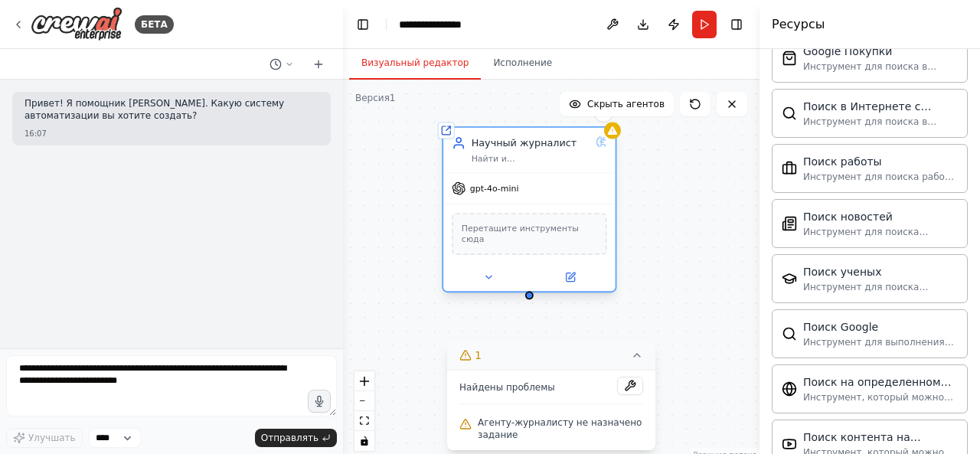
drag, startPoint x: 509, startPoint y: 231, endPoint x: 493, endPoint y: 172, distance: 60.2
click at [493, 184] on font "gpt-4o-mini" at bounding box center [494, 189] width 49 height 10
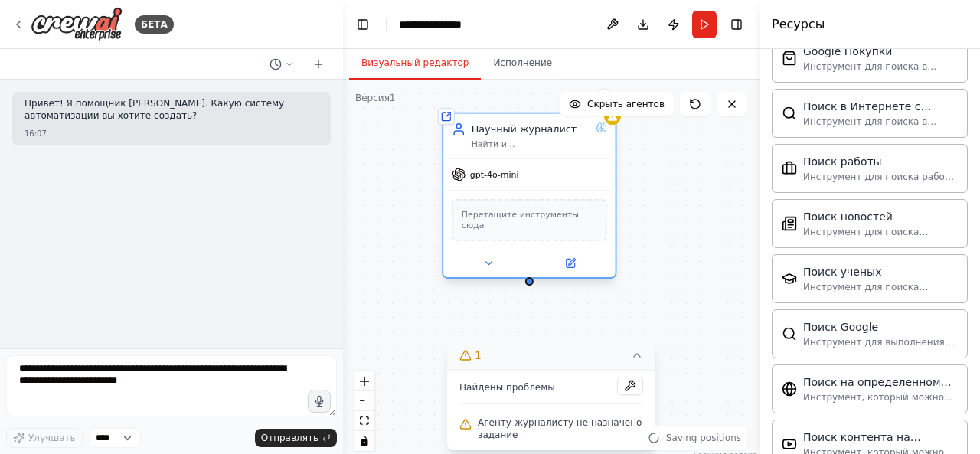
click at [530, 277] on div at bounding box center [529, 281] width 8 height 8
click at [574, 259] on icon at bounding box center [570, 263] width 8 height 8
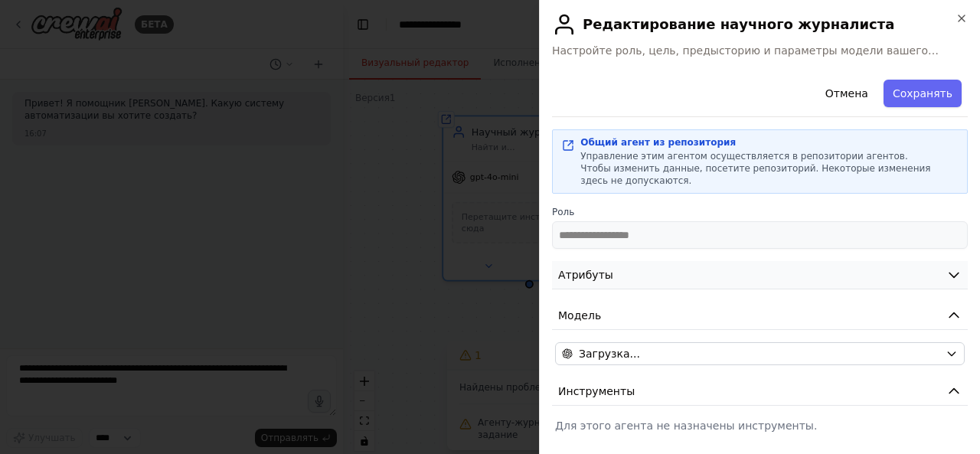
scroll to position [82, 0]
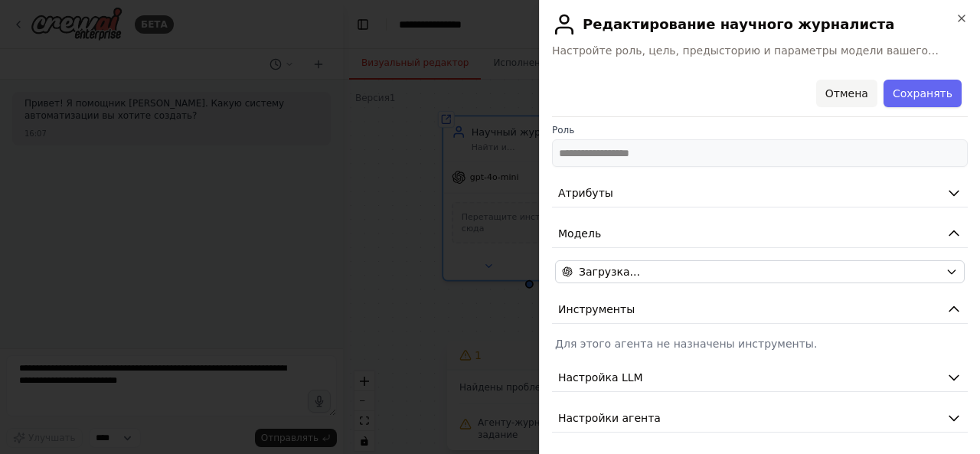
click at [839, 93] on font "Отмена" at bounding box center [847, 93] width 43 height 12
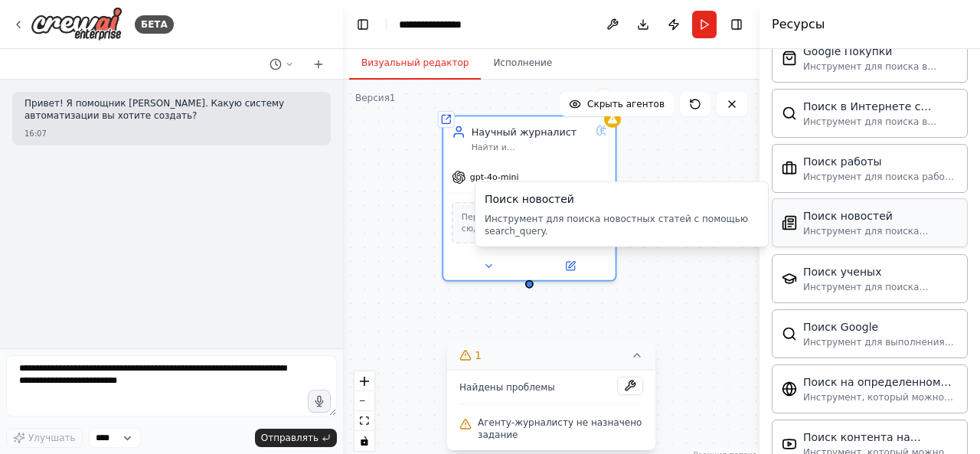
click at [856, 210] on font "Поиск новостей" at bounding box center [848, 216] width 90 height 12
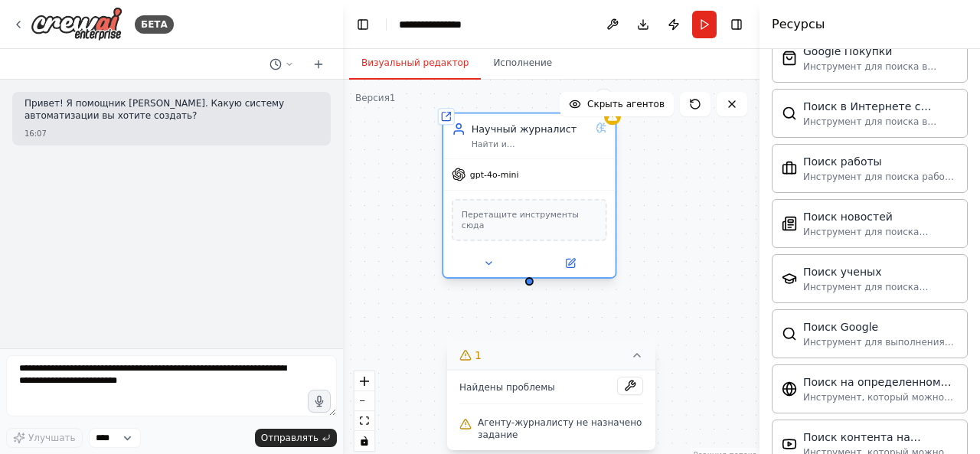
click at [570, 210] on font "Перетащите инструменты сюда" at bounding box center [520, 220] width 117 height 21
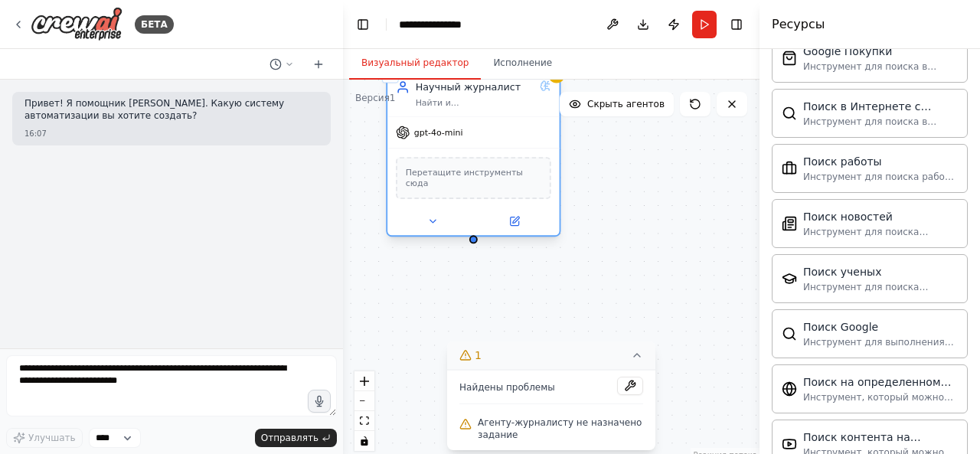
drag, startPoint x: 570, startPoint y: 210, endPoint x: 515, endPoint y: 162, distance: 73.3
click at [515, 162] on div "Перетащите инструменты сюда" at bounding box center [473, 178] width 155 height 42
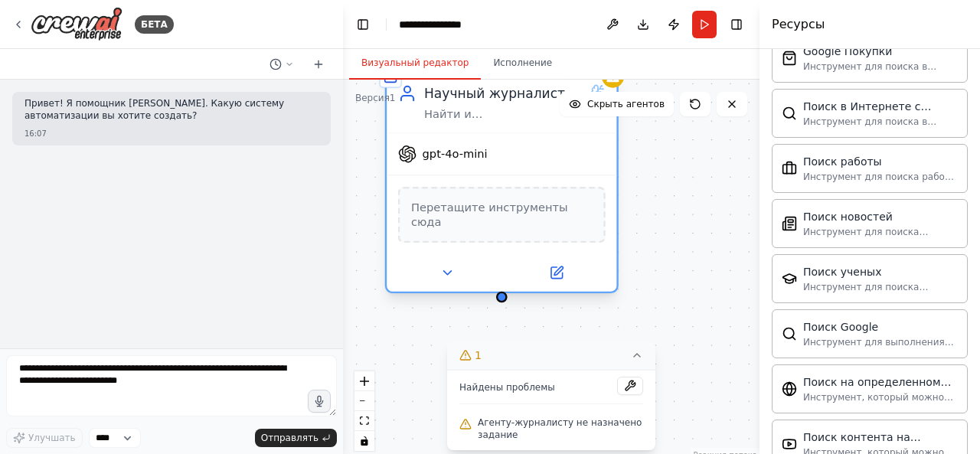
drag, startPoint x: 499, startPoint y: 172, endPoint x: 586, endPoint y: 293, distance: 148.8
click at [586, 254] on div "Перетащите инструменты сюда" at bounding box center [502, 215] width 230 height 80
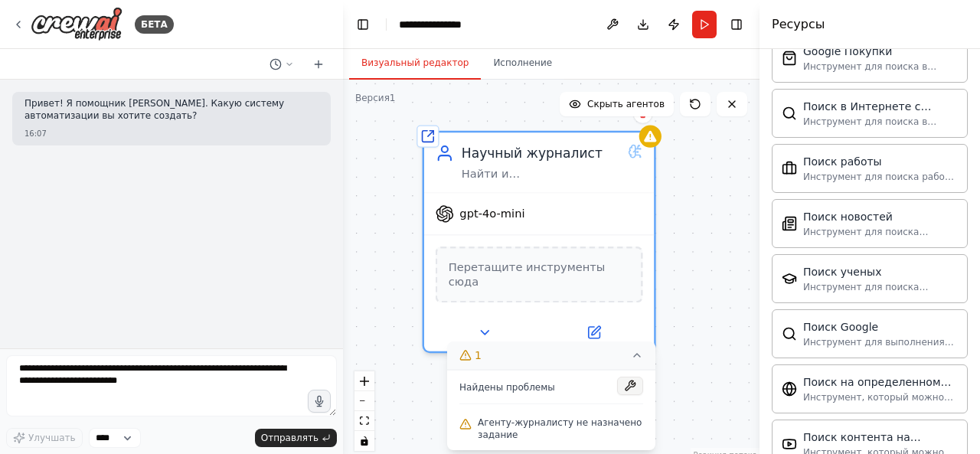
click at [628, 390] on button at bounding box center [630, 386] width 26 height 18
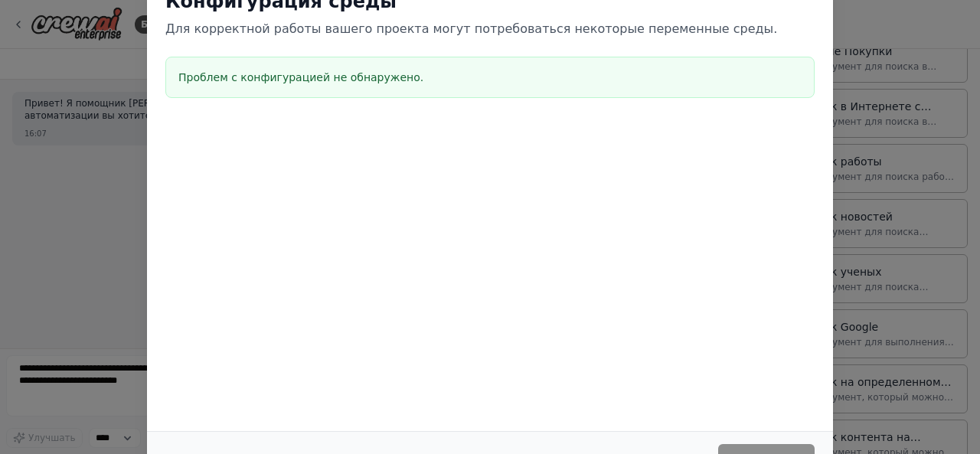
click at [858, 185] on div "Конфигурация среды Для корректной работы вашего проекта могут потребоваться нек…" at bounding box center [490, 227] width 980 height 454
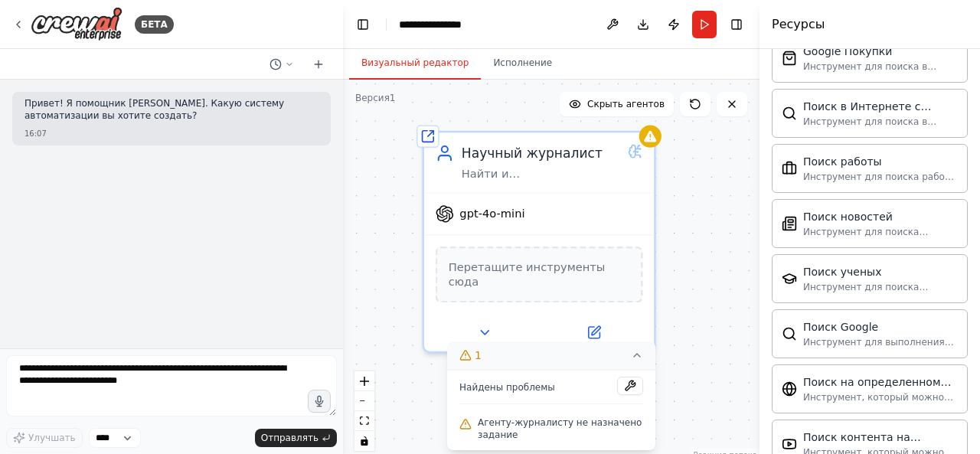
click at [636, 361] on icon at bounding box center [637, 355] width 12 height 12
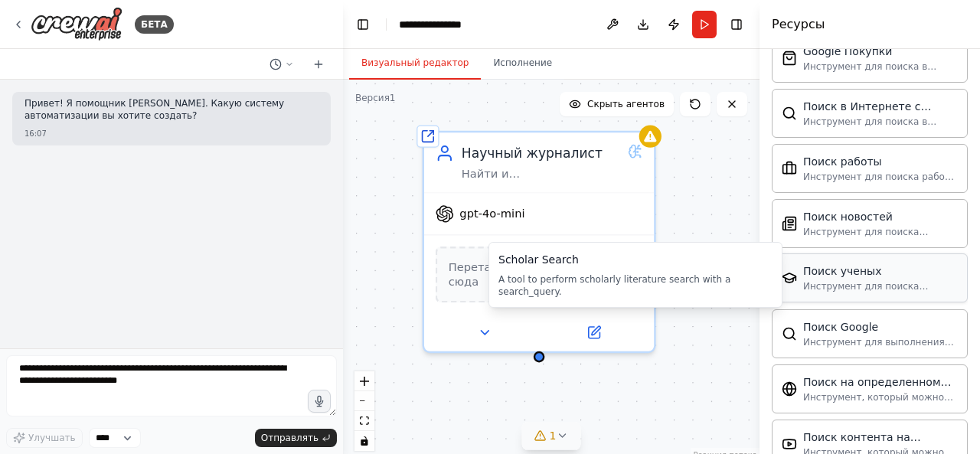
click at [832, 283] on div "Поиск ученых Инструмент для поиска научной литературы с помощью search_query." at bounding box center [870, 277] width 196 height 49
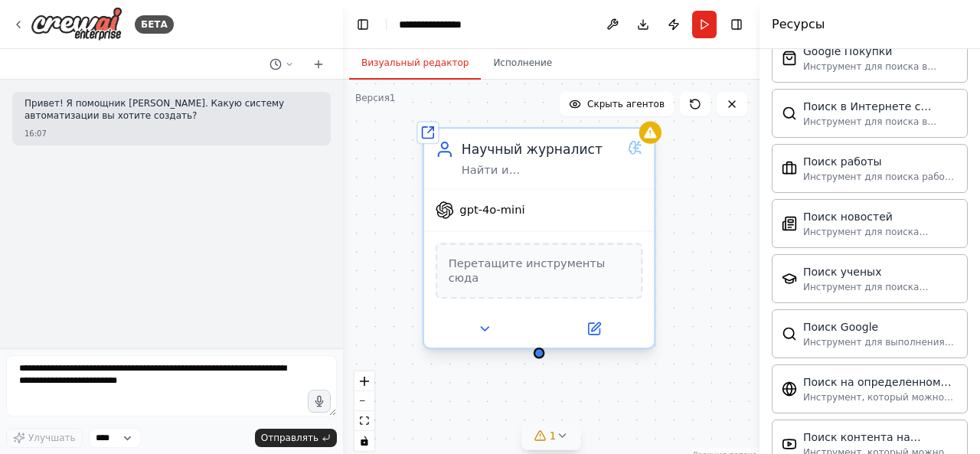
click at [580, 154] on font "Научный журналист" at bounding box center [532, 149] width 141 height 15
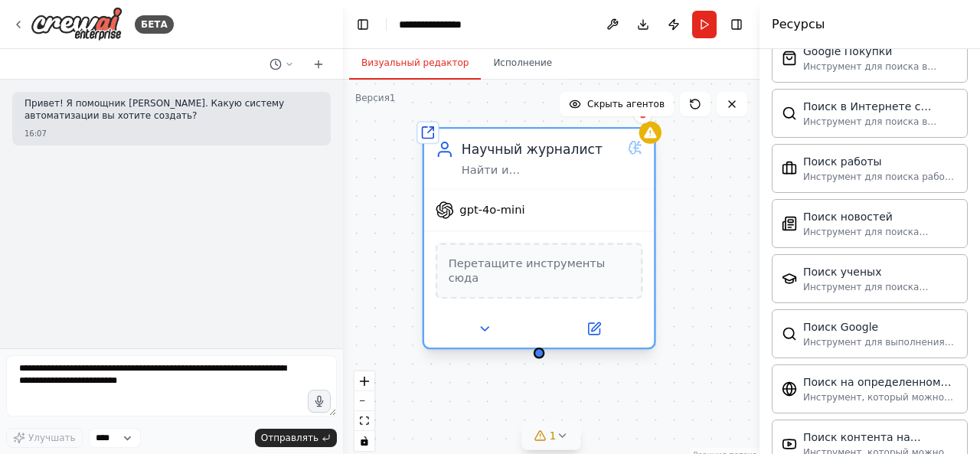
click at [580, 154] on font "Научный журналист" at bounding box center [532, 149] width 141 height 15
click at [633, 152] on icon at bounding box center [633, 148] width 6 height 12
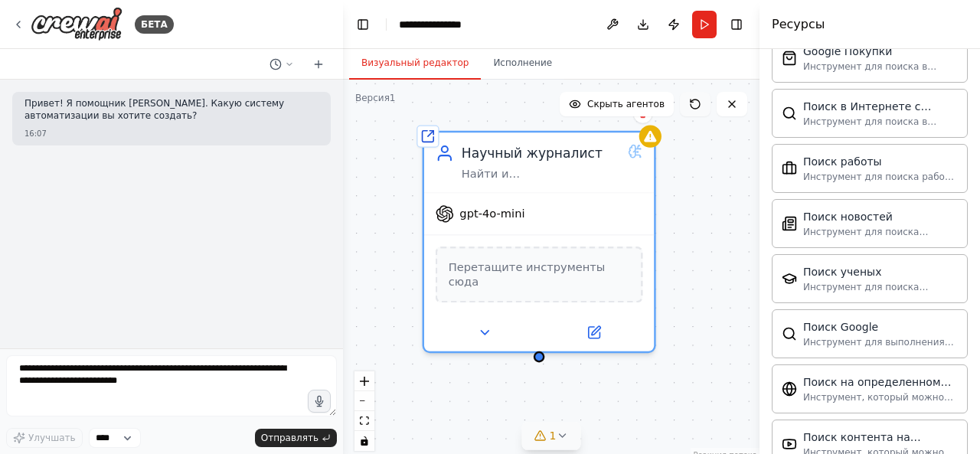
click at [694, 100] on icon at bounding box center [695, 104] width 12 height 12
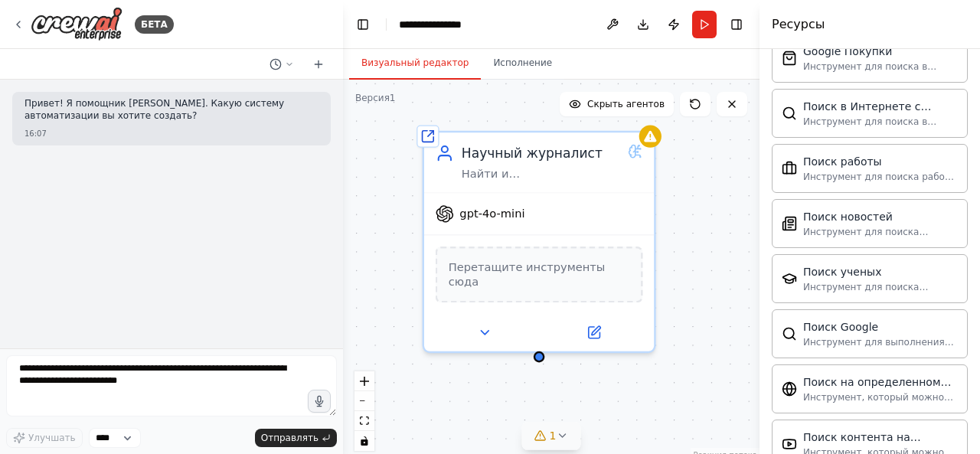
click at [688, 264] on div "Общий агент из репозитория Научный журналист Найти и систематизировать данные о…" at bounding box center [551, 271] width 417 height 383
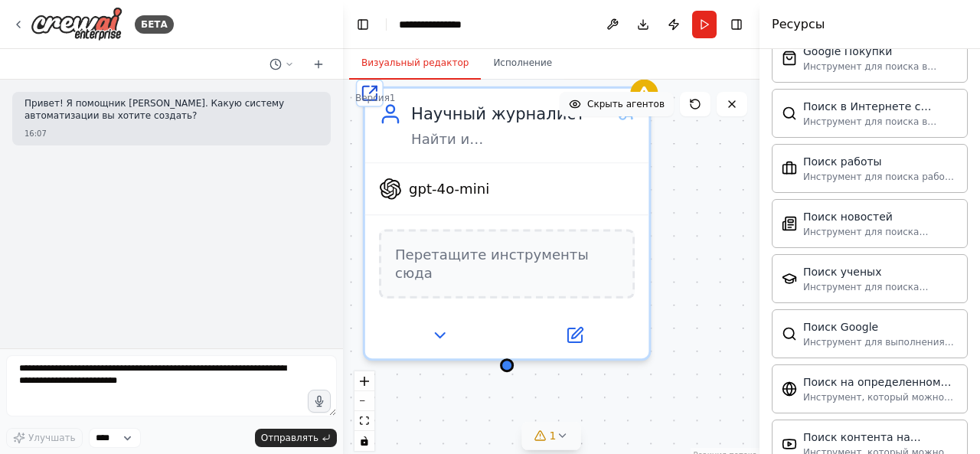
click at [654, 112] on button "Скрыть агентов" at bounding box center [617, 104] width 114 height 25
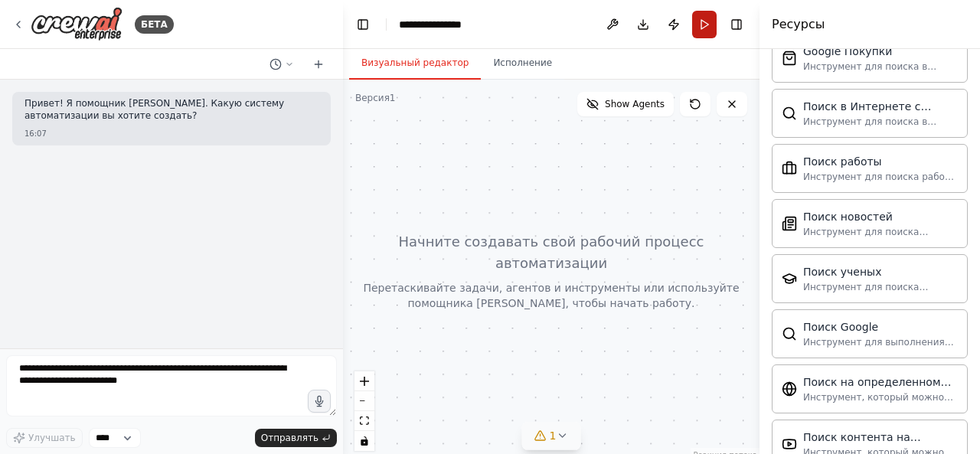
click at [695, 30] on button "Run" at bounding box center [704, 25] width 25 height 28
click at [622, 102] on span "Show Agents" at bounding box center [635, 104] width 60 height 12
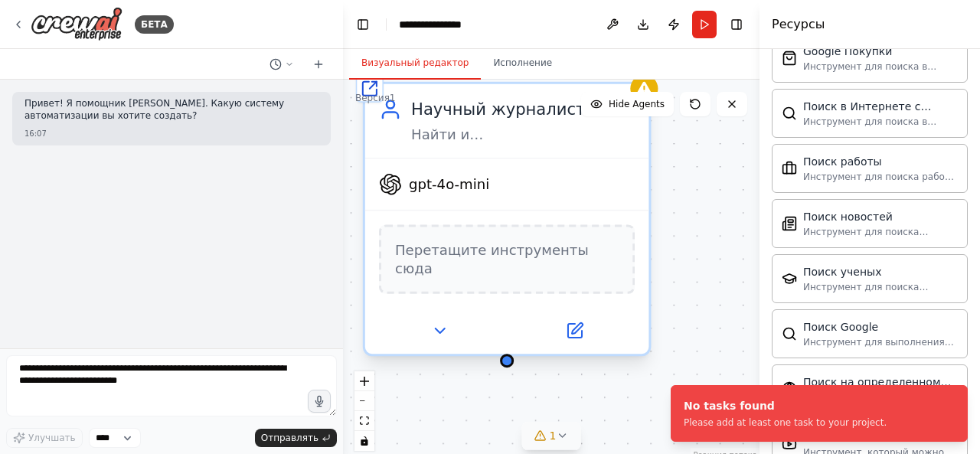
click at [590, 261] on span "Перетащите инструменты сюда" at bounding box center [507, 259] width 224 height 37
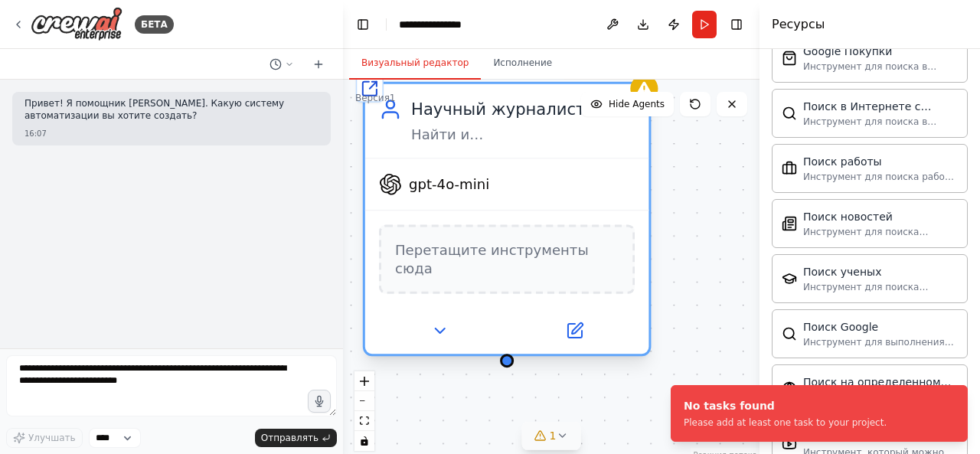
click at [590, 261] on span "Перетащите инструменты сюда" at bounding box center [507, 259] width 224 height 37
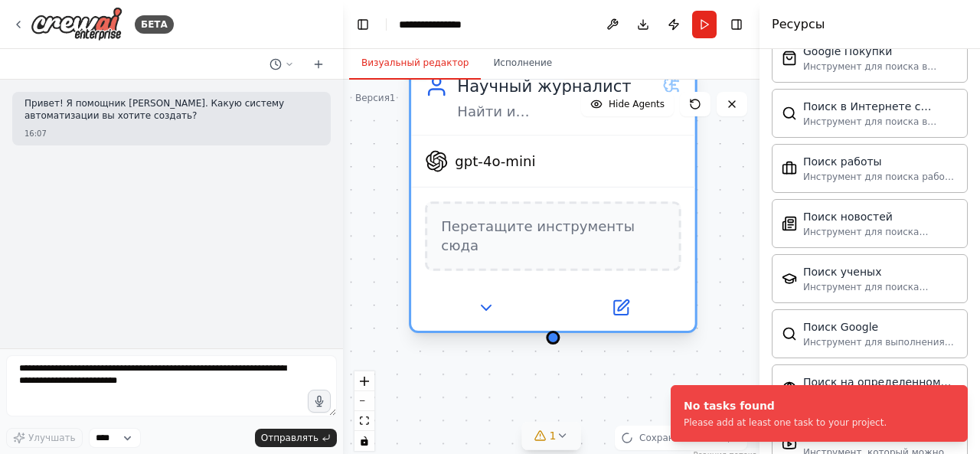
drag, startPoint x: 590, startPoint y: 261, endPoint x: 643, endPoint y: 226, distance: 63.5
click at [643, 226] on span "Перетащите инструменты сюда" at bounding box center [553, 235] width 224 height 37
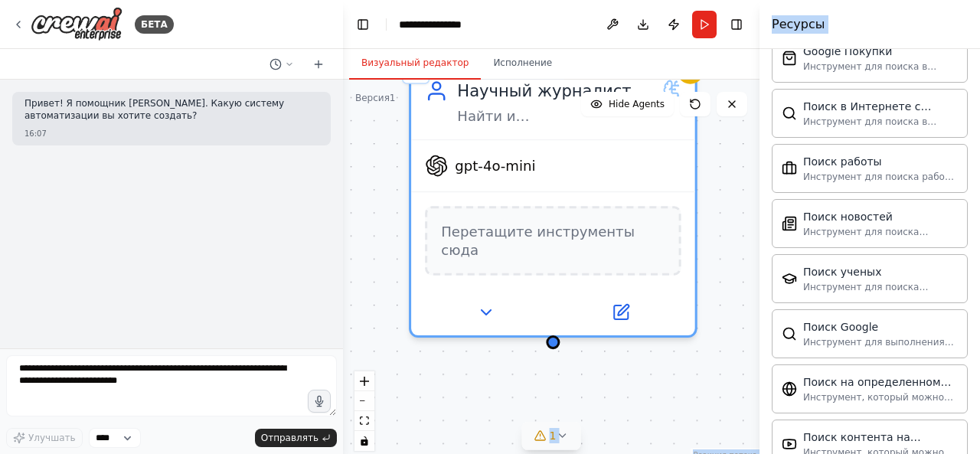
drag, startPoint x: 873, startPoint y: 348, endPoint x: 682, endPoint y: 368, distance: 192.4
click at [682, 368] on div "**********" at bounding box center [490, 227] width 980 height 454
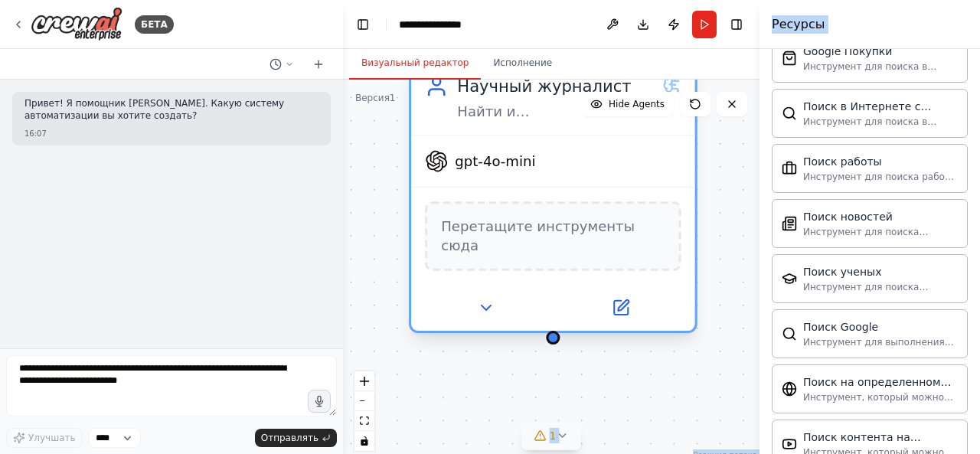
click at [558, 329] on div "Общий агент из репозитория Научный журналист Найти и систематизировать данные о…" at bounding box center [551, 271] width 417 height 383
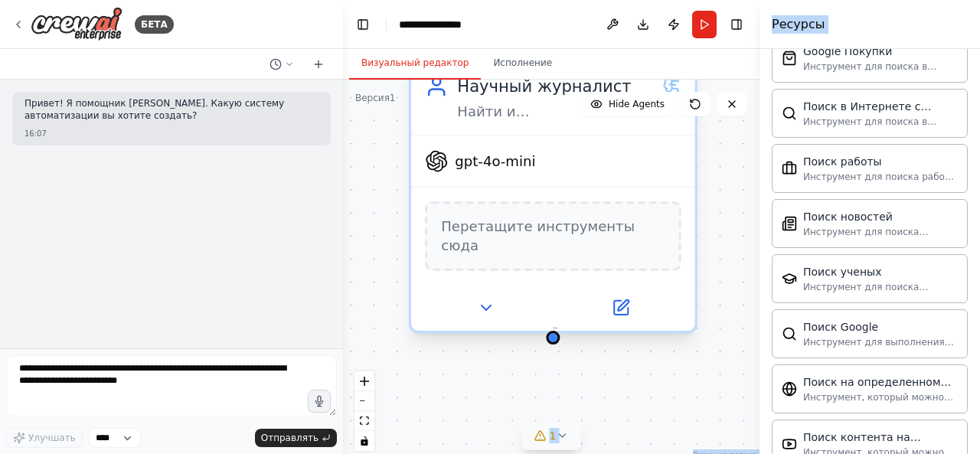
click at [558, 329] on div "Общий агент из репозитория Научный журналист Найти и систематизировать данные о…" at bounding box center [551, 271] width 417 height 383
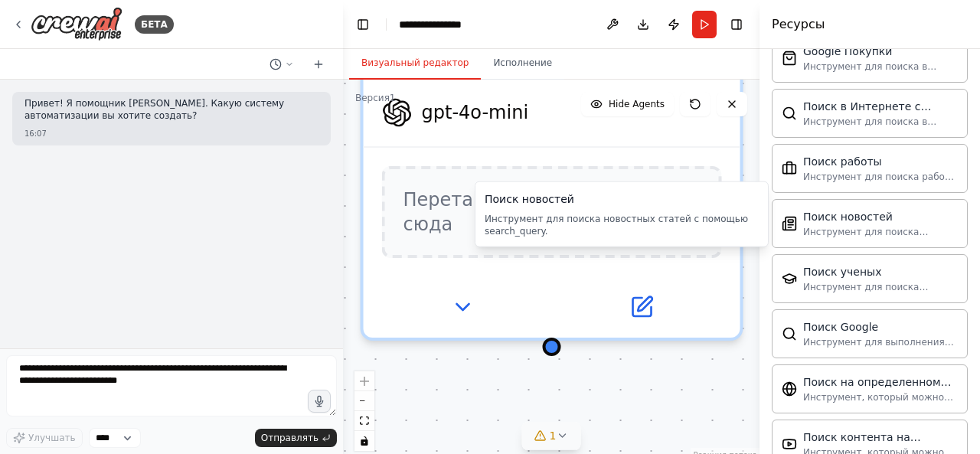
click at [701, 214] on font "Инструмент для поиска новостных статей с помощью search_query." at bounding box center [616, 225] width 263 height 23
click at [813, 210] on font "Поиск новостей" at bounding box center [848, 216] width 90 height 12
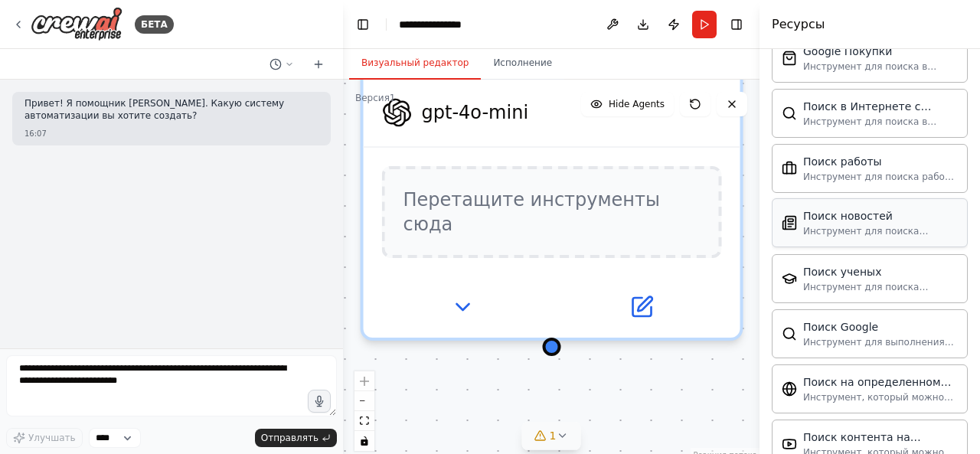
click at [813, 210] on font "Поиск новостей" at bounding box center [848, 216] width 90 height 12
